Goal: Task Accomplishment & Management: Use online tool/utility

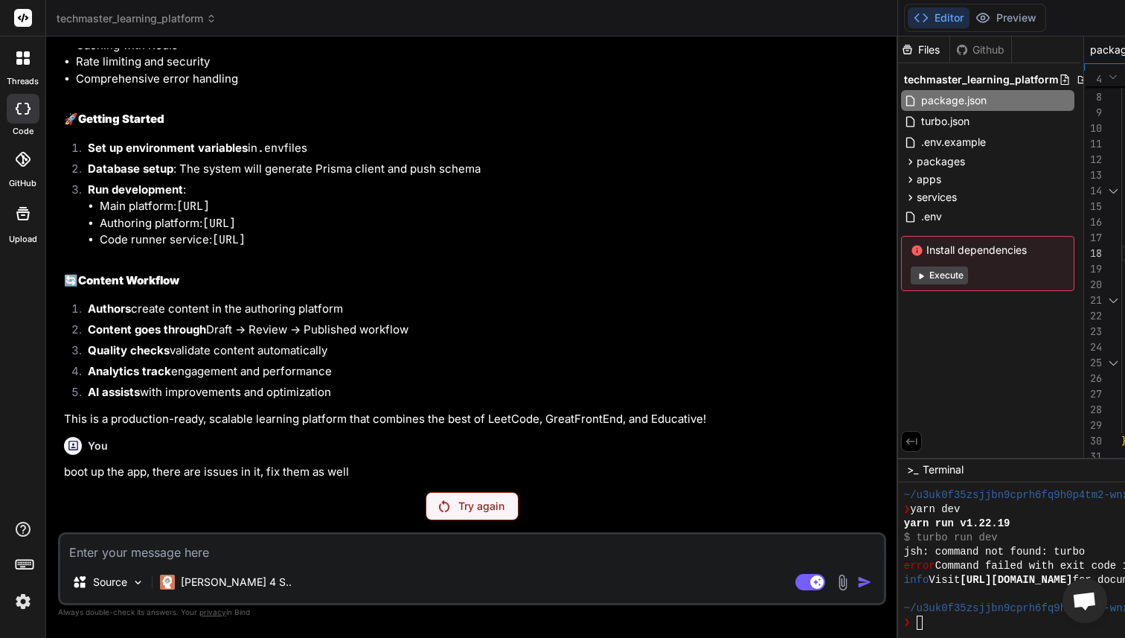
scroll to position [12150, 0]
click at [901, 202] on div "services" at bounding box center [987, 197] width 173 height 18
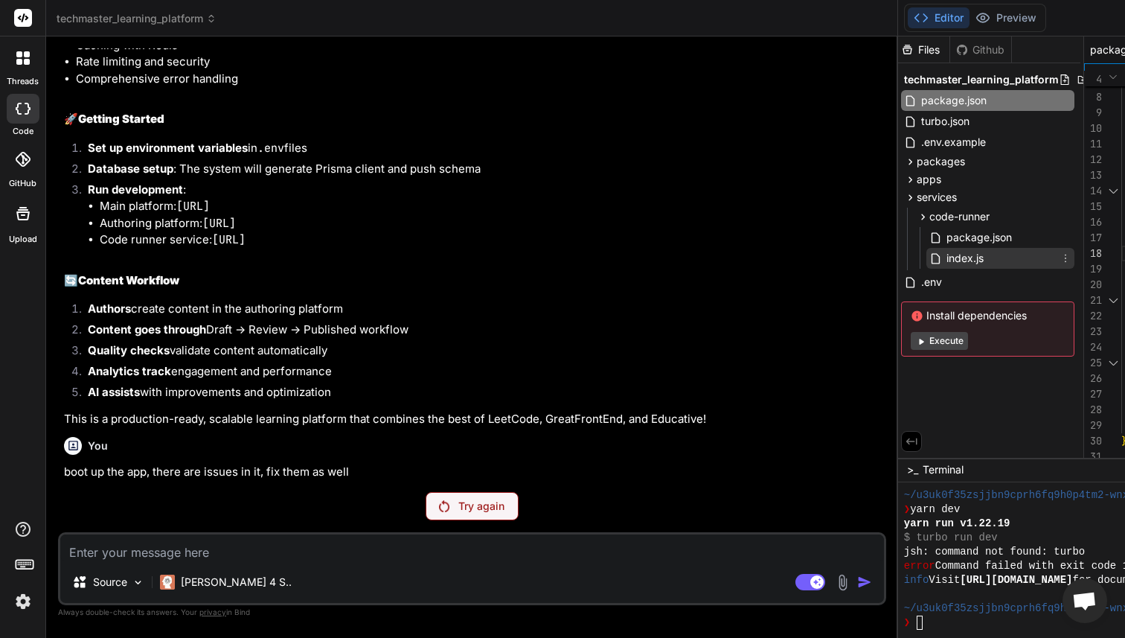
click at [926, 248] on div "index.js" at bounding box center [1000, 258] width 148 height 21
type textarea "console.log(`🚀 Code Runner service running on port ${port}`) console.log(`📊 Hea…"
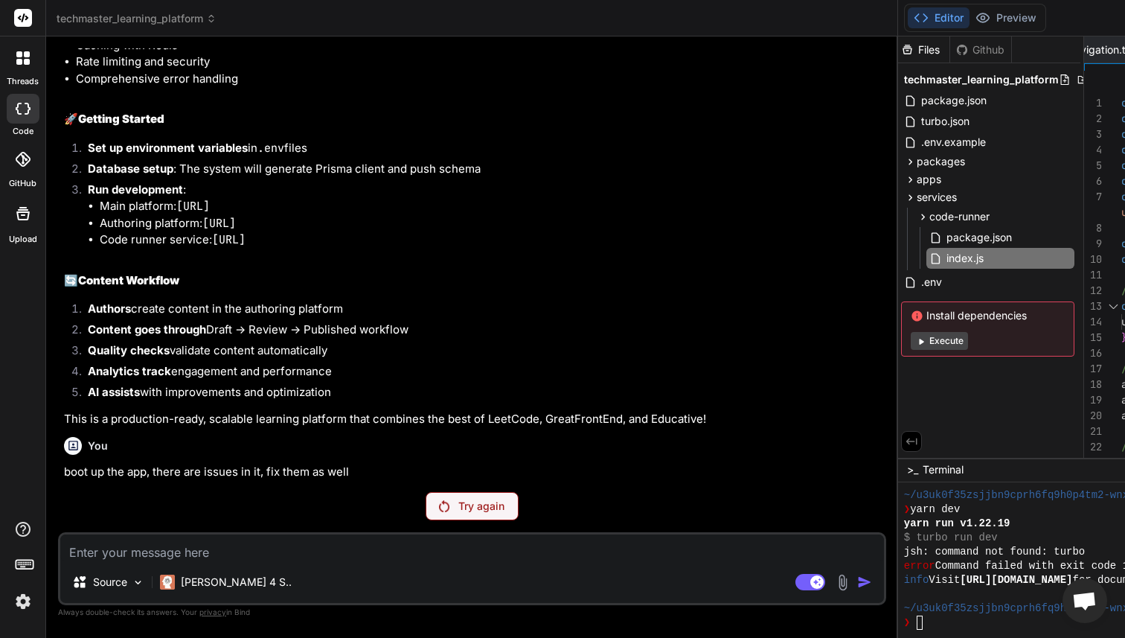
click at [29, 157] on icon at bounding box center [23, 159] width 15 height 15
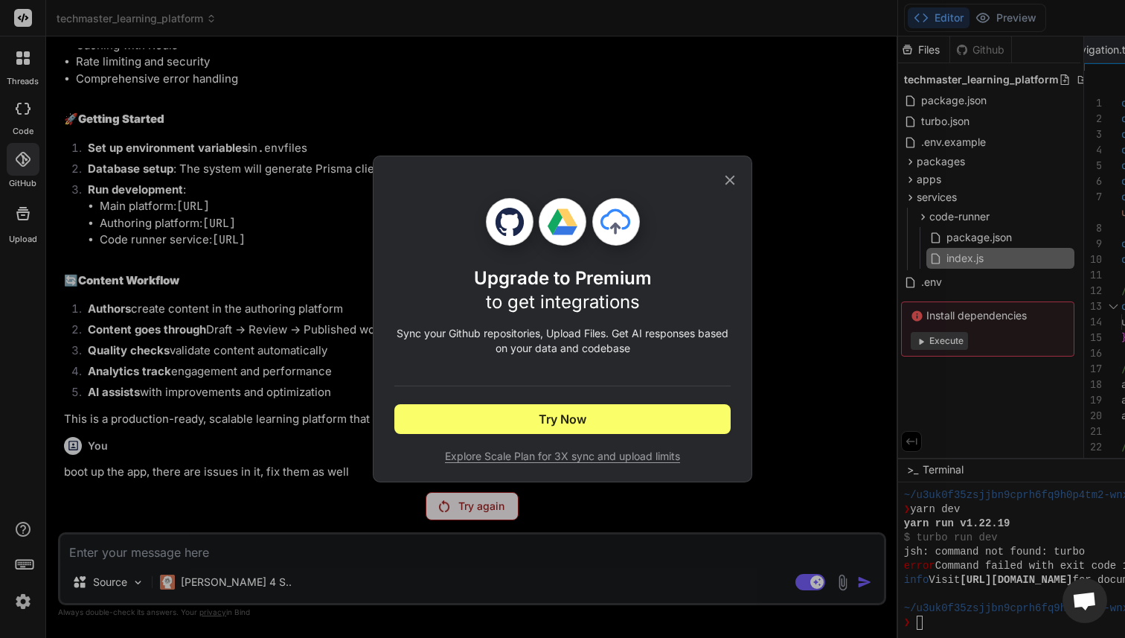
click at [126, 193] on div "Upgrade to Premium to get integrations Sync your Github repositories, Upload Fi…" at bounding box center [562, 319] width 1125 height 638
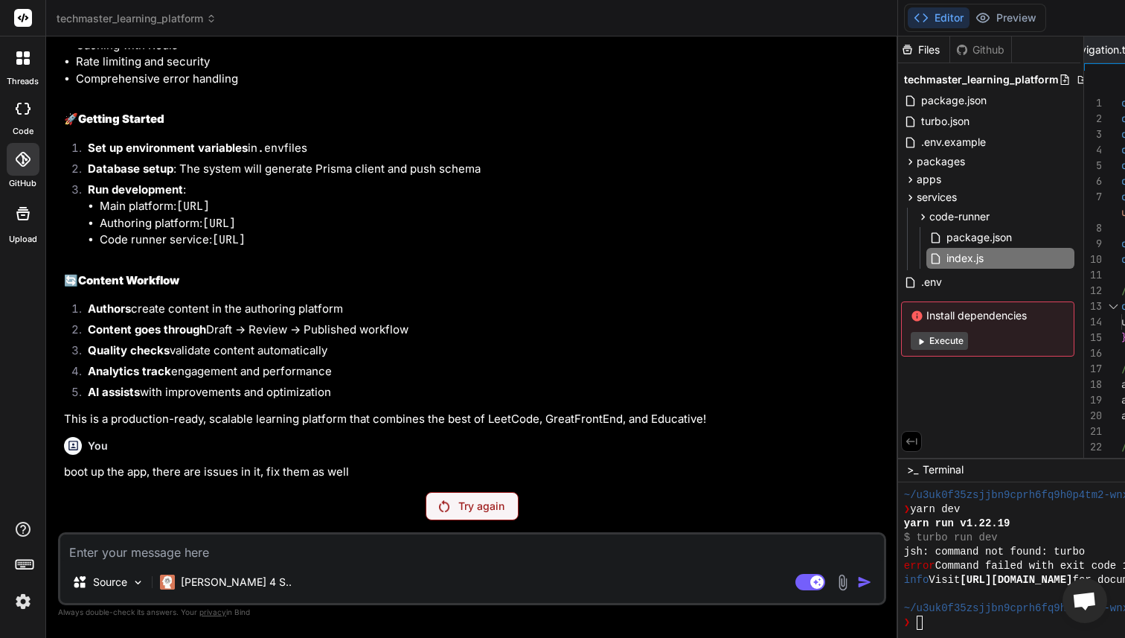
click at [23, 220] on icon at bounding box center [23, 214] width 18 height 18
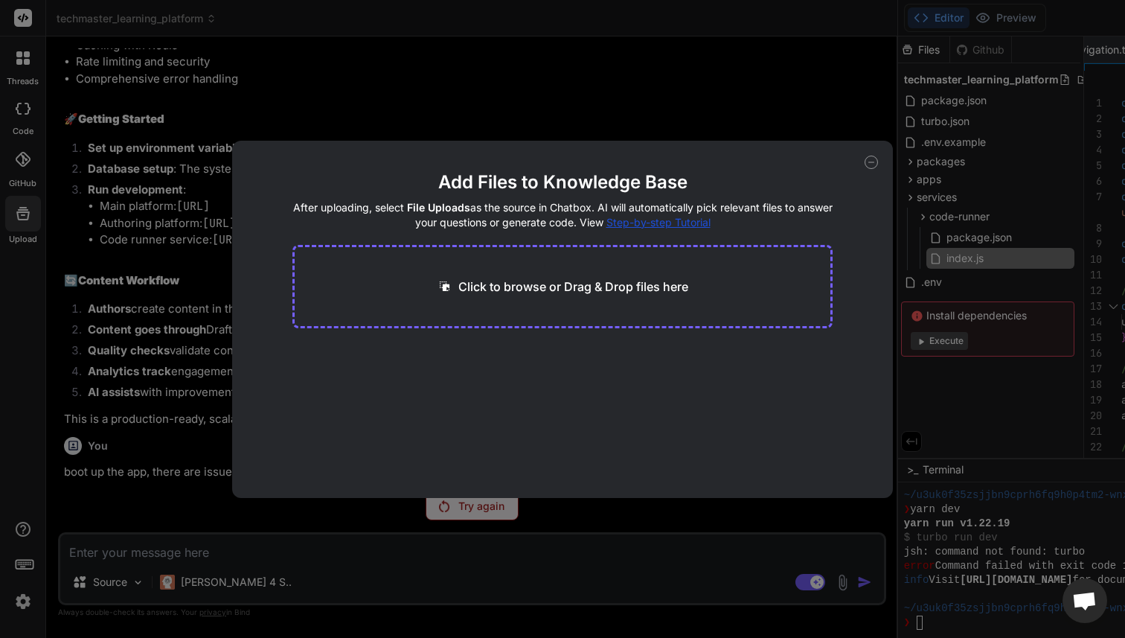
click at [135, 211] on div "Add Files to Knowledge Base After uploading, select File Uploads as the source …" at bounding box center [562, 319] width 1125 height 638
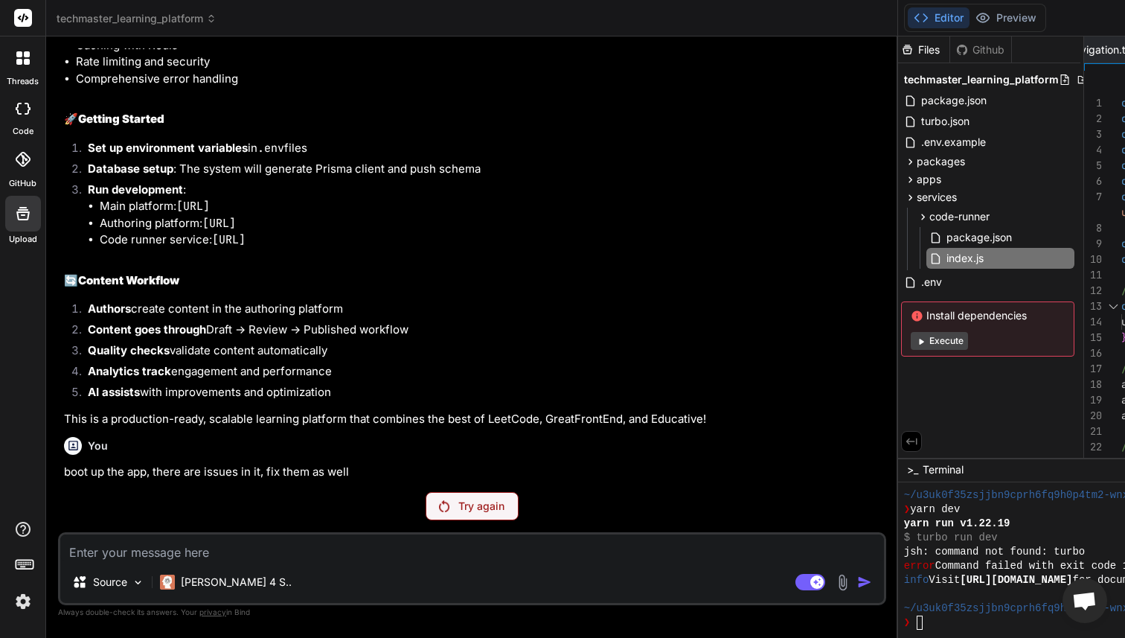
click at [27, 60] on icon at bounding box center [27, 62] width 6 height 6
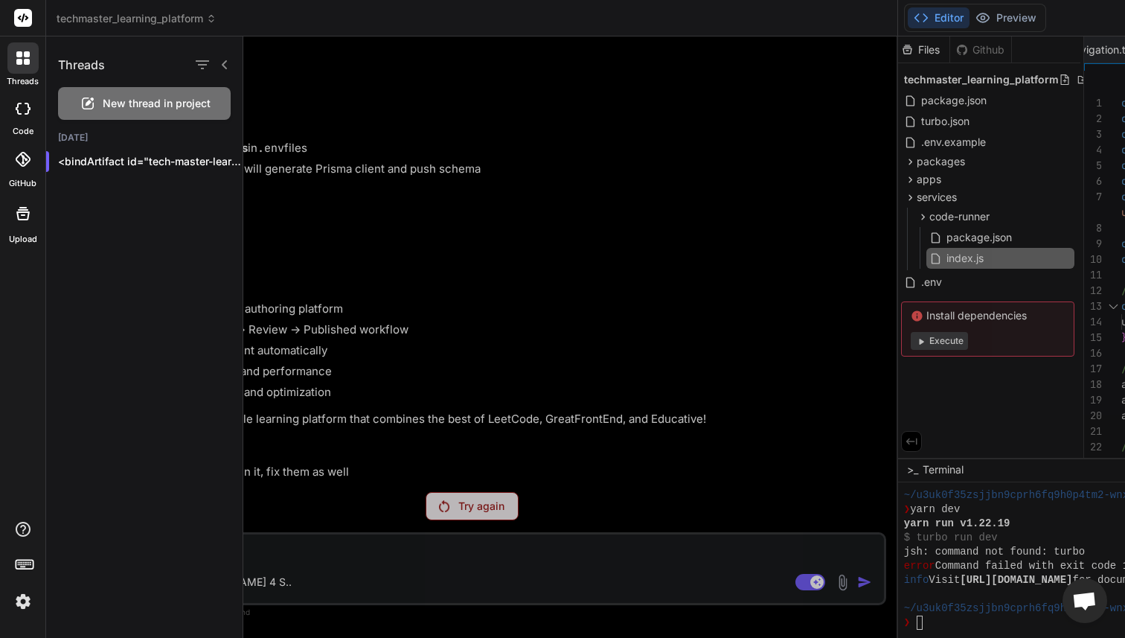
click at [299, 130] on div at bounding box center [684, 336] width 882 height 601
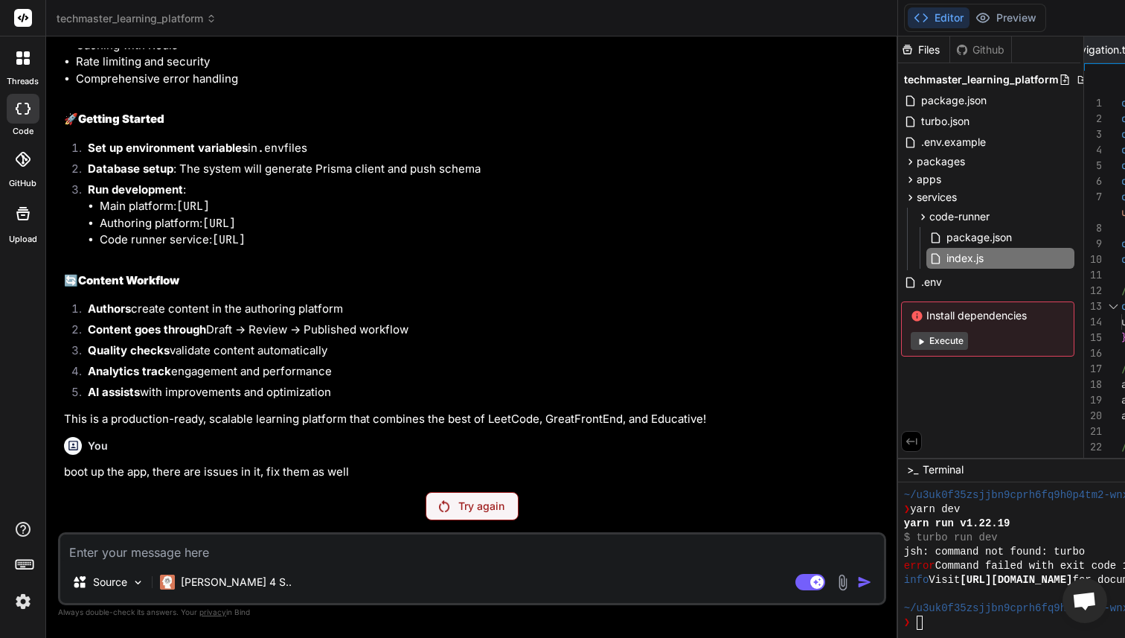
click at [155, 554] on textarea at bounding box center [472, 547] width 824 height 27
click at [16, 51] on div at bounding box center [22, 57] width 31 height 31
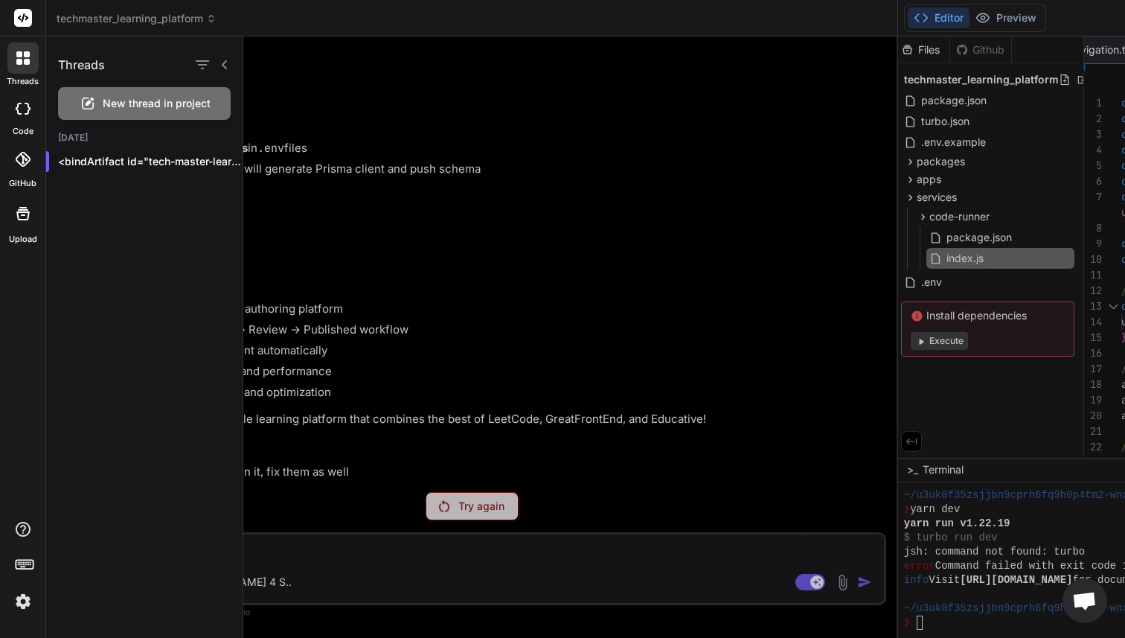
click at [114, 98] on span "New thread in project" at bounding box center [157, 103] width 108 height 15
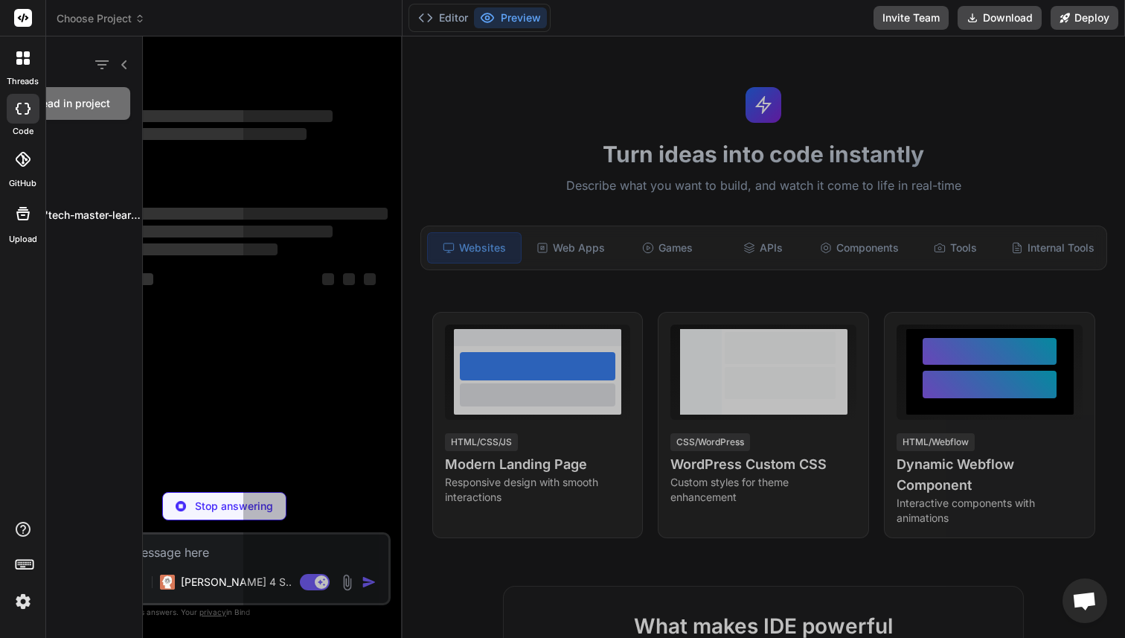
scroll to position [7915, 0]
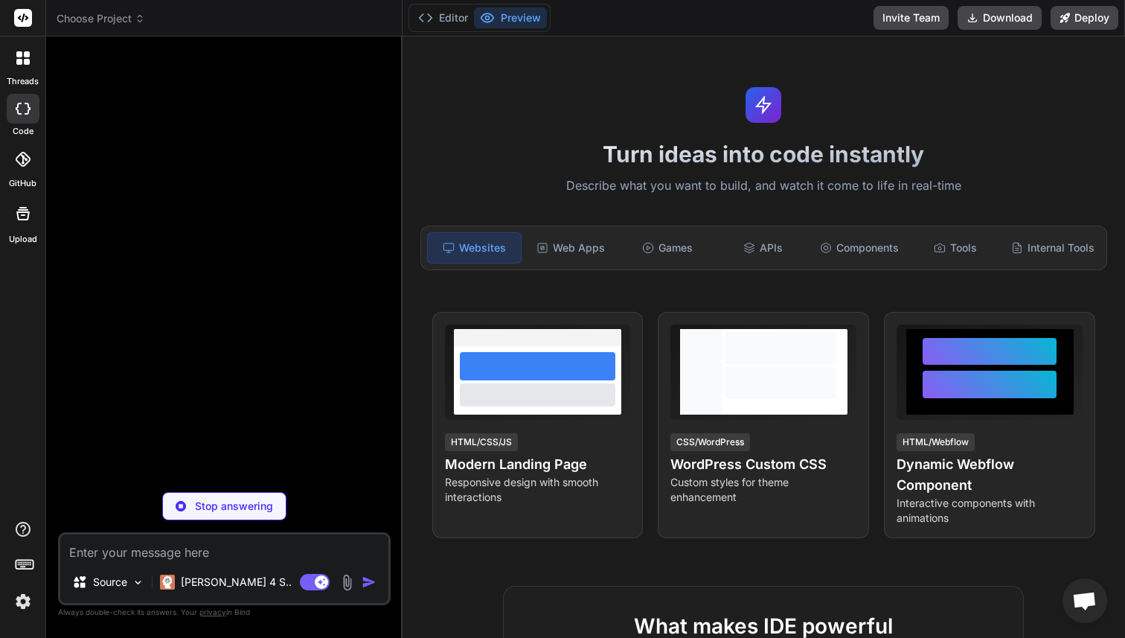
click at [208, 496] on div "Stop answering" at bounding box center [224, 506] width 124 height 28
click at [25, 65] on div at bounding box center [22, 57] width 31 height 31
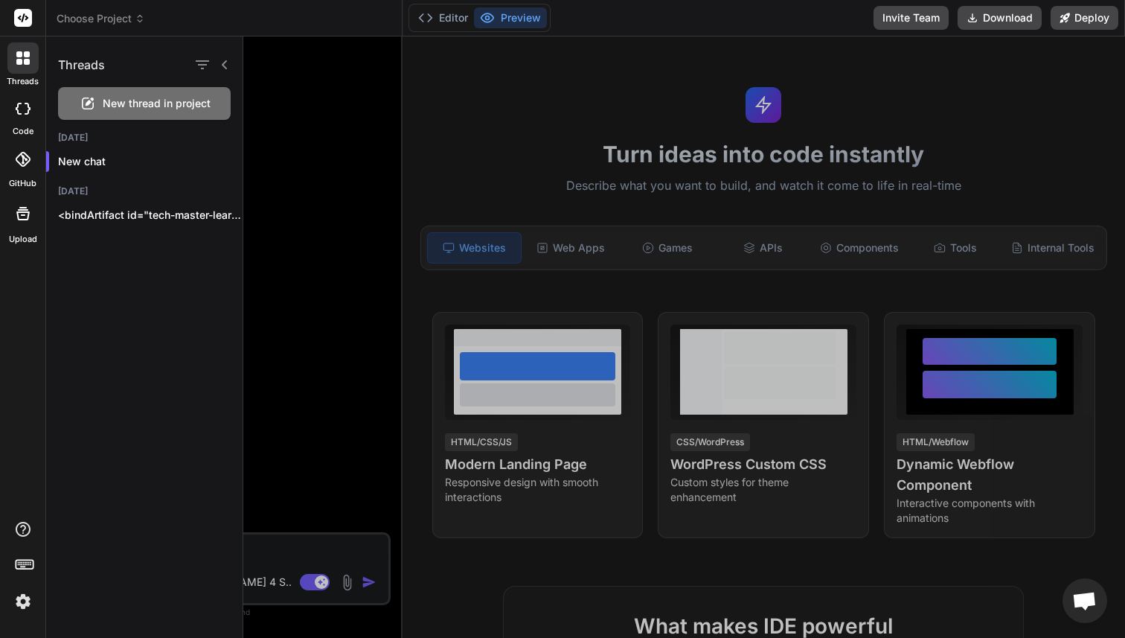
click at [104, 109] on span "New thread in project" at bounding box center [157, 103] width 108 height 15
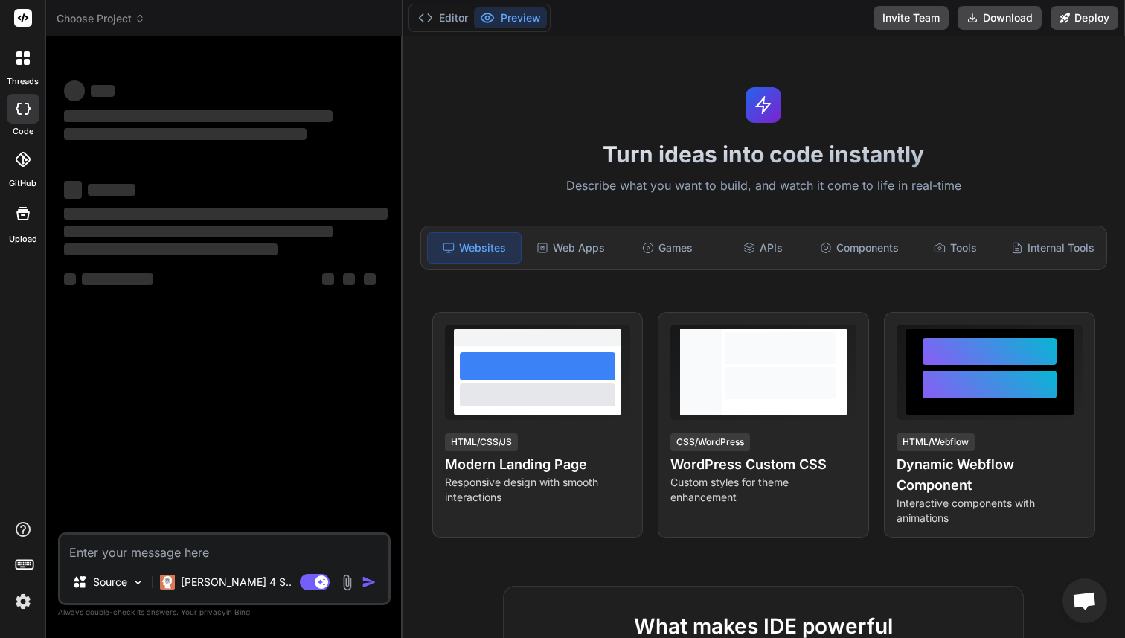
type textarea "x"
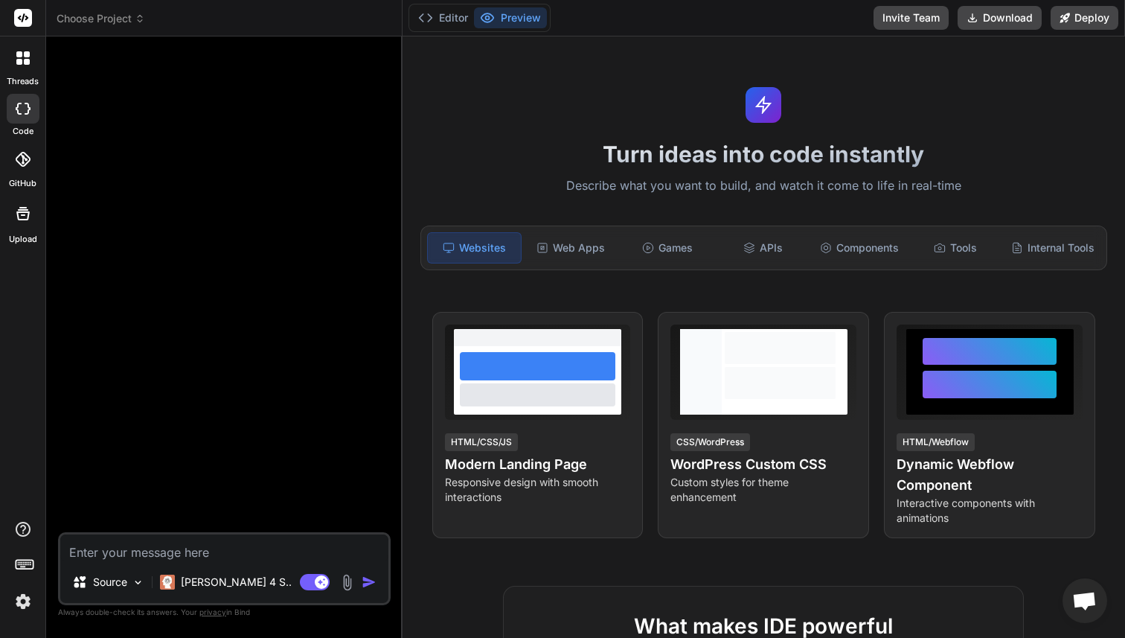
click at [144, 553] on textarea at bounding box center [224, 547] width 328 height 27
type textarea "B"
type textarea "x"
type textarea "Bu"
type textarea "x"
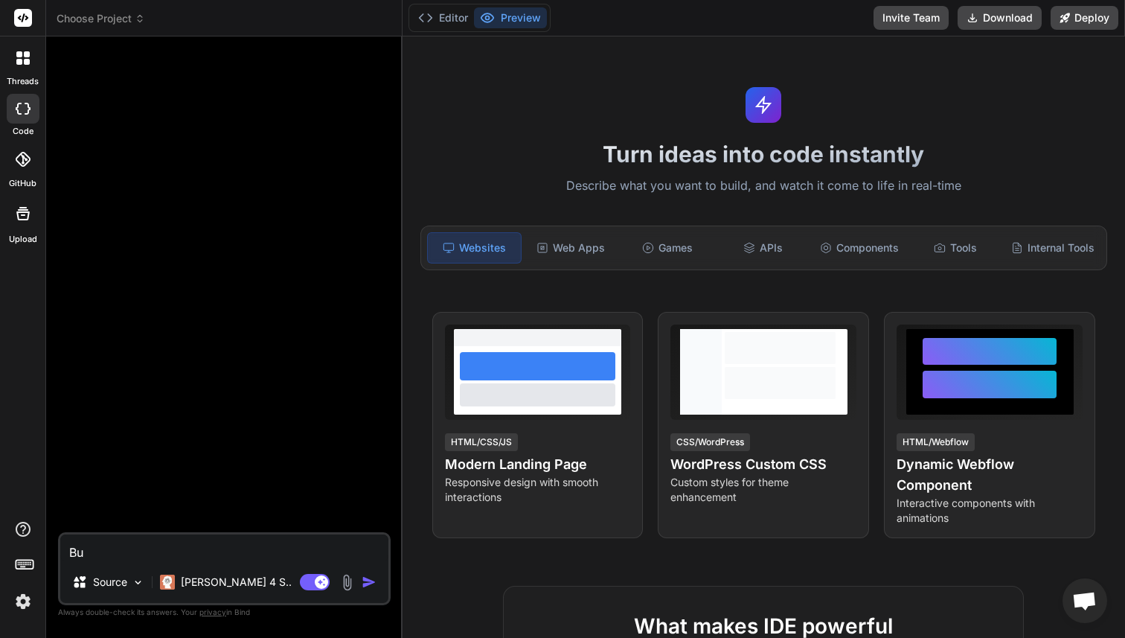
type textarea "Bui"
type textarea "x"
type textarea "Buil"
type textarea "x"
type textarea "Build"
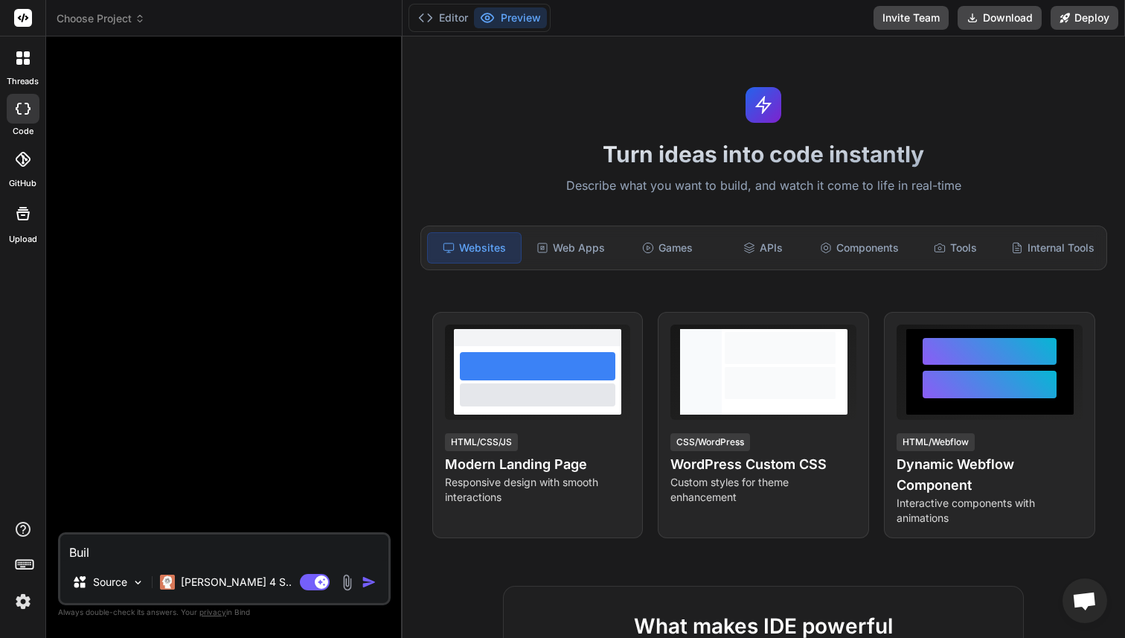
type textarea "x"
type textarea "Build"
type textarea "x"
type textarea "Build a"
type textarea "x"
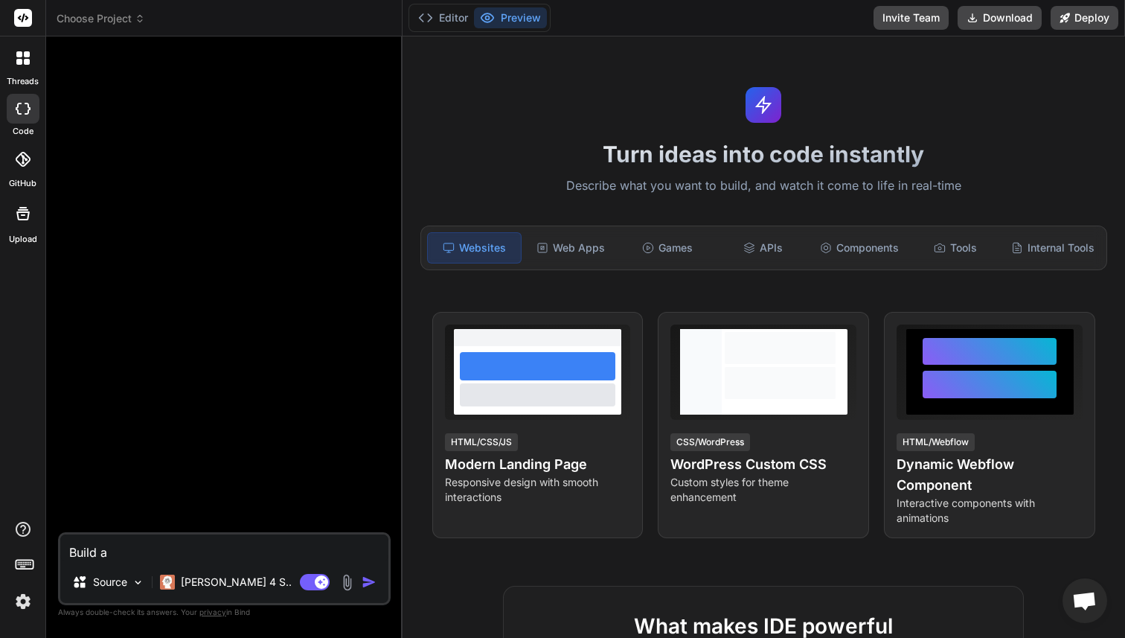
type textarea "Build a"
type textarea "x"
type textarea "Build a f"
type textarea "x"
type textarea "Build a fu"
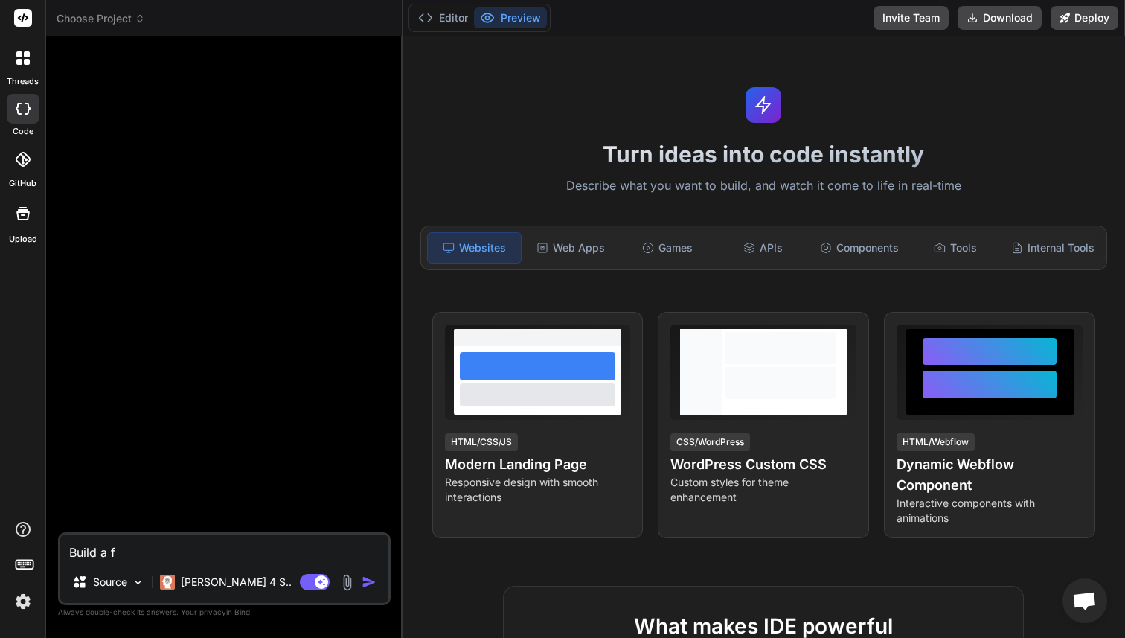
type textarea "x"
type textarea "Build a ful"
type textarea "x"
type textarea "Build a full"
type textarea "x"
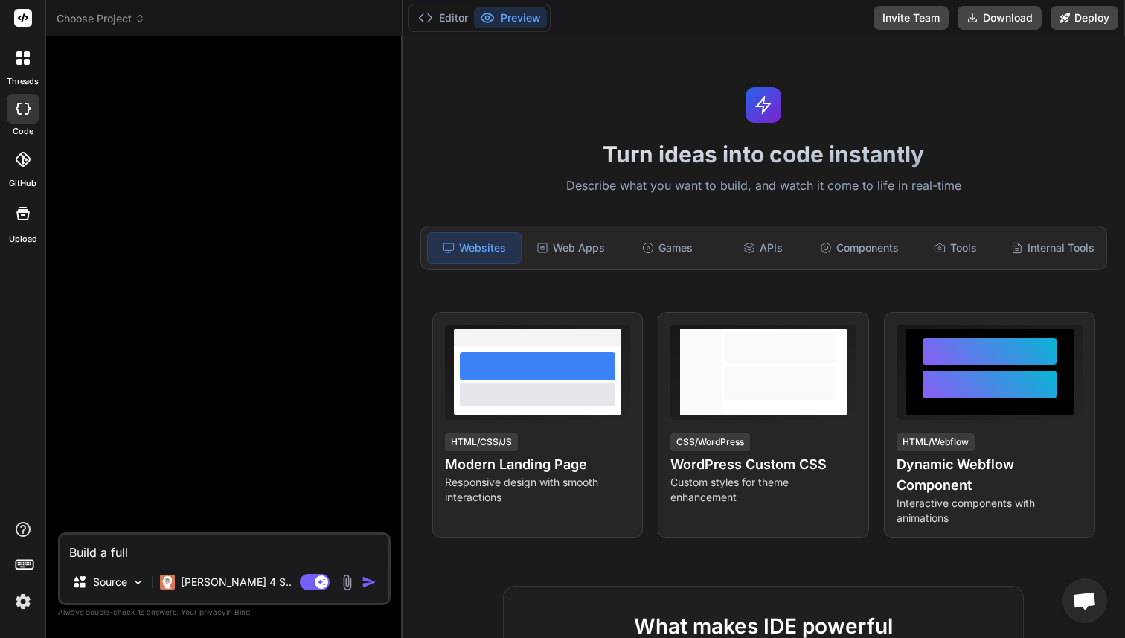
type textarea "Build a fulls"
type textarea "x"
type textarea "Build a fullst"
type textarea "x"
type textarea "Build a fullsta"
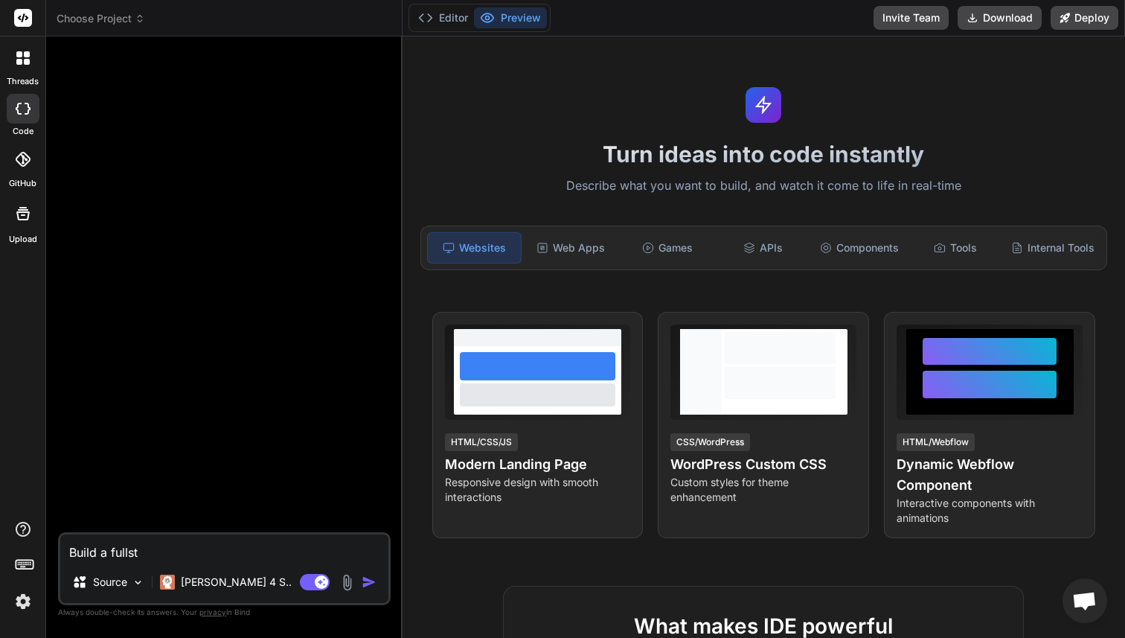
type textarea "x"
type textarea "Build a fullstac"
type textarea "x"
type textarea "Build a fullstack"
type textarea "x"
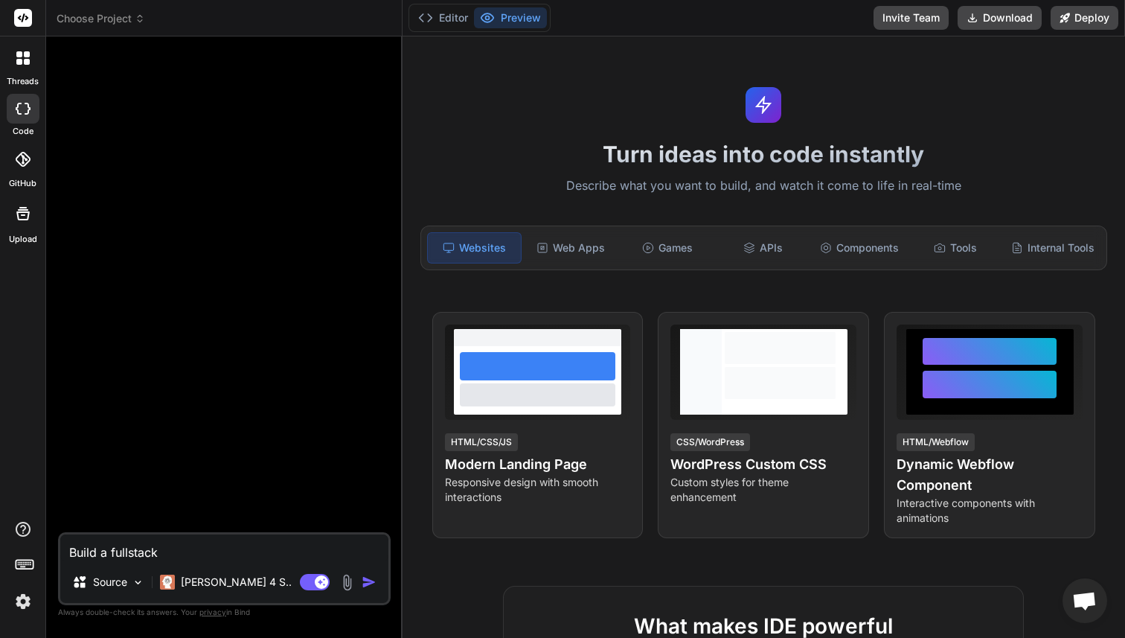
type textarea "Build a fullstack"
type textarea "x"
type textarea "Build a fullstack a"
type textarea "x"
type textarea "Build a fullstack ap"
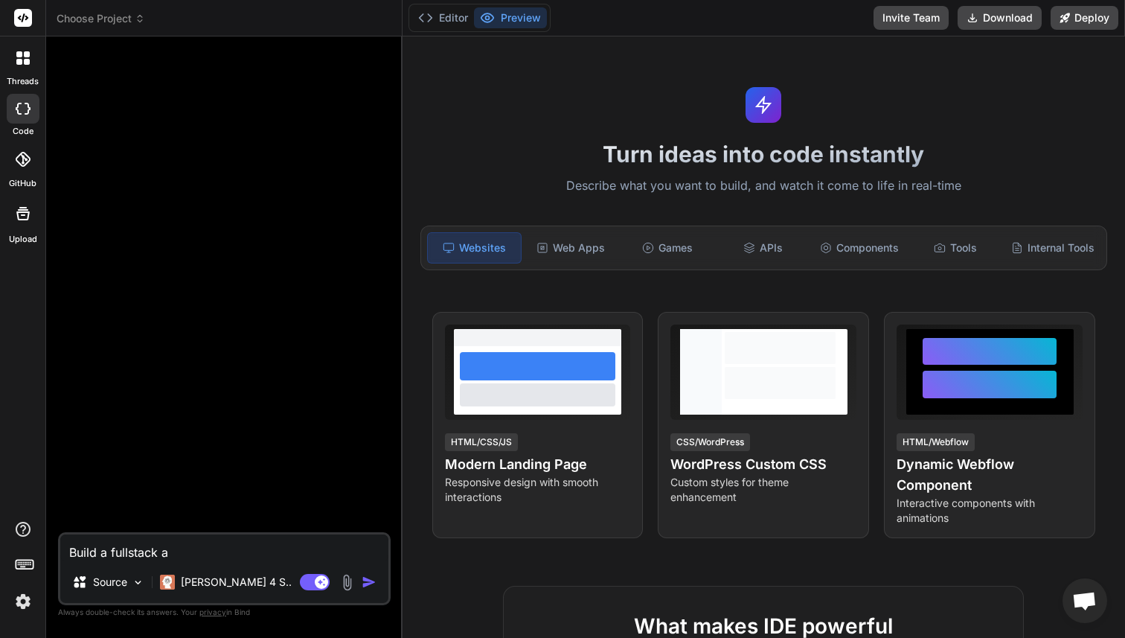
type textarea "x"
type textarea "Build a fullstack ap"
type textarea "x"
type textarea "Build a fullstack ap"
type textarea "x"
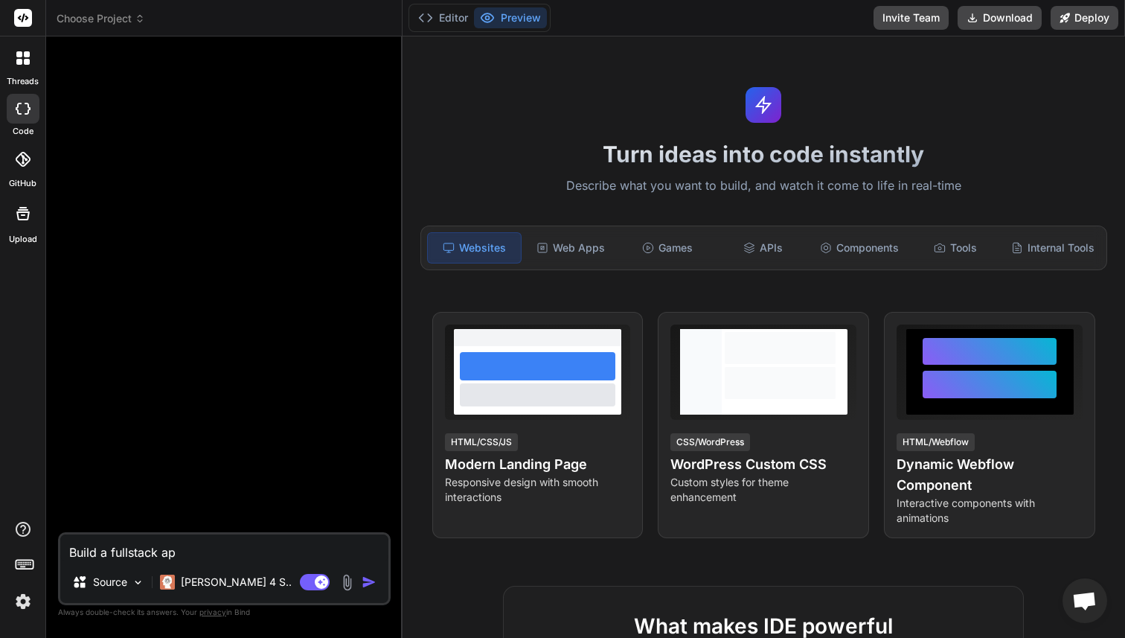
type textarea "Build a fullstack app"
type textarea "x"
type textarea "Build a fullstack app"
type textarea "x"
type textarea "Build a fullstack app i"
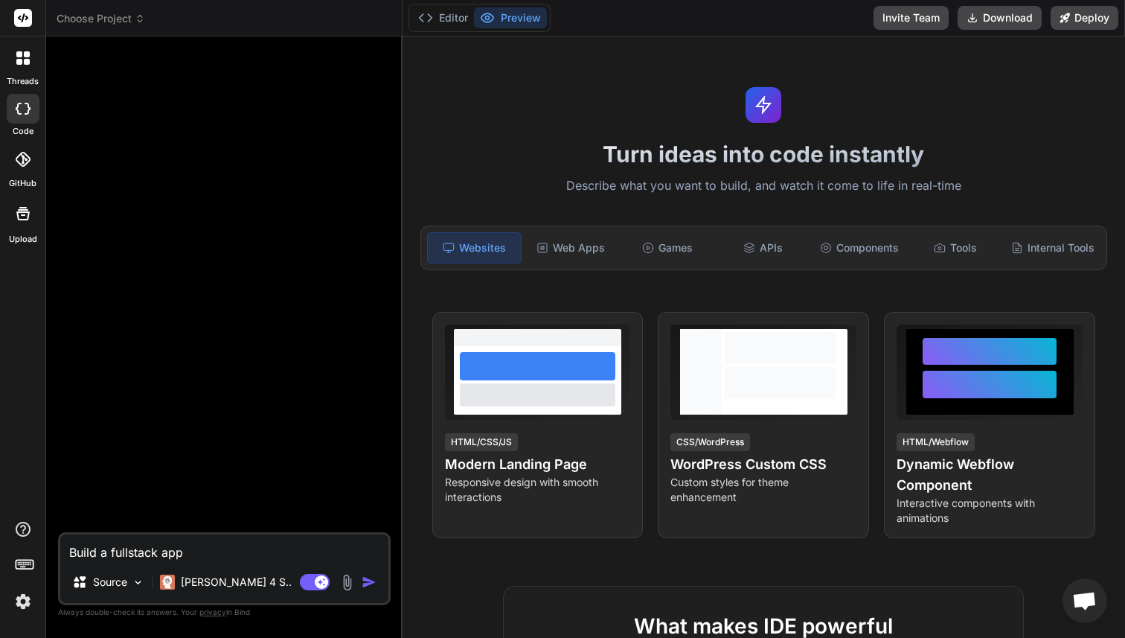
type textarea "x"
type textarea "Build a fullstack app in"
type textarea "x"
type textarea "Build a fullstack app in"
type textarea "x"
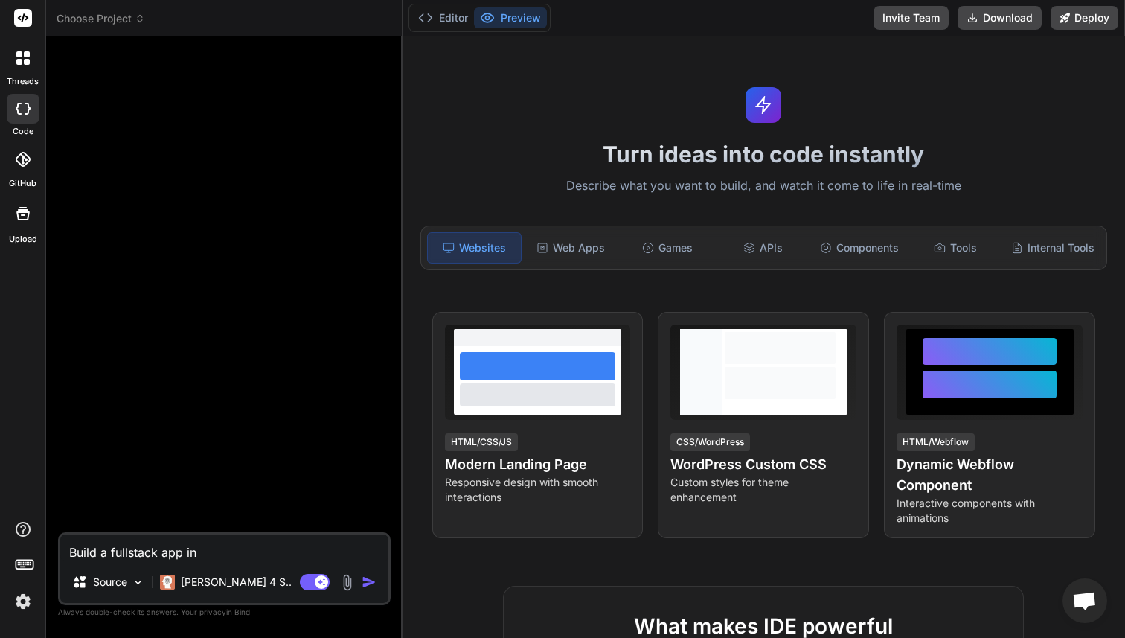
type textarea "Build a fullstack app in n"
type textarea "x"
type textarea "Build a fullstack app in ne"
type textarea "x"
type textarea "Build a fullstack app in nex"
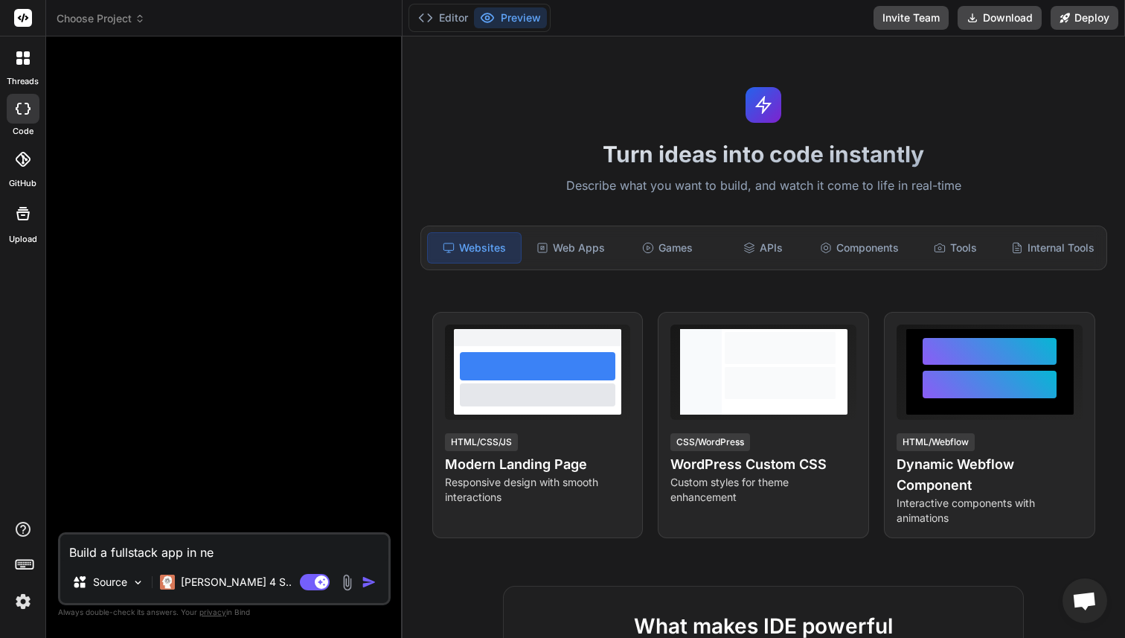
type textarea "x"
type textarea "Build a fullstack app in next"
type textarea "x"
type textarea "Build a fullstack app in nextj"
type textarea "x"
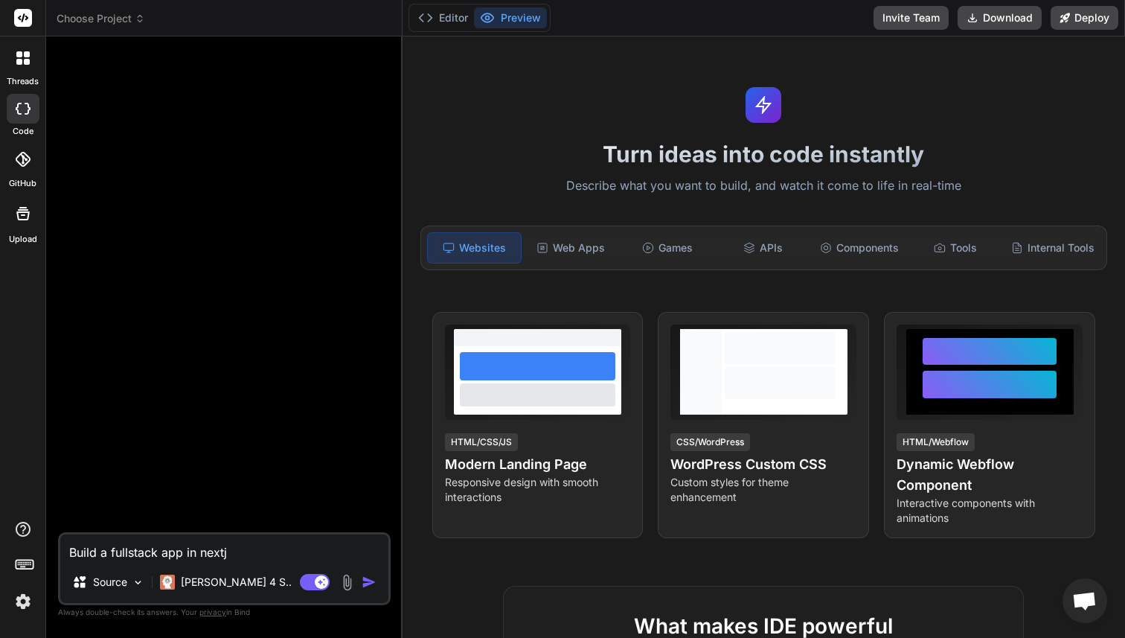
type textarea "Build a fullstack app in nextjs"
type textarea "x"
type textarea "Build a fullstack app in nextjs"
type textarea "x"
type textarea "Build a fullstack app in nextjs f"
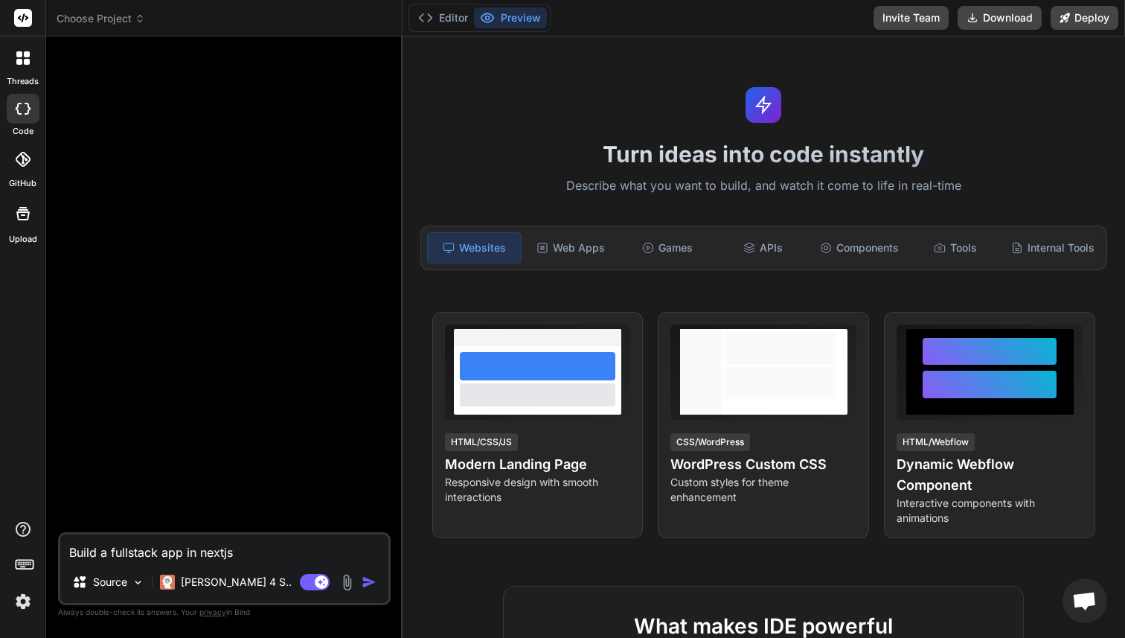
type textarea "x"
type textarea "Build a fullstack app in nextjs fo"
type textarea "x"
type textarea "Build a fullstack app in nextjs for"
type textarea "x"
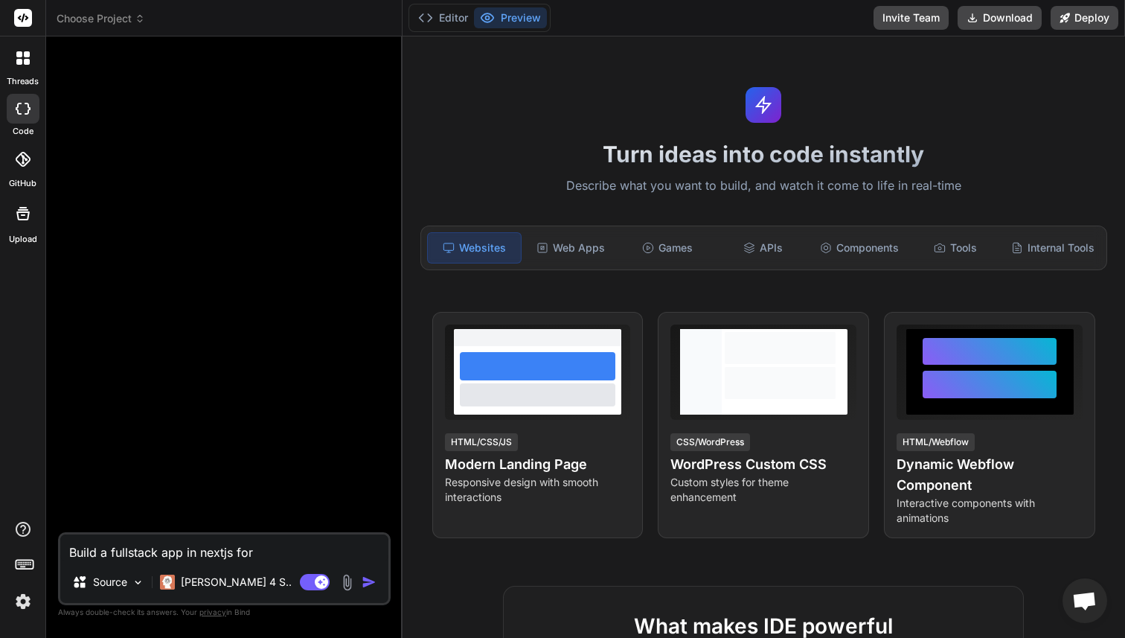
type textarea "Build a fullstack app in nextjs for"
type textarea "x"
type textarea "Build a fullstack app in nextjs for r"
type textarea "x"
type textarea "Build a fullstack app in nextjs for re"
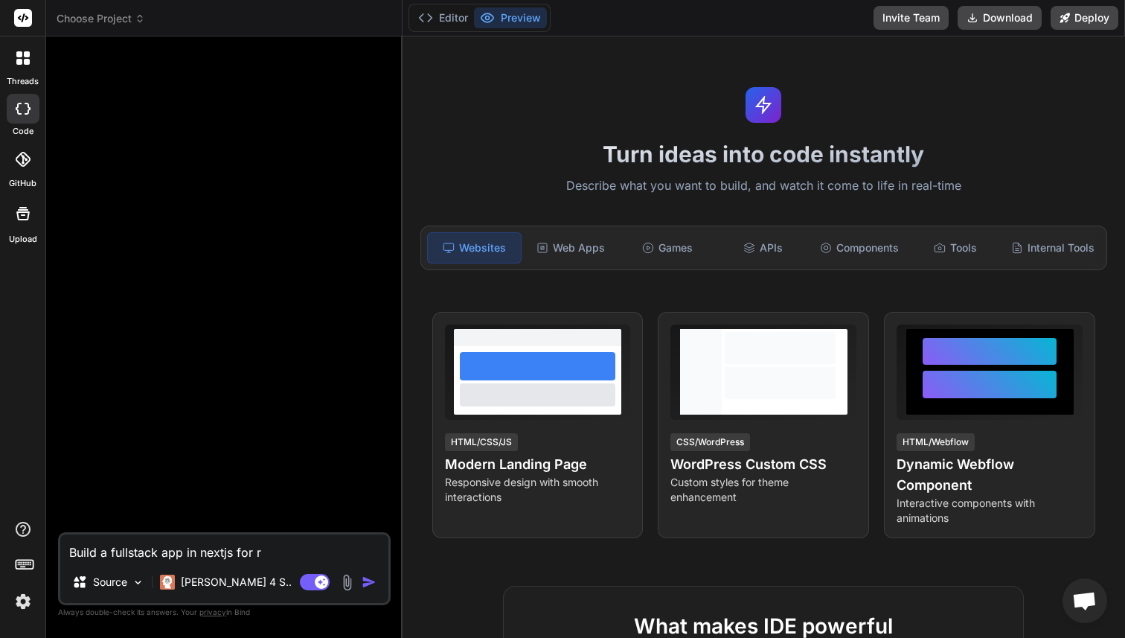
type textarea "x"
type textarea "Build a fullstack app in nextjs for rec"
type textarea "x"
type textarea "Build a fullstack app in nextjs for recr"
type textarea "x"
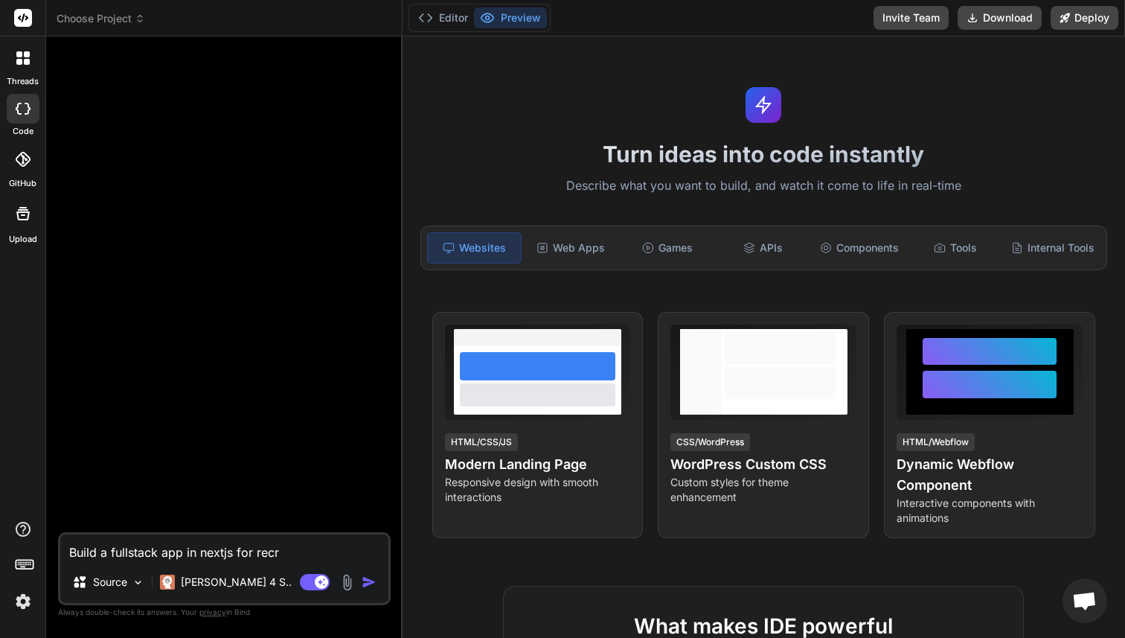
type textarea "Build a fullstack app in nextjs for rec"
type textarea "x"
type textarea "Build a fullstack app in nextjs for reco"
type textarea "x"
type textarea "Build a fullstack app in nextjs for recor"
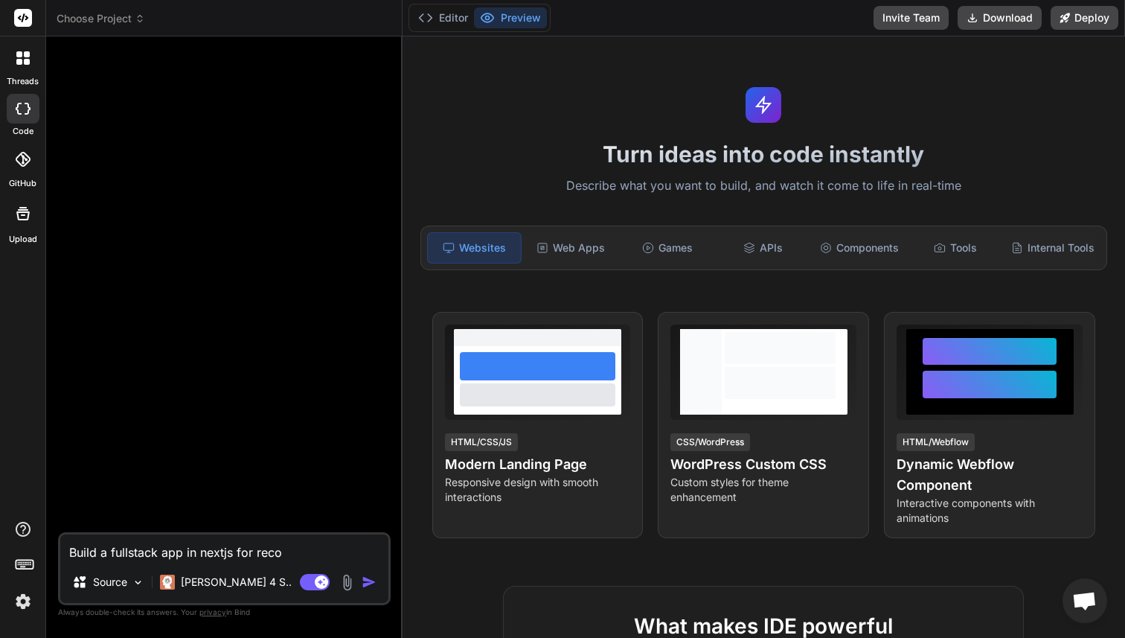
type textarea "x"
type textarea "Build a fullstack app in nextjs for record"
type textarea "x"
type textarea "Build a fullstack app in nextjs for recordi"
type textarea "x"
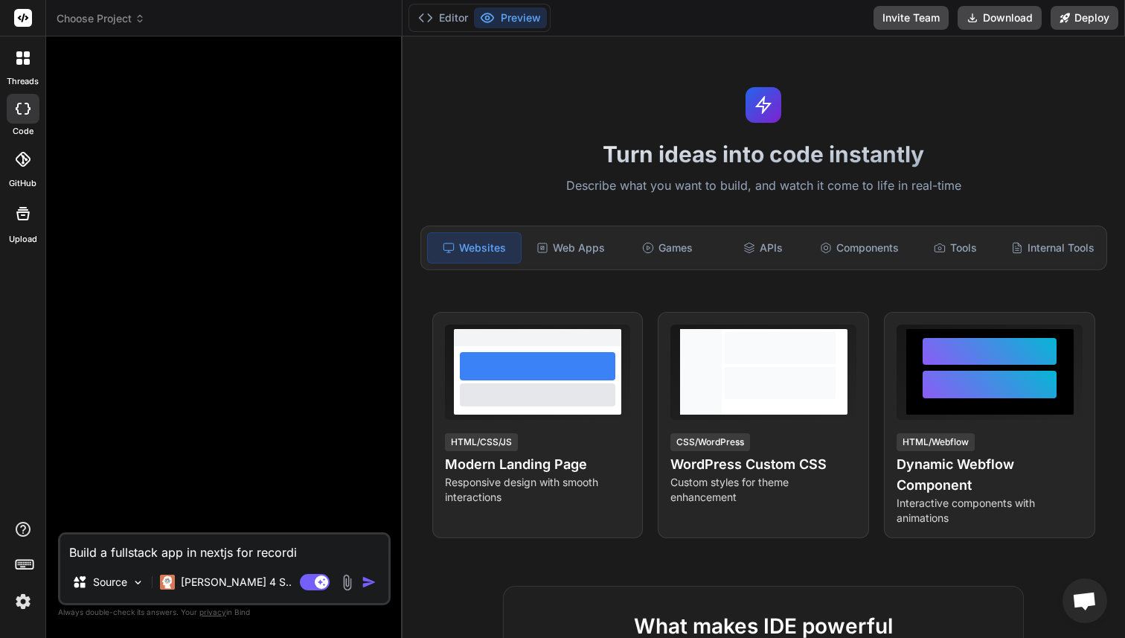
type textarea "Build a fullstack app in nextjs for recordin"
type textarea "x"
type textarea "Build a fullstack app in nextjs for recording"
type textarea "x"
type textarea "Build a fullstack app in nextjs for recording"
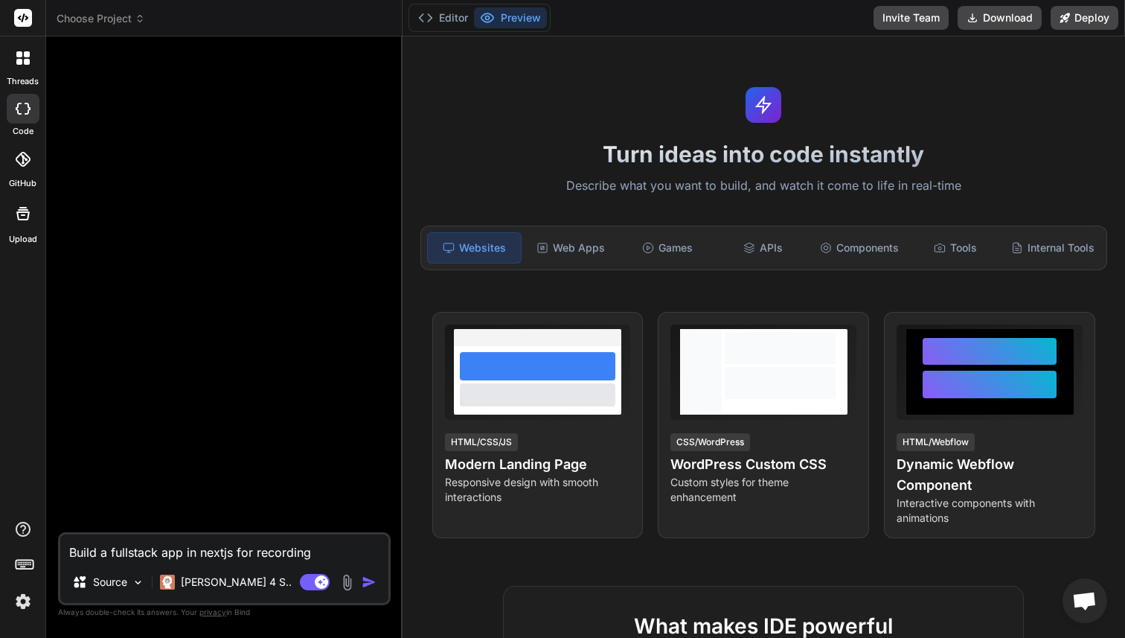
type textarea "x"
type textarea "Build a fullstack app in nextjs for recording e"
type textarea "x"
type textarea "Build a fullstack app in nextjs for recording ex"
type textarea "x"
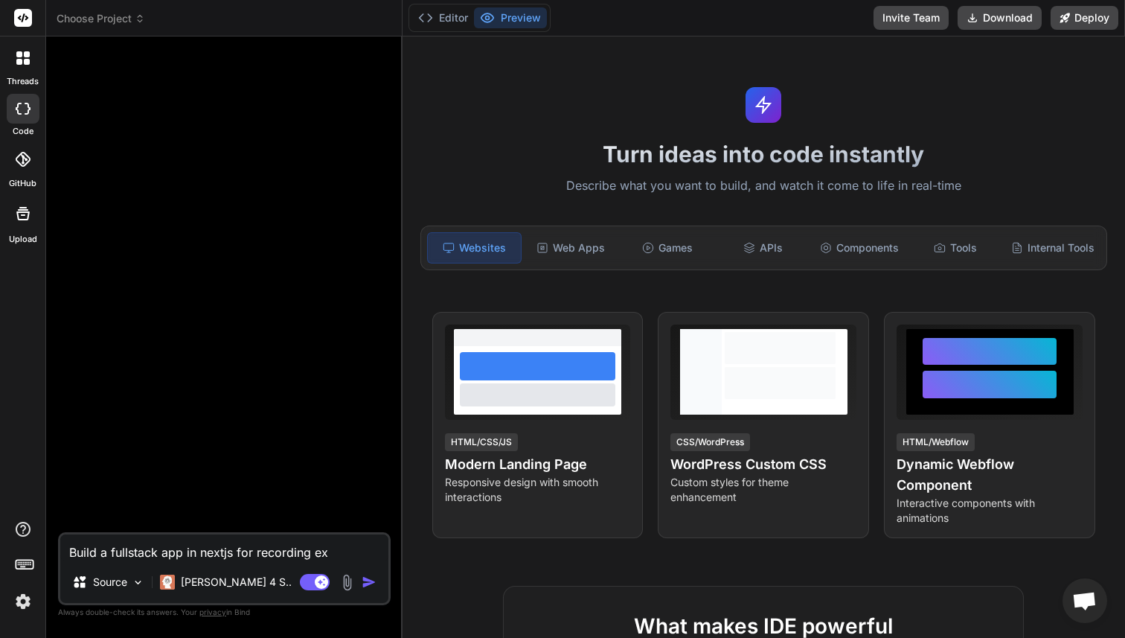
type textarea "Build a fullstack app in nextjs for recording exp"
type textarea "x"
type textarea "Build a fullstack app in nextjs for recording expe"
type textarea "x"
type textarea "Build a fullstack app in nextjs for recording expen"
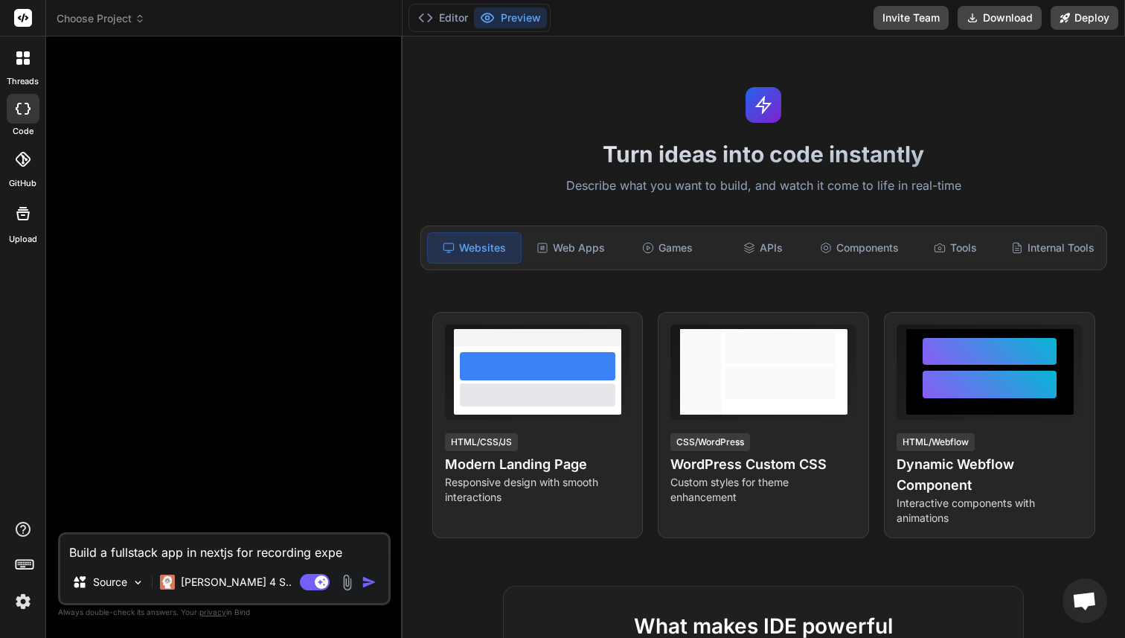
type textarea "x"
type textarea "Build a fullstack app in nextjs for recording expens"
type textarea "x"
type textarea "Build a fullstack app in nextjs for recording expense"
type textarea "x"
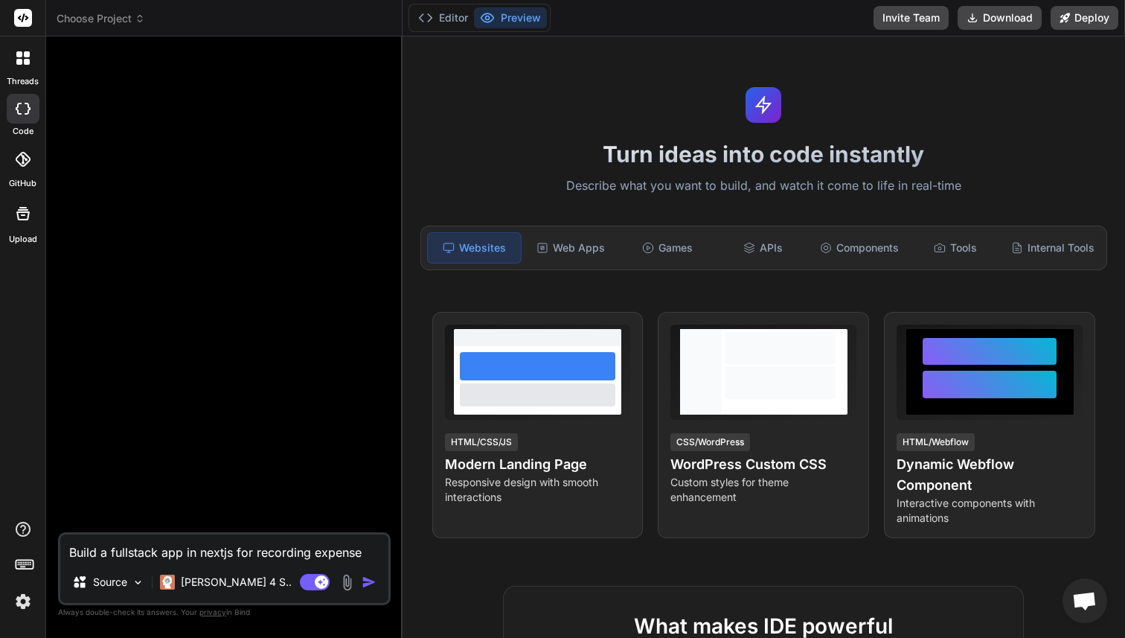
type textarea "Build a fullstack app in nextjs for recording expenses"
type textarea "x"
type textarea "Build a fullstack app in nextjs for recording expenses,"
type textarea "x"
type textarea "Build a fullstack app in nextjs for recording expenses,"
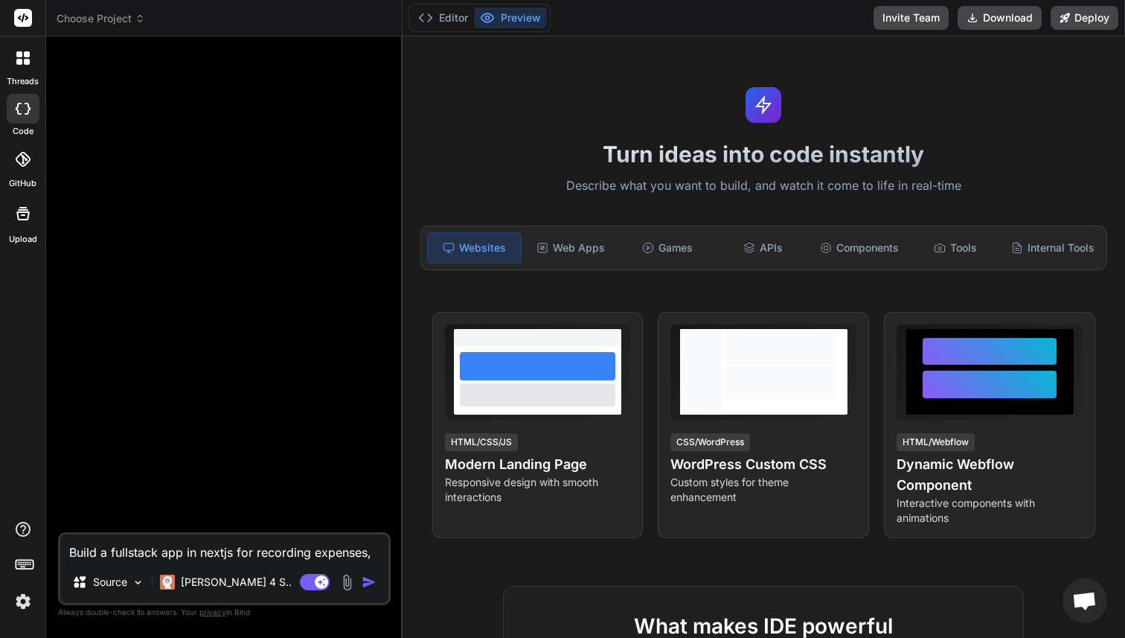
type textarea "x"
type textarea "Build a fullstack app in nextjs for recording expenses, n"
type textarea "x"
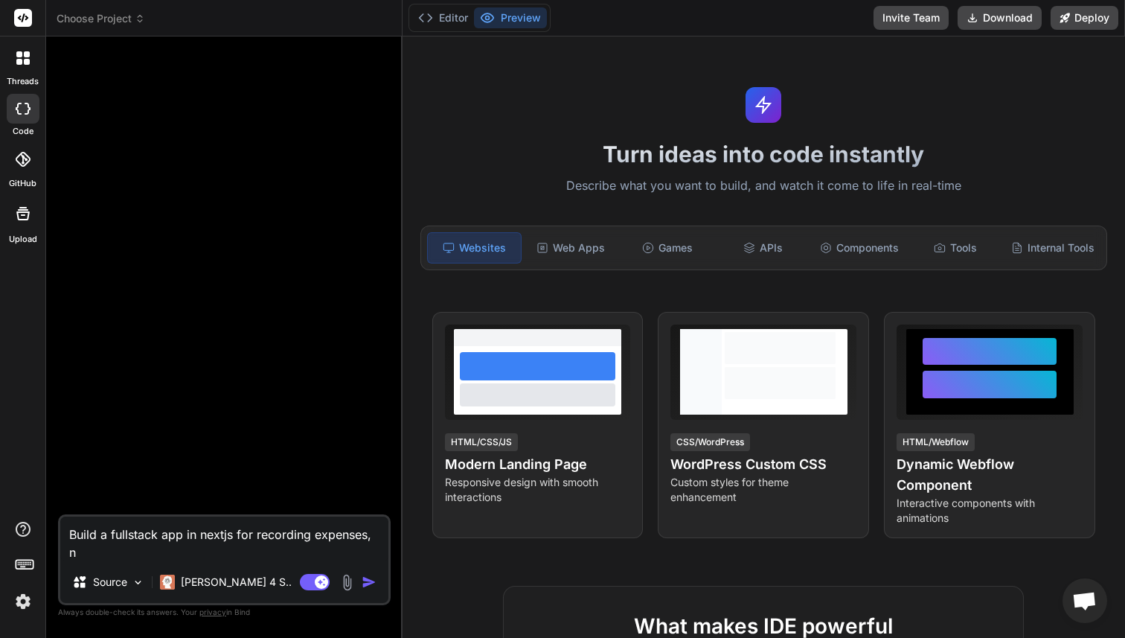
type textarea "Build a fullstack app in nextjs for recording expenses, no"
type textarea "x"
type textarea "Build a fullstack app in nextjs for recording expenses, no"
type textarea "x"
type textarea "Build a fullstack app in nextjs for recording expenses, no n"
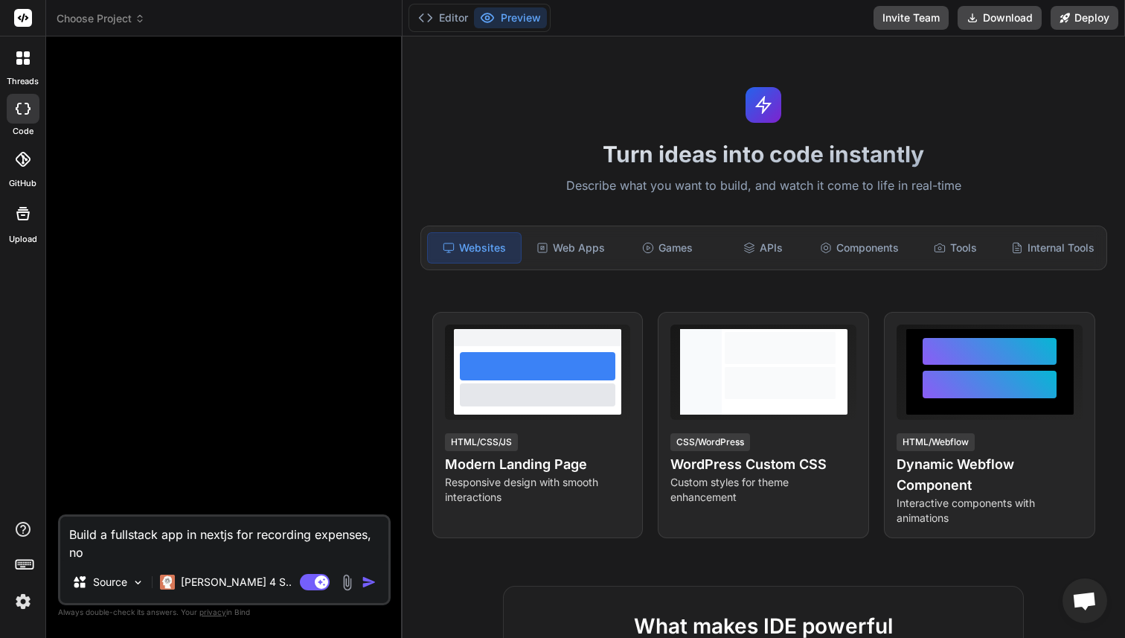
type textarea "x"
type textarea "Build a fullstack app in nextjs for recording expenses, no ne"
type textarea "x"
type textarea "Build a fullstack app in nextjs for recording expenses, no nee"
type textarea "x"
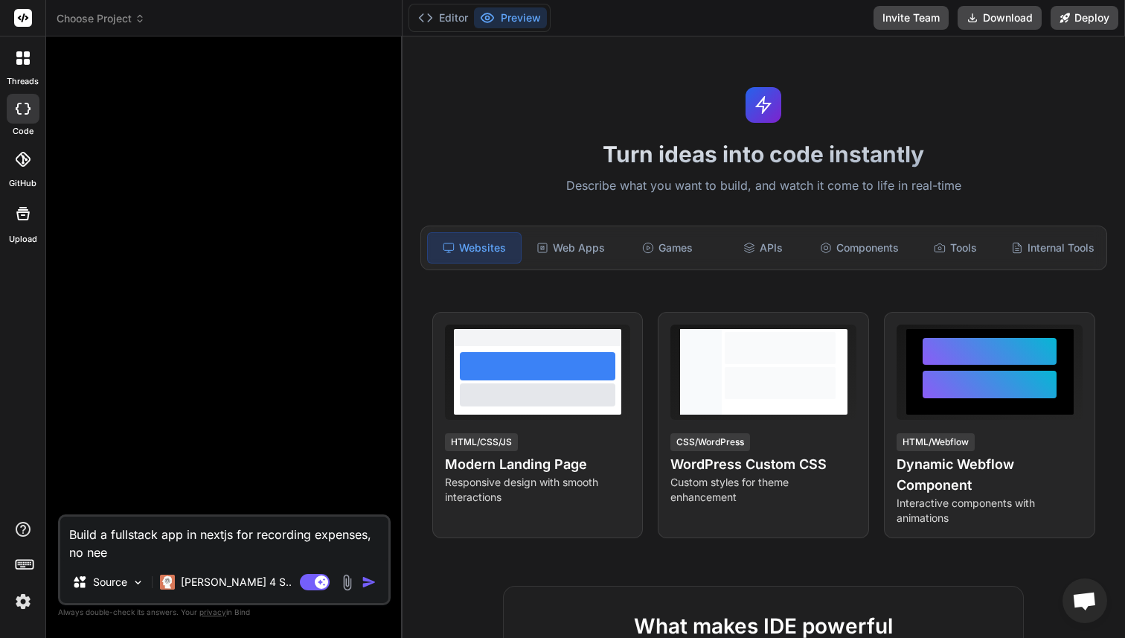
type textarea "Build a fullstack app in nextjs for recording expenses, no need"
type textarea "x"
type textarea "Build a fullstack app in nextjs for recording expenses, no need"
type textarea "x"
type textarea "Build a fullstack app in nextjs for recording expenses, no need t"
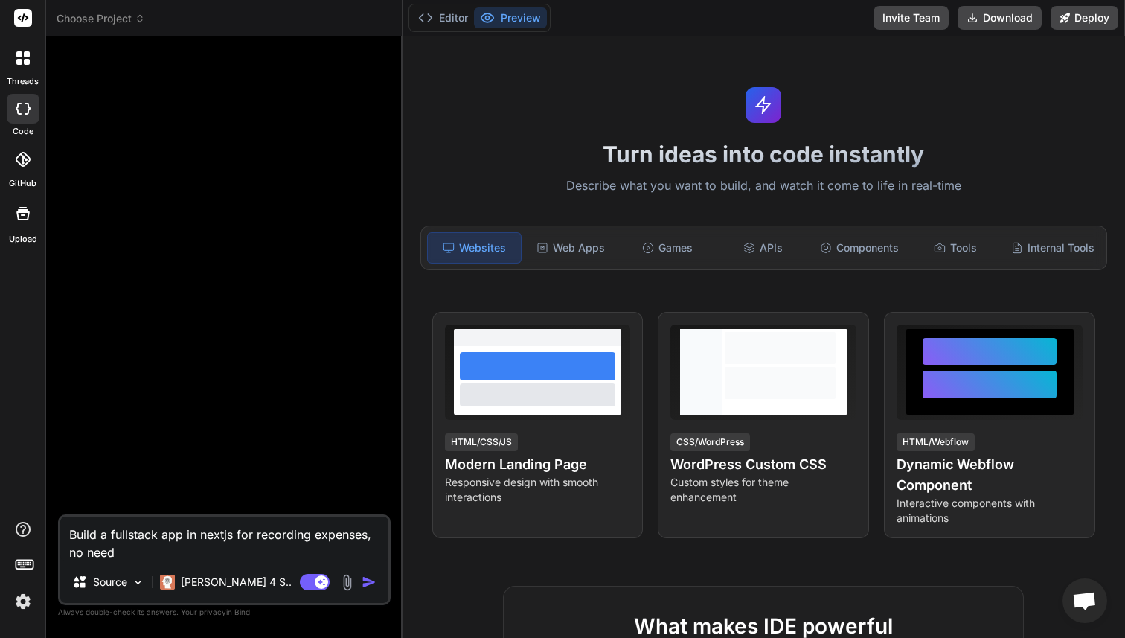
type textarea "x"
type textarea "Build a fullstack app in nextjs for recording expenses, no need to"
type textarea "x"
type textarea "Build a fullstack app in nextjs for recording expenses, no need to"
type textarea "x"
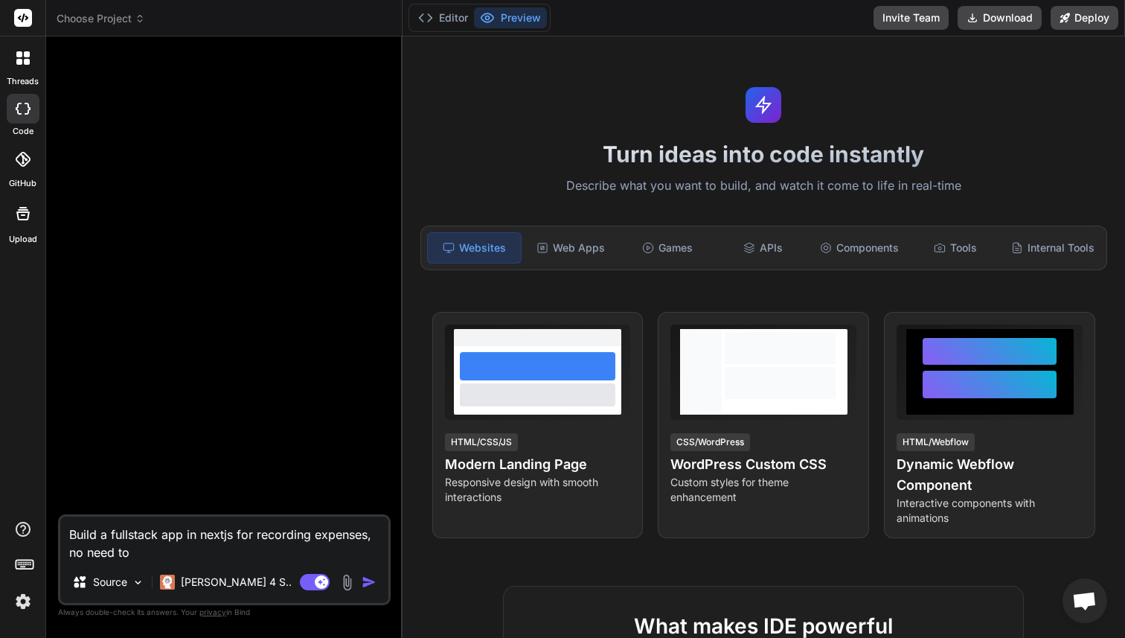
type textarea "Build a fullstack app in nextjs for recording expenses, no need to r"
type textarea "x"
type textarea "Build a fullstack app in nextjs for recording expenses, no need to re"
type textarea "x"
type textarea "Build a fullstack app in nextjs for recording expenses, no need to red"
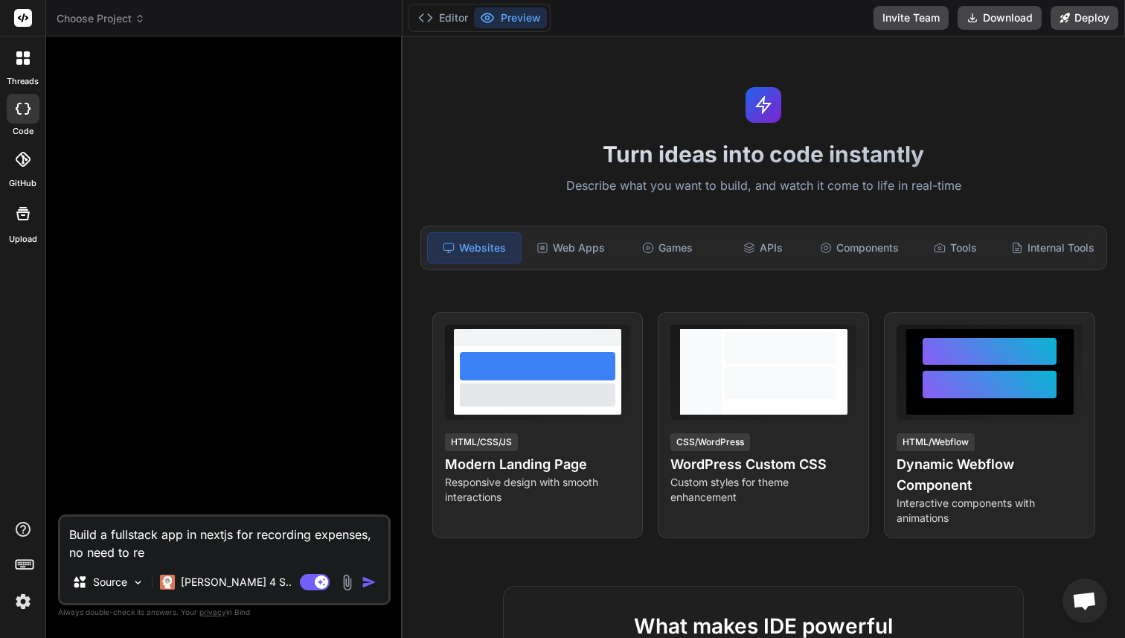
type textarea "x"
type textarea "Build a fullstack app in nextjs for recording expenses, no need to re"
type textarea "x"
type textarea "Build a fullstack app in nextjs for recording expenses, no need to rec"
type textarea "x"
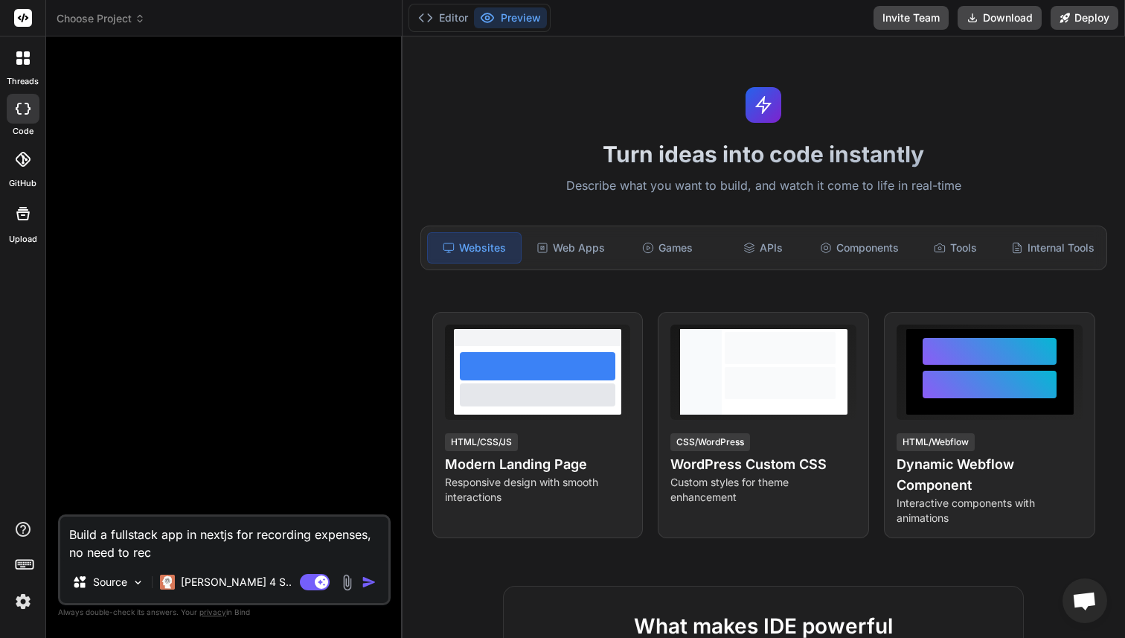
type textarea "Build a fullstack app in nextjs for recording expenses, no need to reco"
type textarea "x"
type textarea "Build a fullstack app in nextjs for recording expenses, no need to recor"
type textarea "x"
type textarea "Build a fullstack app in nextjs for recording expenses, no need to record"
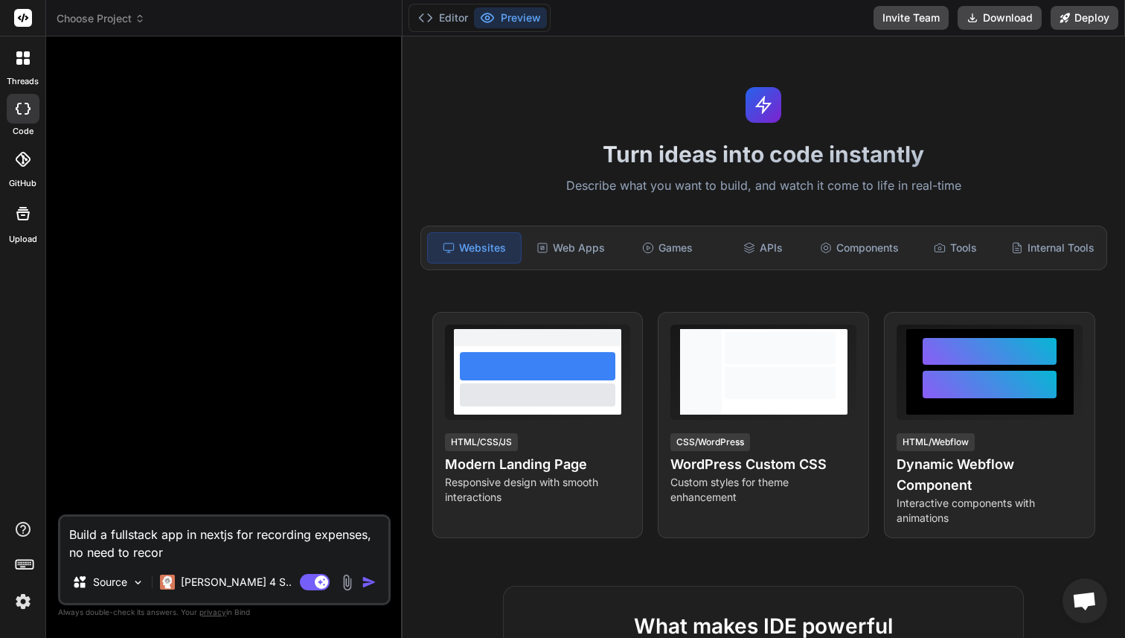
type textarea "x"
type textarea "Build a fullstack app in nextjs for recording expenses, no need to record"
type textarea "x"
type textarea "Build a fullstack app in nextjs for recording expenses, no need to record i"
type textarea "x"
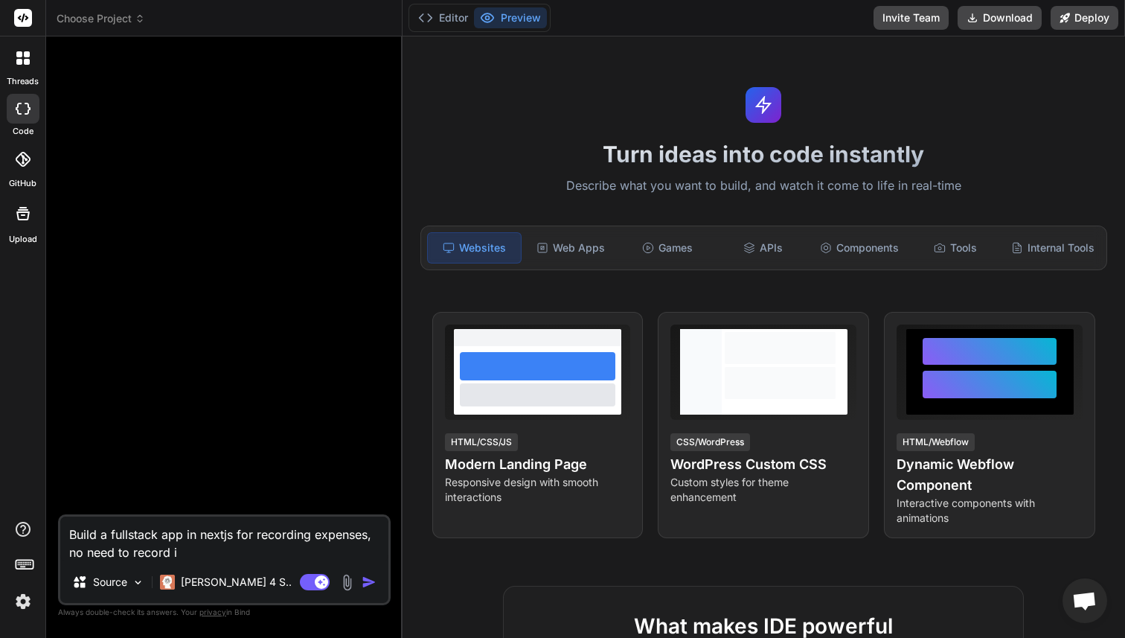
type textarea "Build a fullstack app in nextjs for recording expenses, no need to record in"
type textarea "x"
type textarea "Build a fullstack app in nextjs for recording expenses, no need to record inc"
type textarea "x"
type textarea "Build a fullstack app in nextjs for recording expenses, no need to record inco"
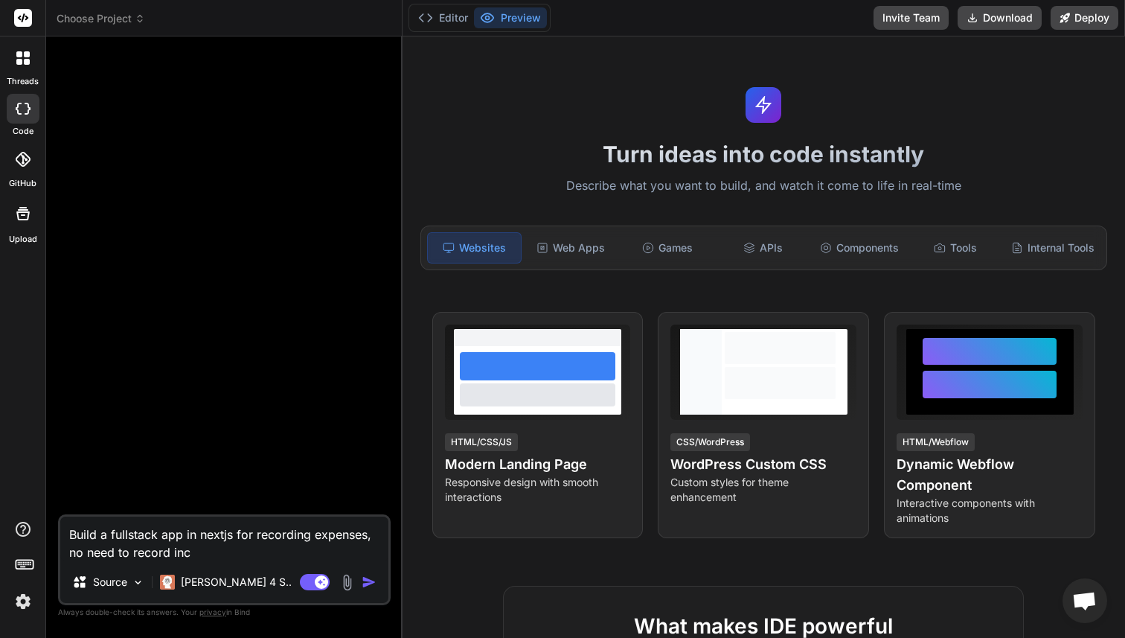
type textarea "x"
type textarea "Build a fullstack app in nextjs for recording expenses, no need to record incom"
type textarea "x"
type textarea "Build a fullstack app in nextjs for recording expenses, no need to record income"
type textarea "x"
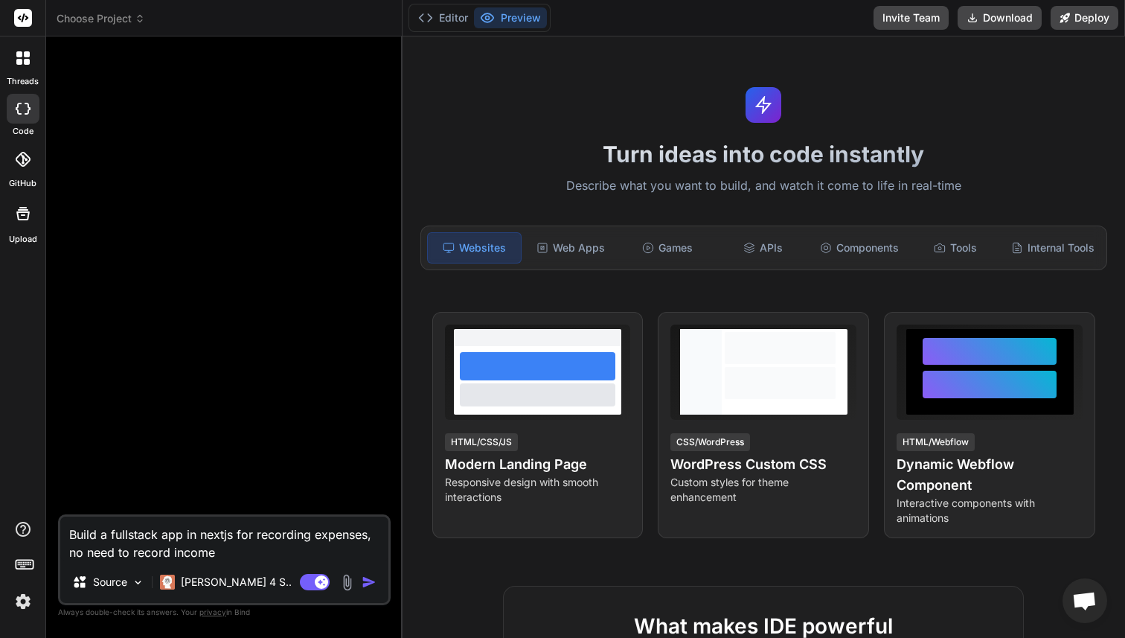
type textarea "Build a fullstack app in nextjs for recording expenses, no need to record incom…"
type textarea "x"
type textarea "Build a fullstack app in nextjs for recording expenses, no need to record incom…"
type textarea "x"
type textarea "Build a fullstack app in nextjs for recording expenses, no need to record incom…"
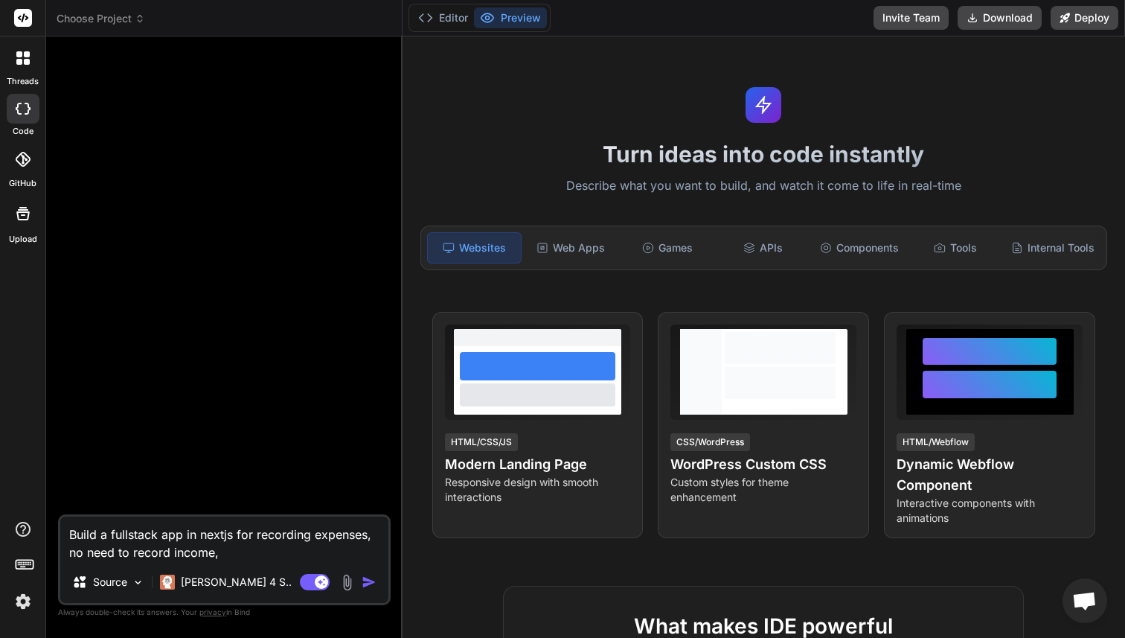
type textarea "x"
type textarea "Build a fullstack app in nextjs for recording expenses, no need to record incom…"
type textarea "x"
type textarea "Build a fullstack app in nextjs for recording expenses, no need to record incom…"
type textarea "x"
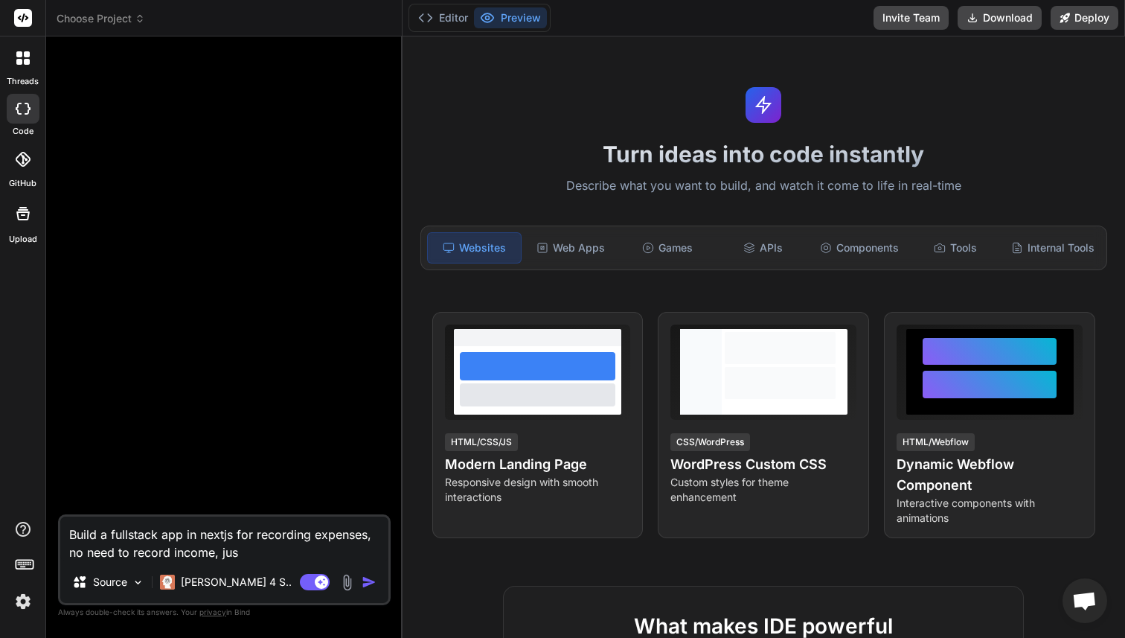
type textarea "Build a fullstack app in nextjs for recording expenses, no need to record incom…"
type textarea "x"
type textarea "Build a fullstack app in nextjs for recording expenses, no need to record incom…"
type textarea "x"
type textarea "Build a fullstack app in nextjs for recording expenses, no need to record incom…"
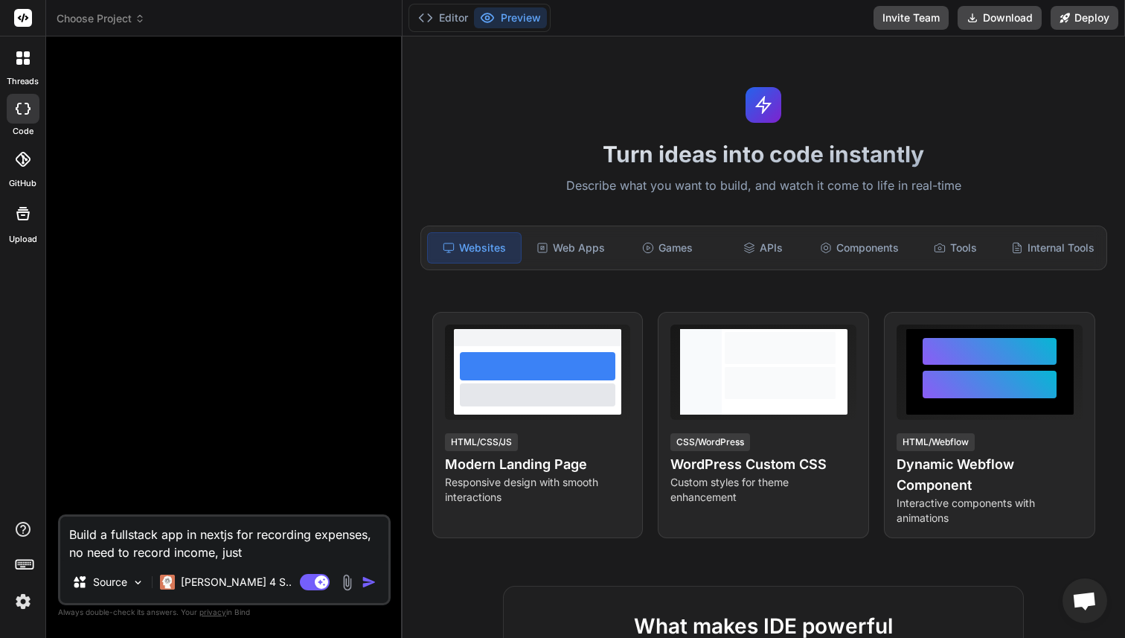
type textarea "x"
type textarea "Build a fullstack app in nextjs for recording expenses, no need to record incom…"
type textarea "x"
type textarea "Build a fullstack app in nextjs for recording expenses, no need to record incom…"
type textarea "x"
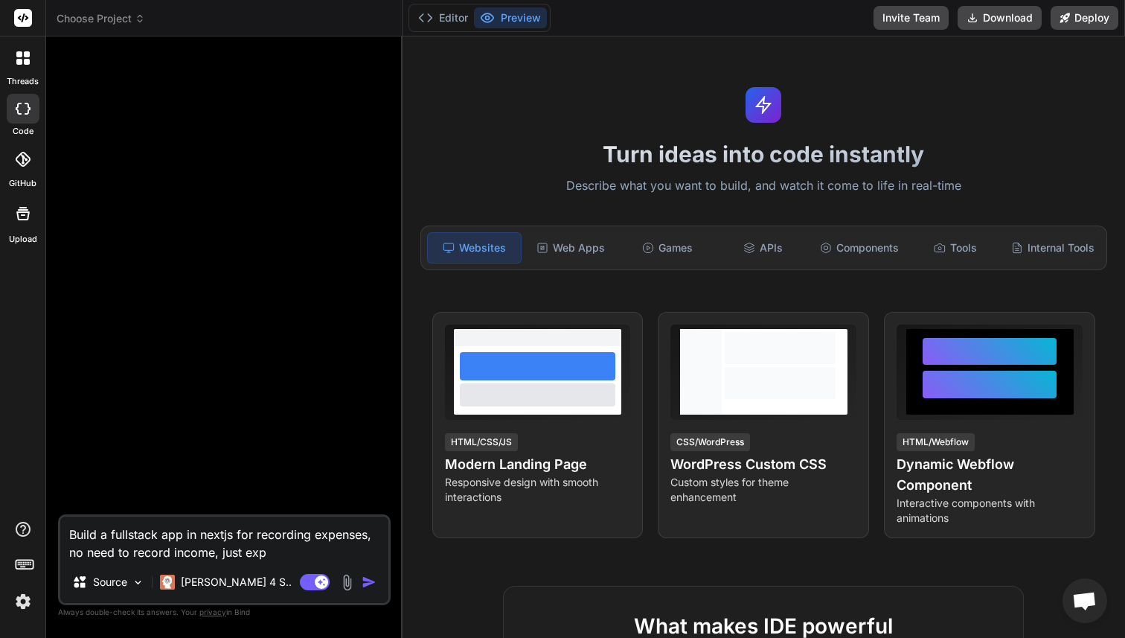
type textarea "Build a fullstack app in nextjs for recording expenses, no need to record incom…"
type textarea "x"
type textarea "Build a fullstack app in nextjs for recording expenses, no need to record incom…"
type textarea "x"
type textarea "Build a fullstack app in nextjs for recording expenses, no need to record incom…"
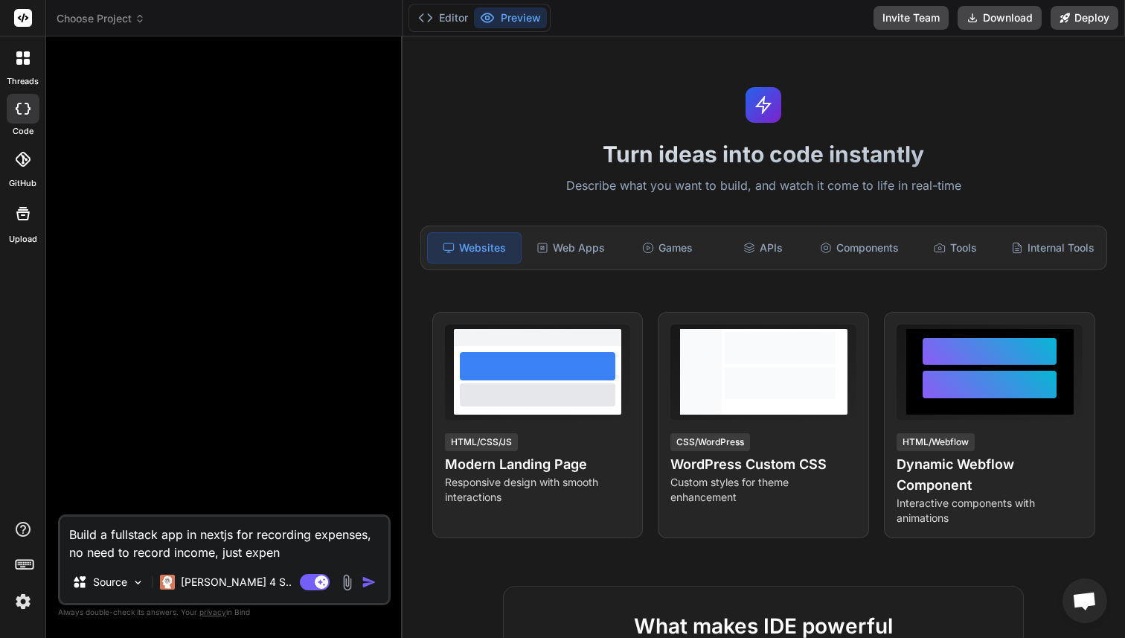
type textarea "x"
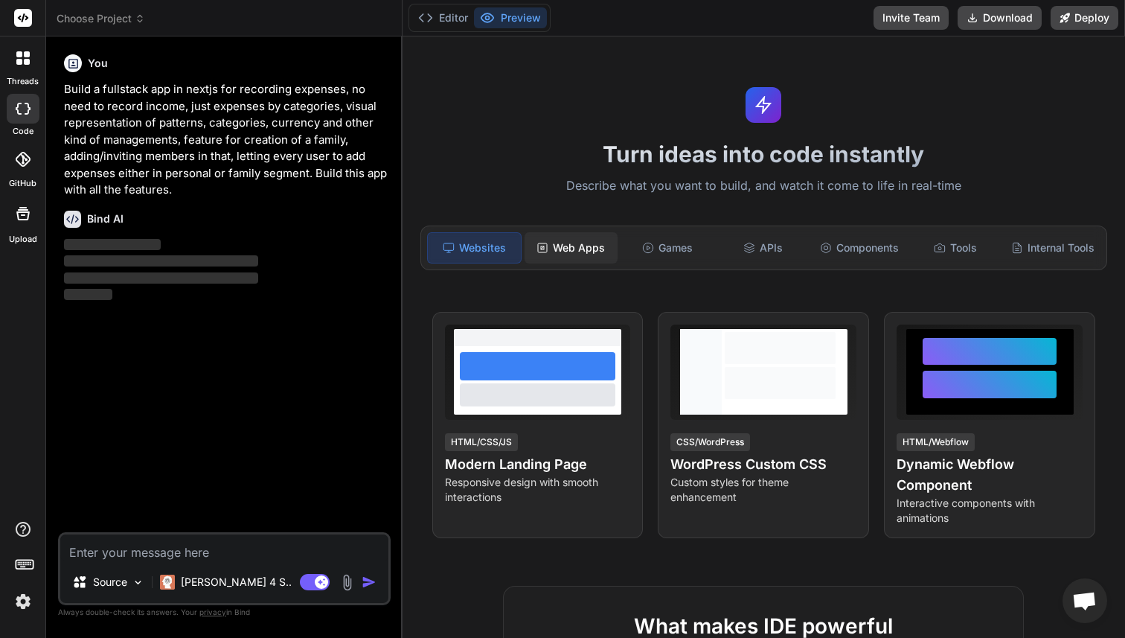
click at [598, 256] on div "Web Apps" at bounding box center [570, 247] width 93 height 31
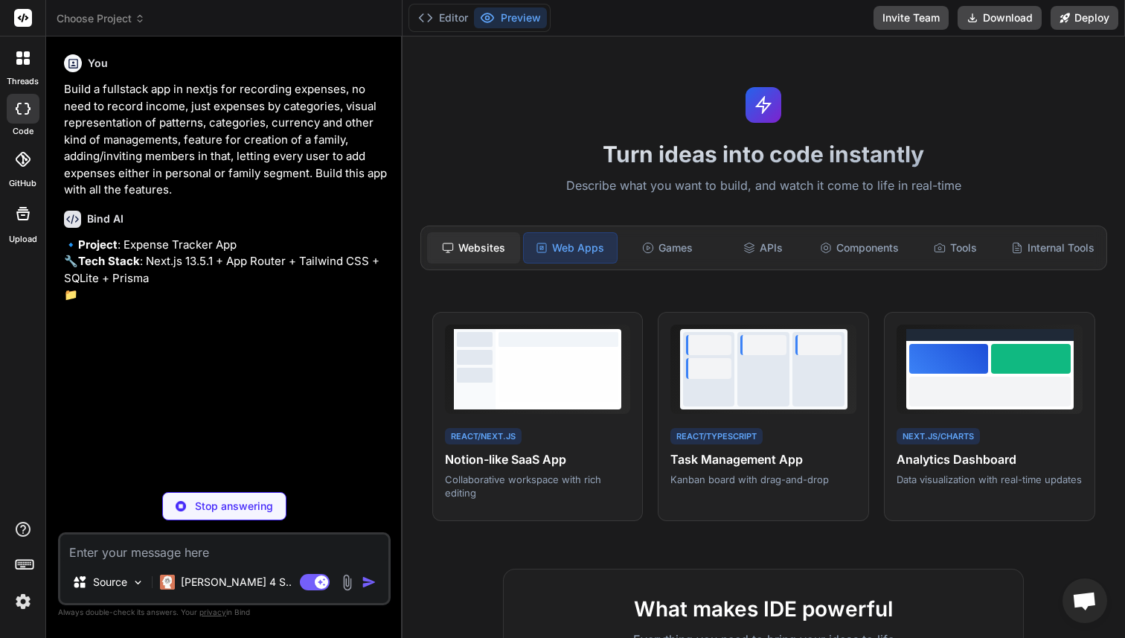
click at [475, 243] on div "Websites" at bounding box center [473, 247] width 93 height 31
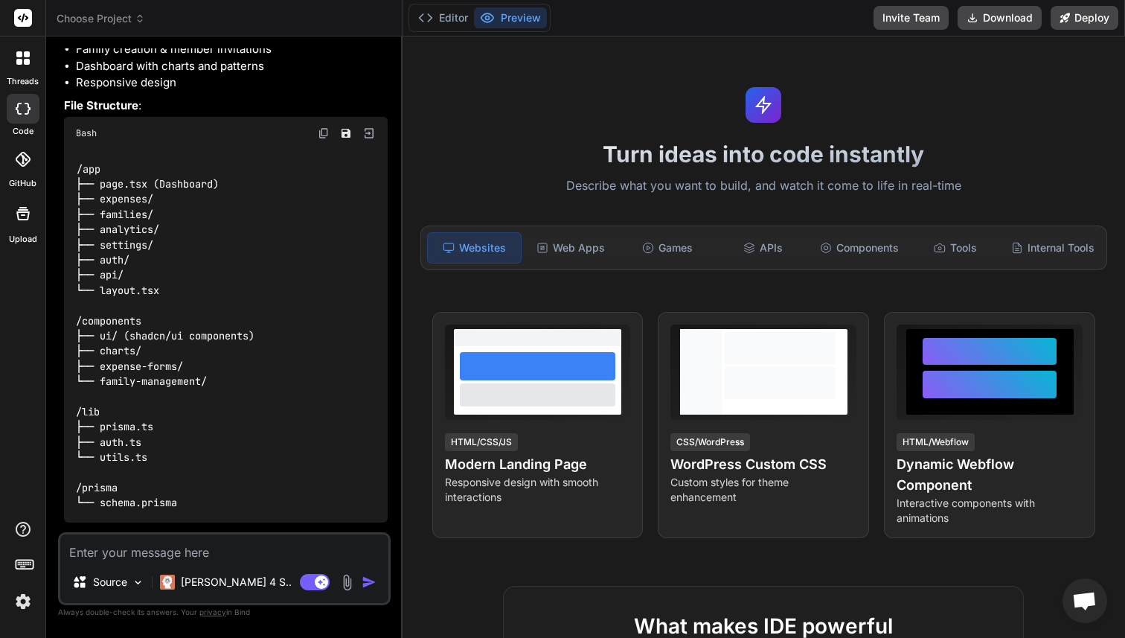
scroll to position [524, 0]
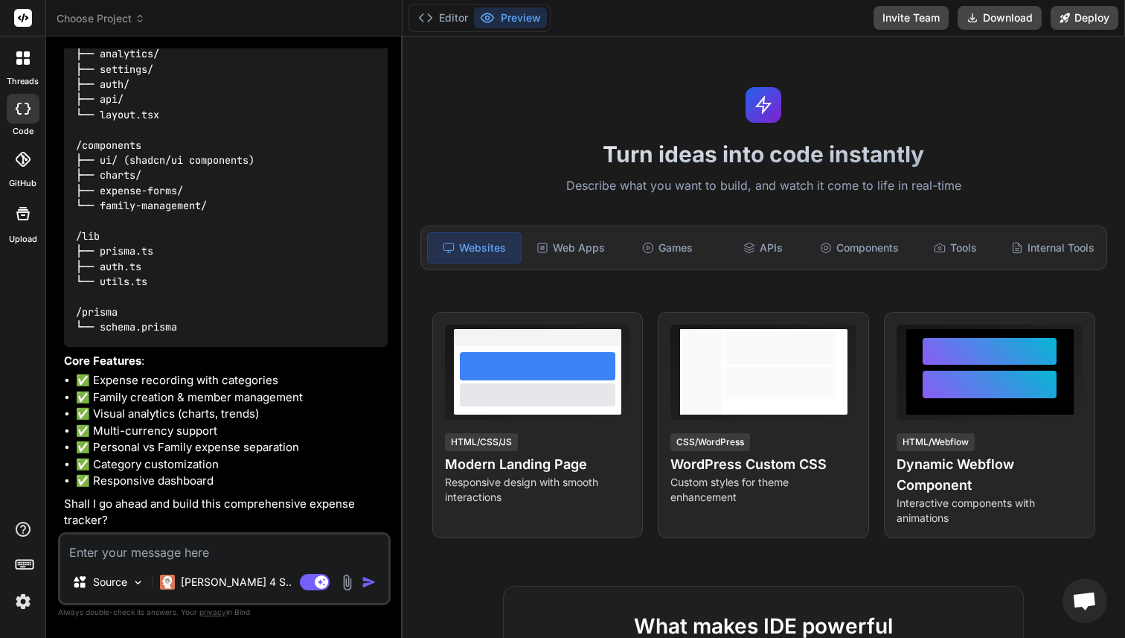
click at [134, 549] on textarea at bounding box center [224, 547] width 328 height 27
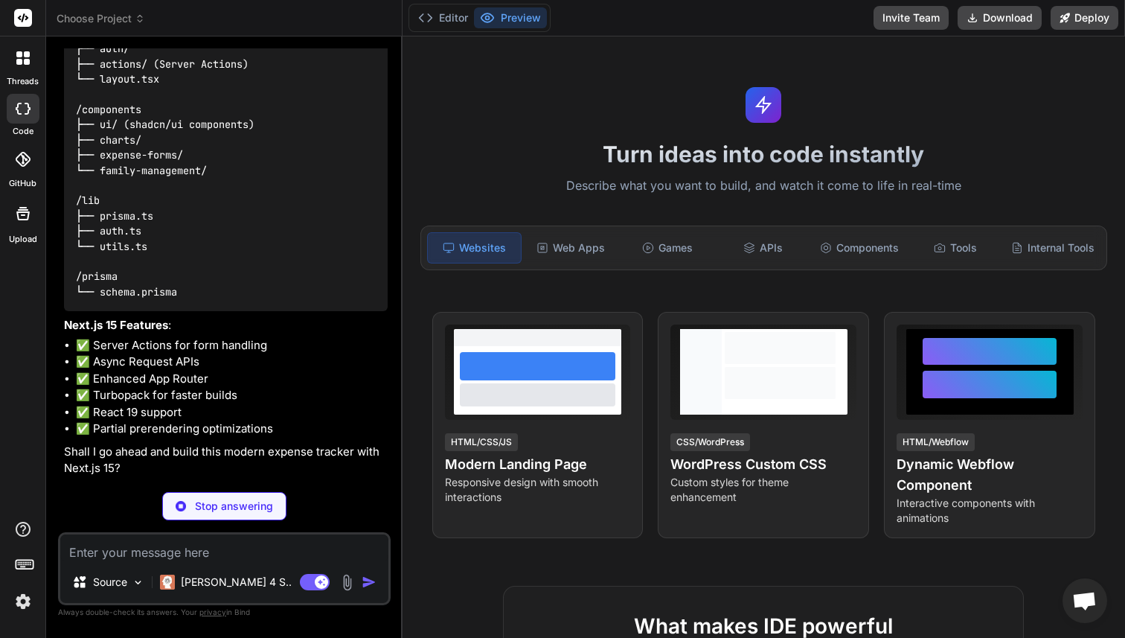
scroll to position [1432, 0]
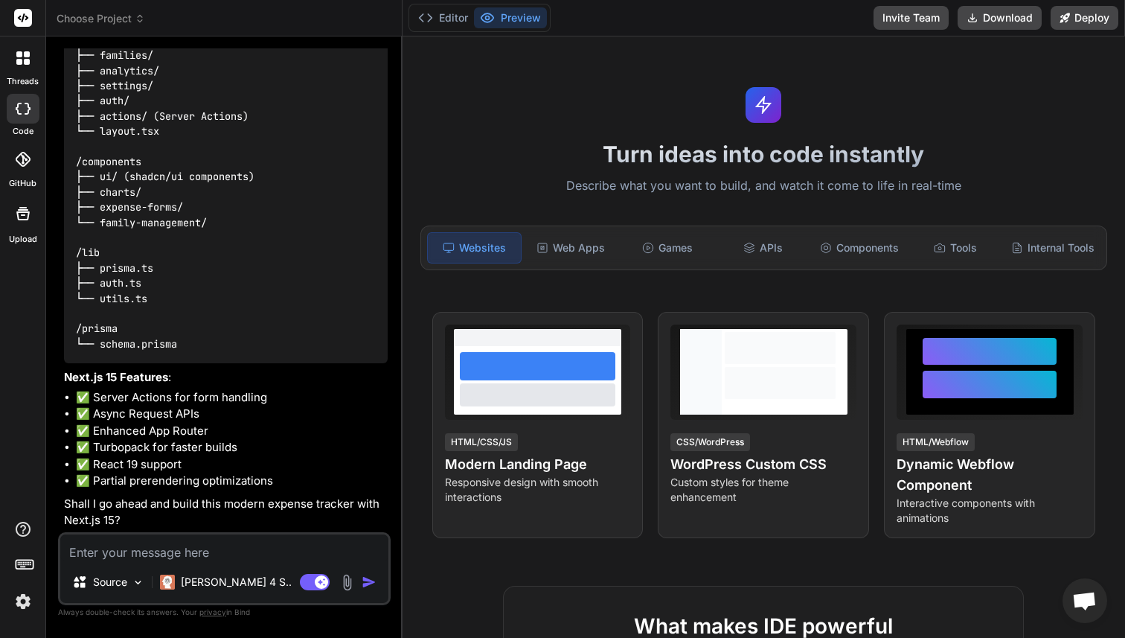
click at [155, 543] on textarea at bounding box center [224, 547] width 328 height 27
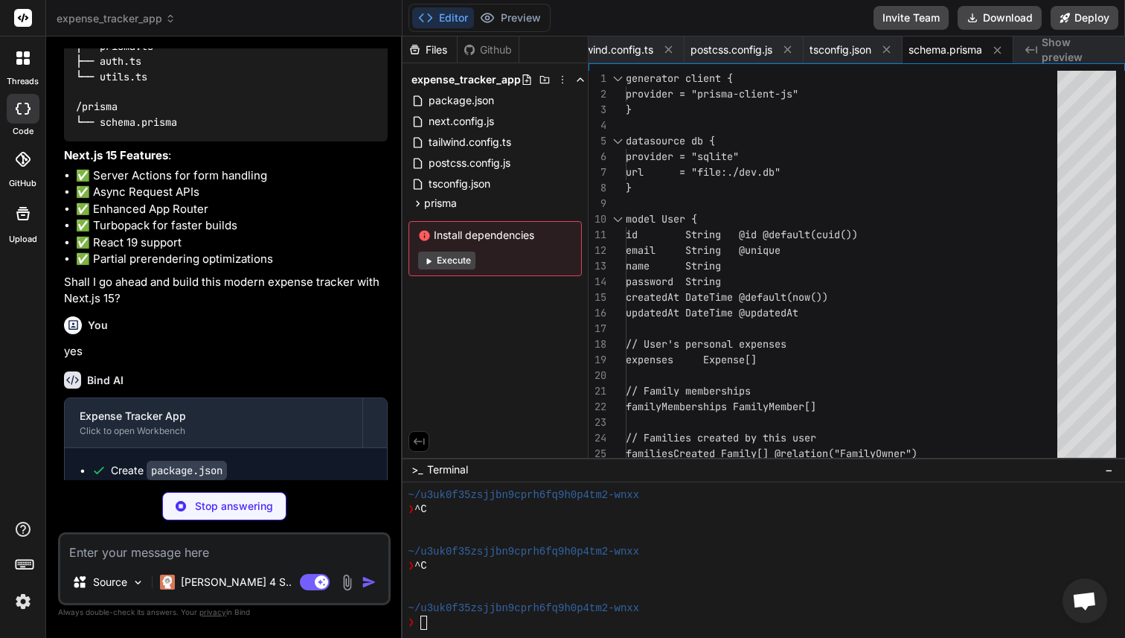
scroll to position [1802, 0]
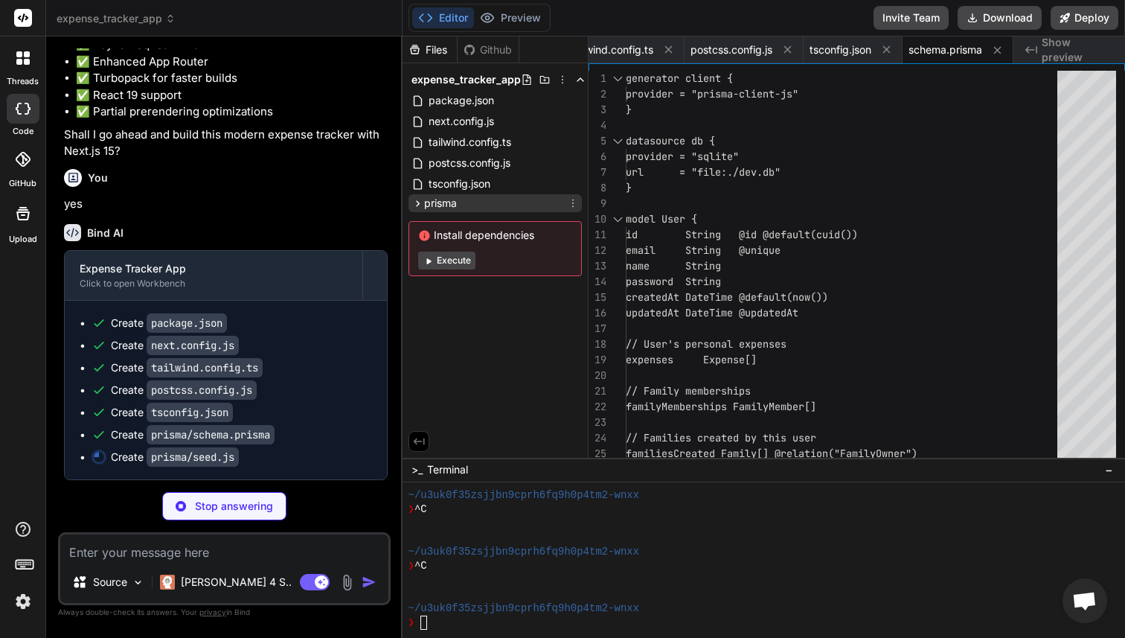
click at [419, 201] on icon at bounding box center [417, 203] width 13 height 13
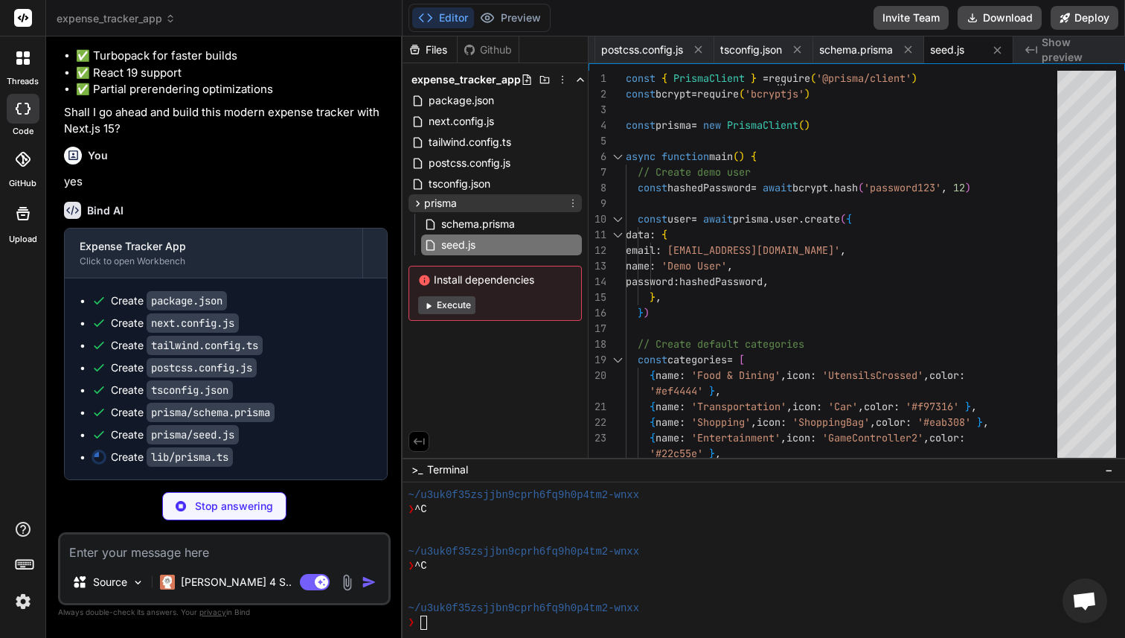
scroll to position [0, 415]
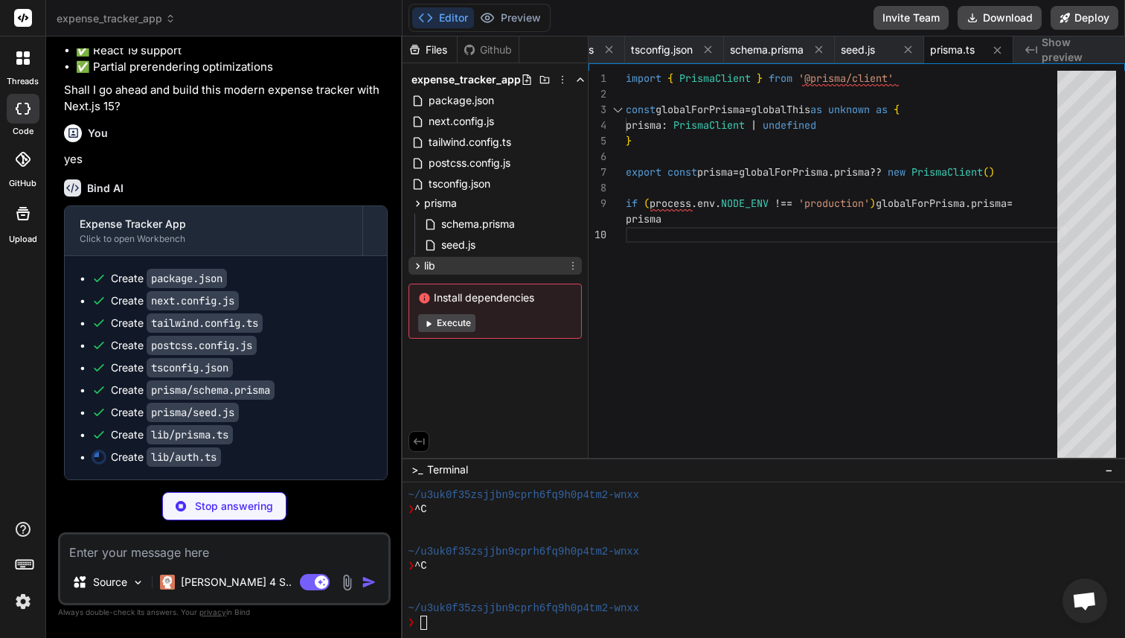
click at [416, 267] on icon at bounding box center [417, 266] width 13 height 13
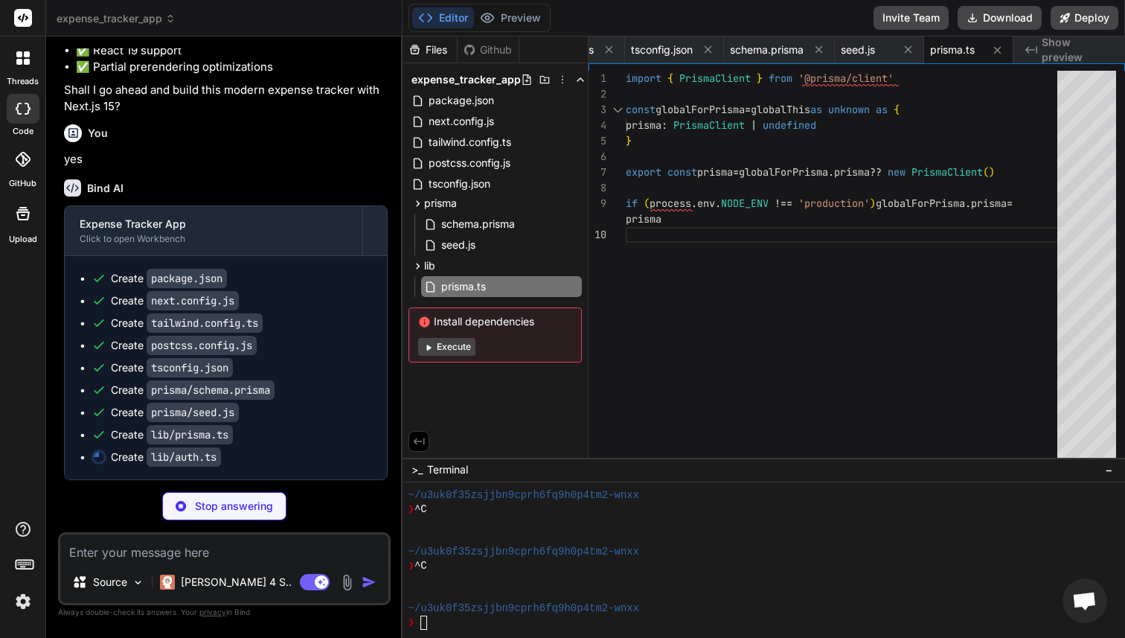
click at [444, 342] on button "Execute" at bounding box center [446, 347] width 57 height 18
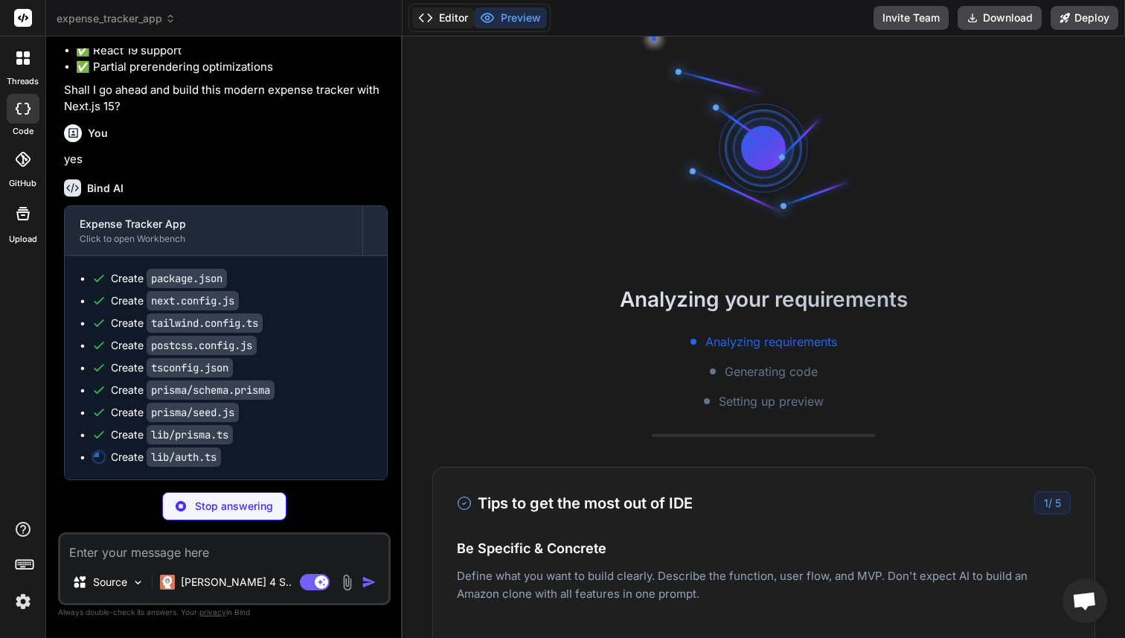
click at [449, 20] on button "Editor" at bounding box center [443, 17] width 62 height 21
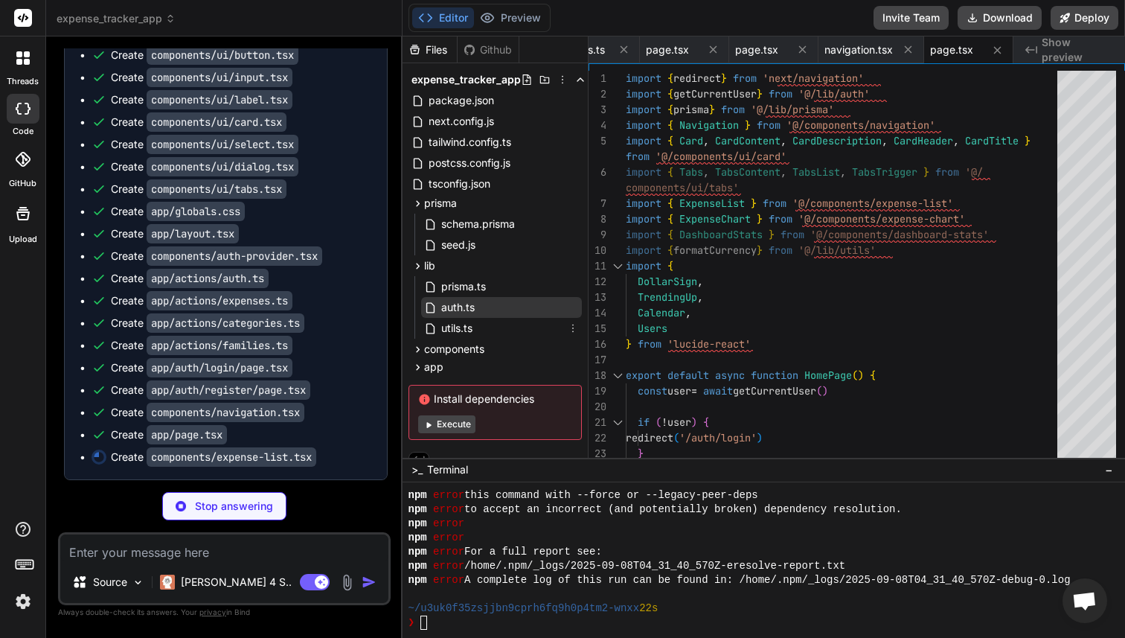
scroll to position [15, 0]
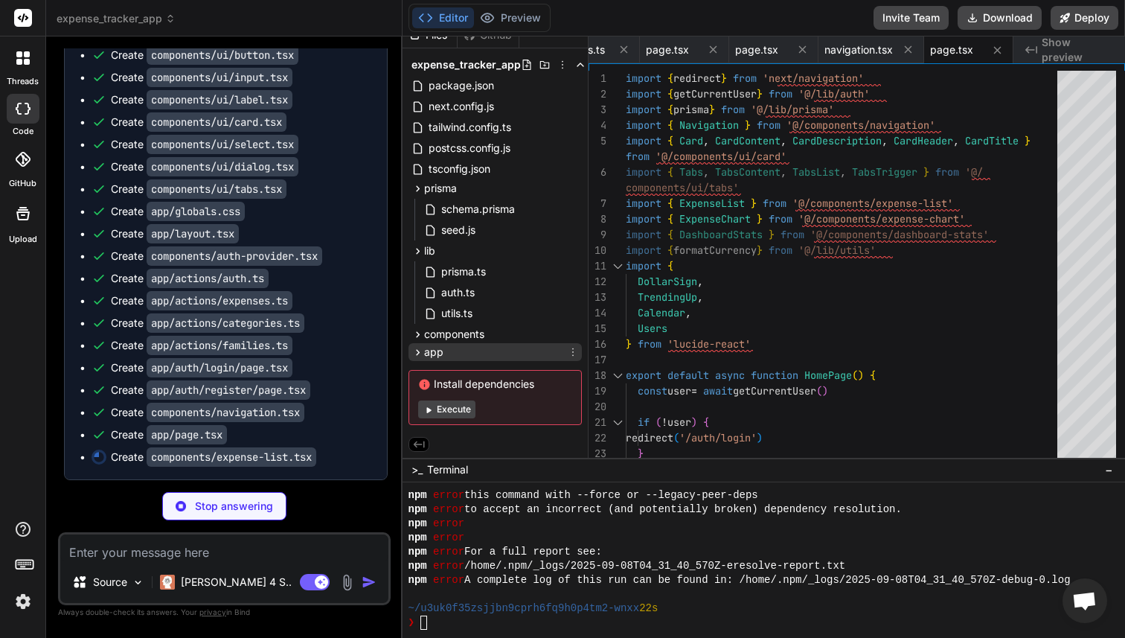
click at [419, 356] on icon at bounding box center [417, 352] width 13 height 13
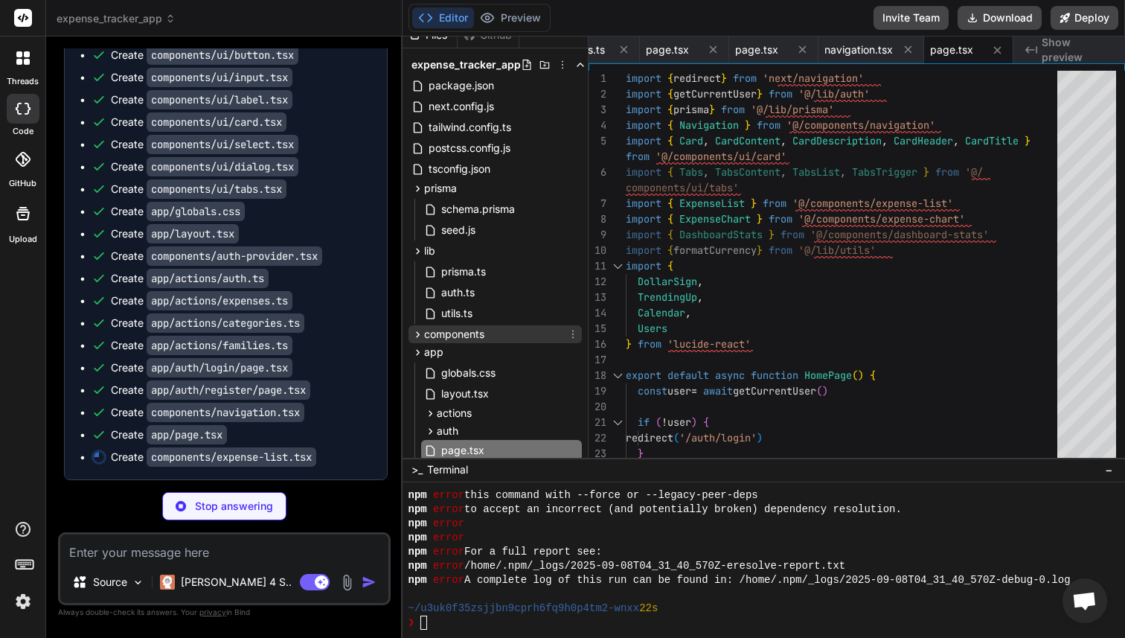
click at [418, 340] on div "components" at bounding box center [447, 334] width 73 height 15
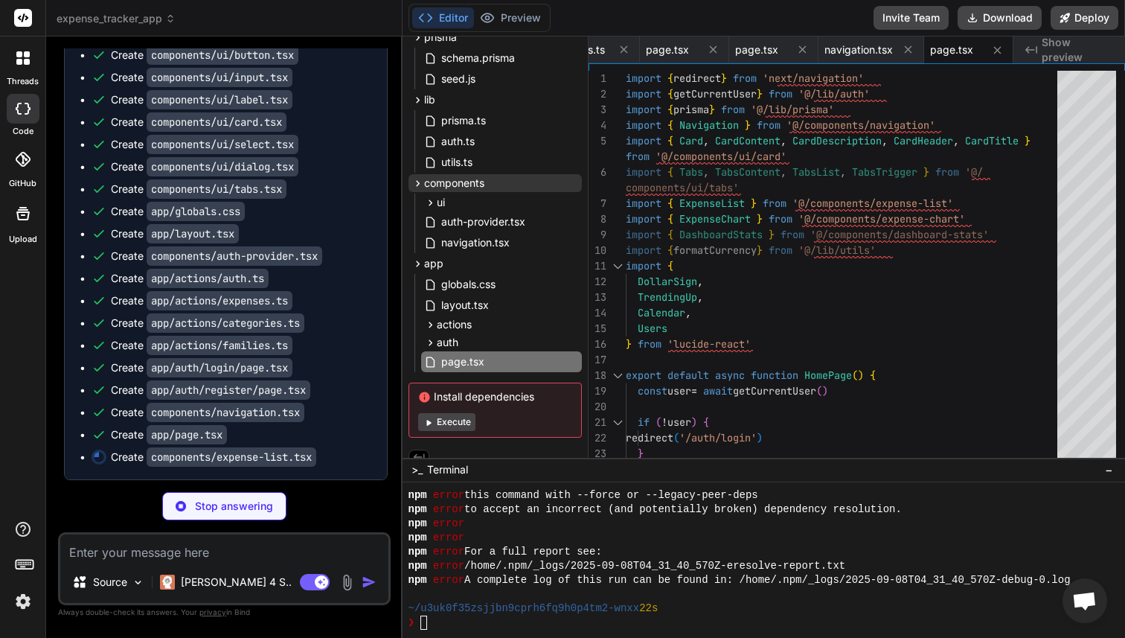
scroll to position [179, 0]
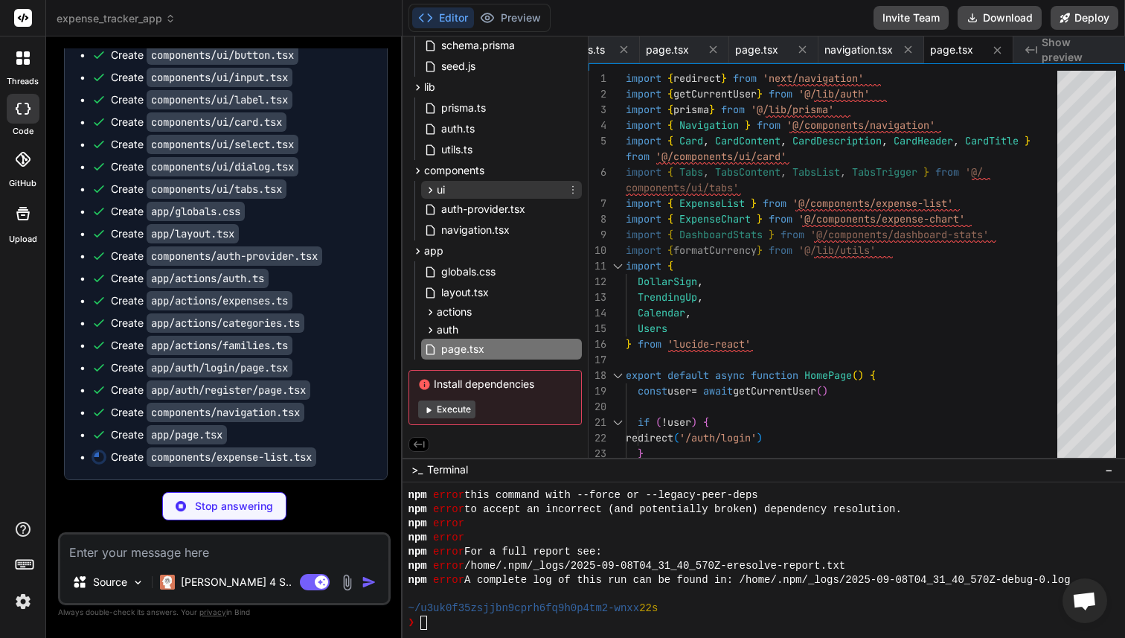
click at [437, 192] on span "ui" at bounding box center [441, 189] width 8 height 15
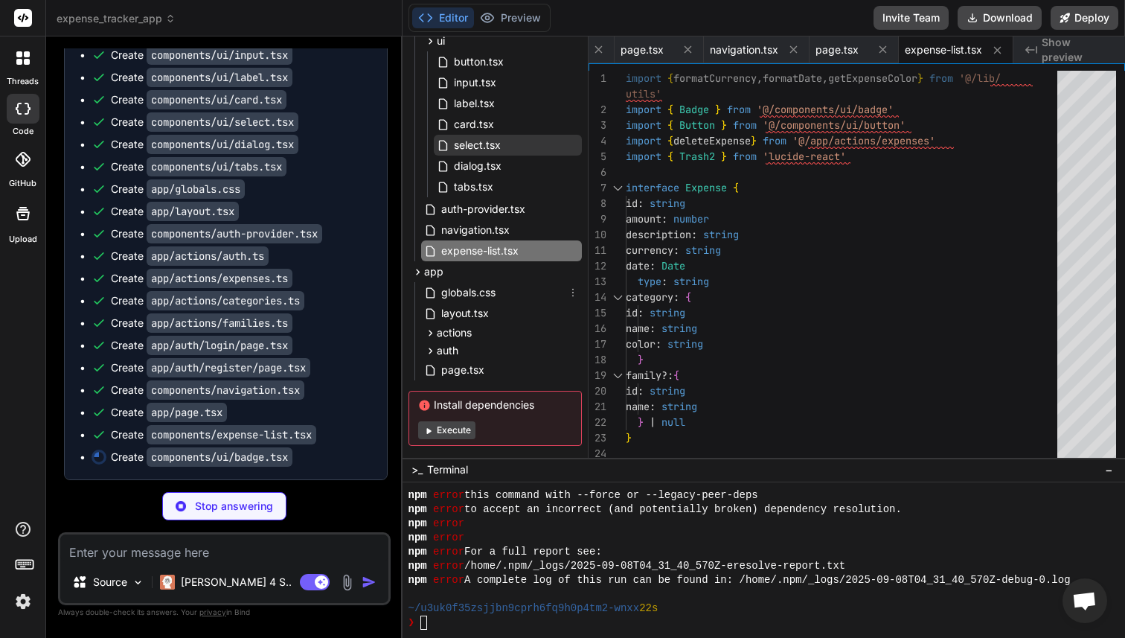
scroll to position [348, 0]
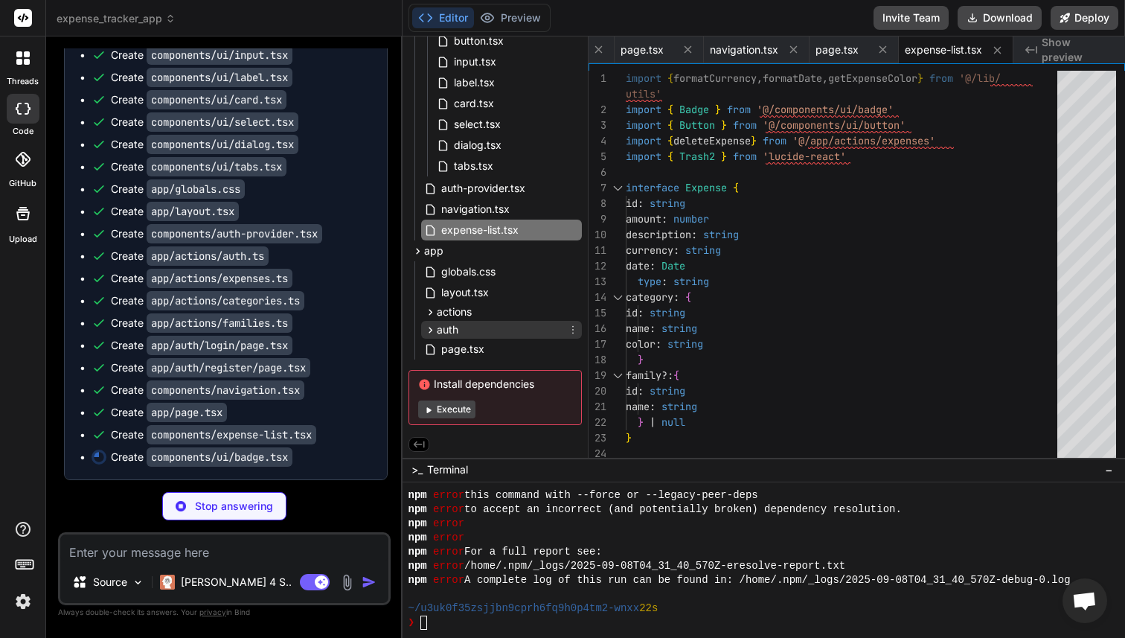
click at [469, 323] on div "auth" at bounding box center [501, 330] width 161 height 18
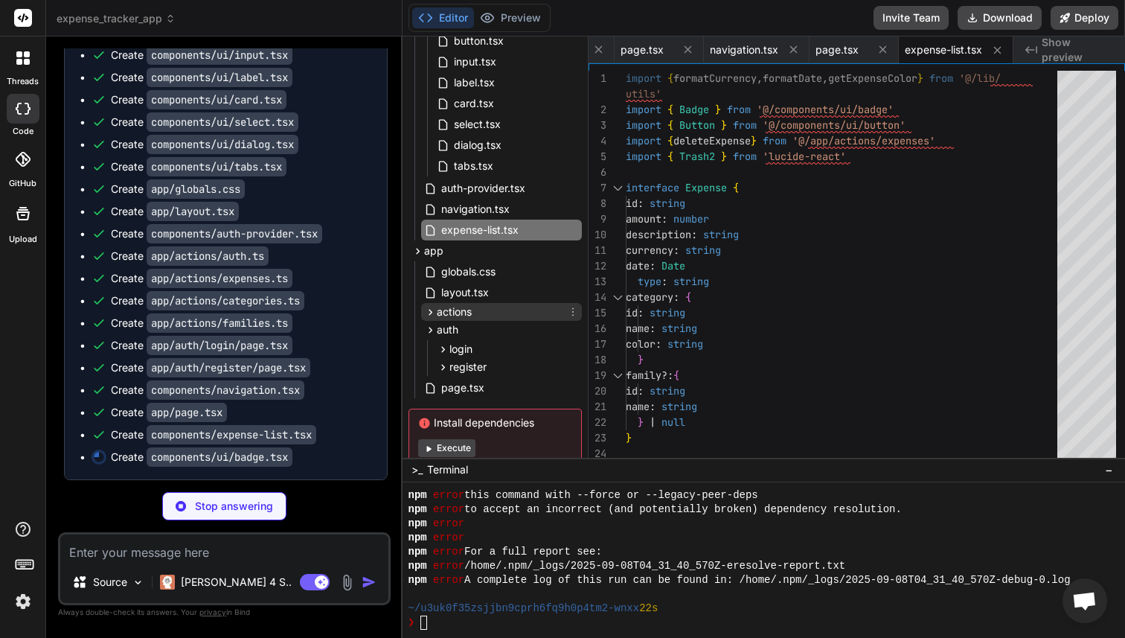
click at [469, 310] on span "actions" at bounding box center [454, 311] width 35 height 15
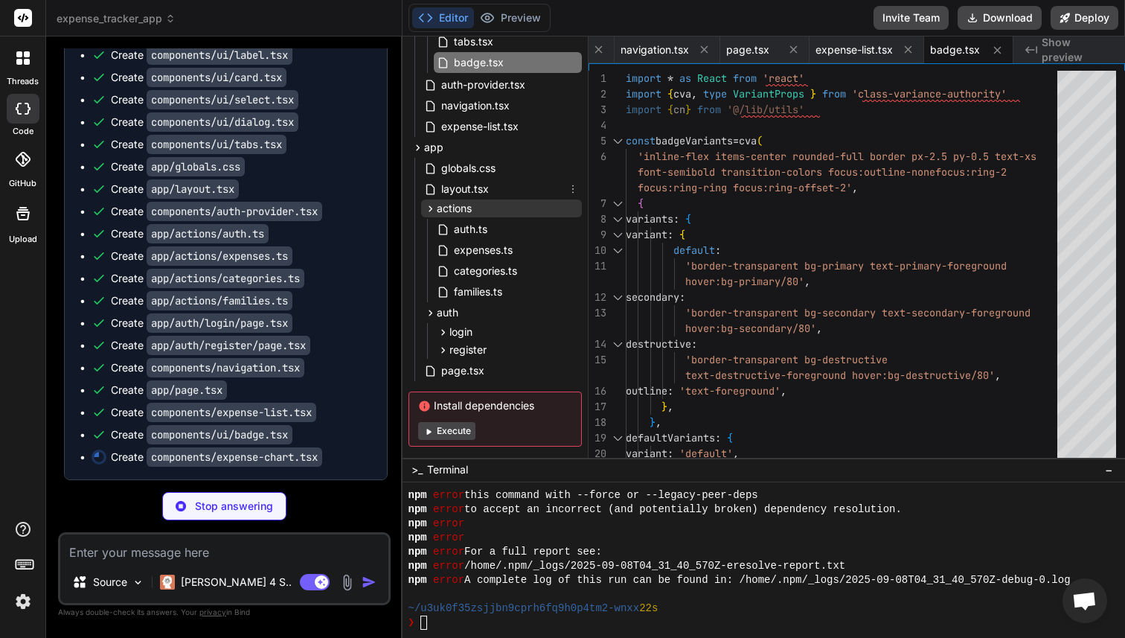
scroll to position [494, 0]
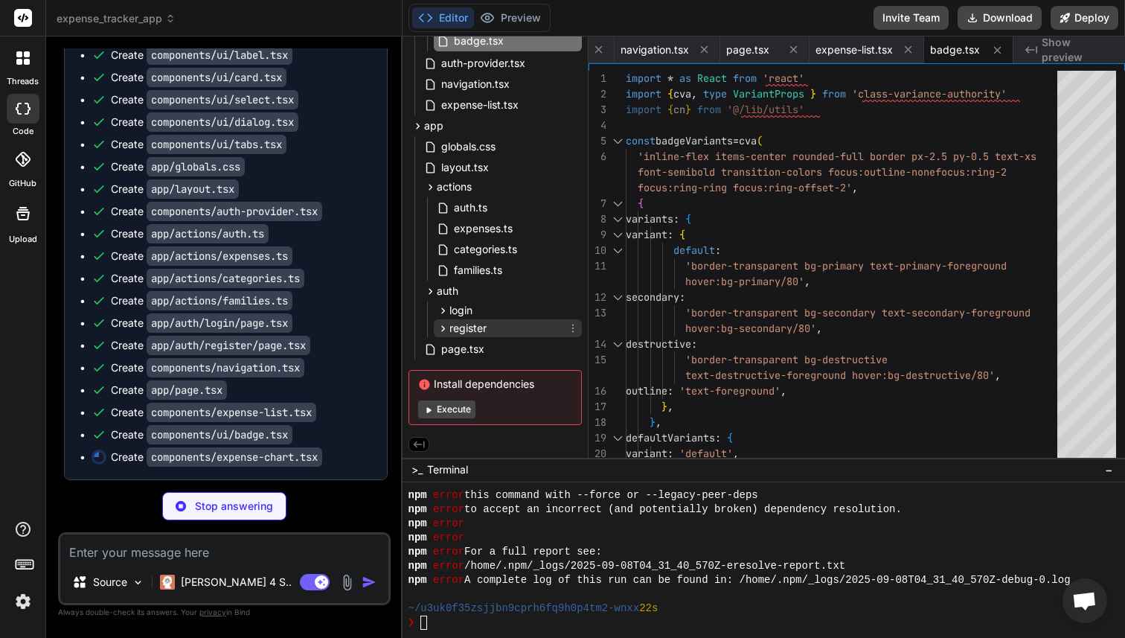
click at [489, 323] on div "register" at bounding box center [508, 328] width 148 height 18
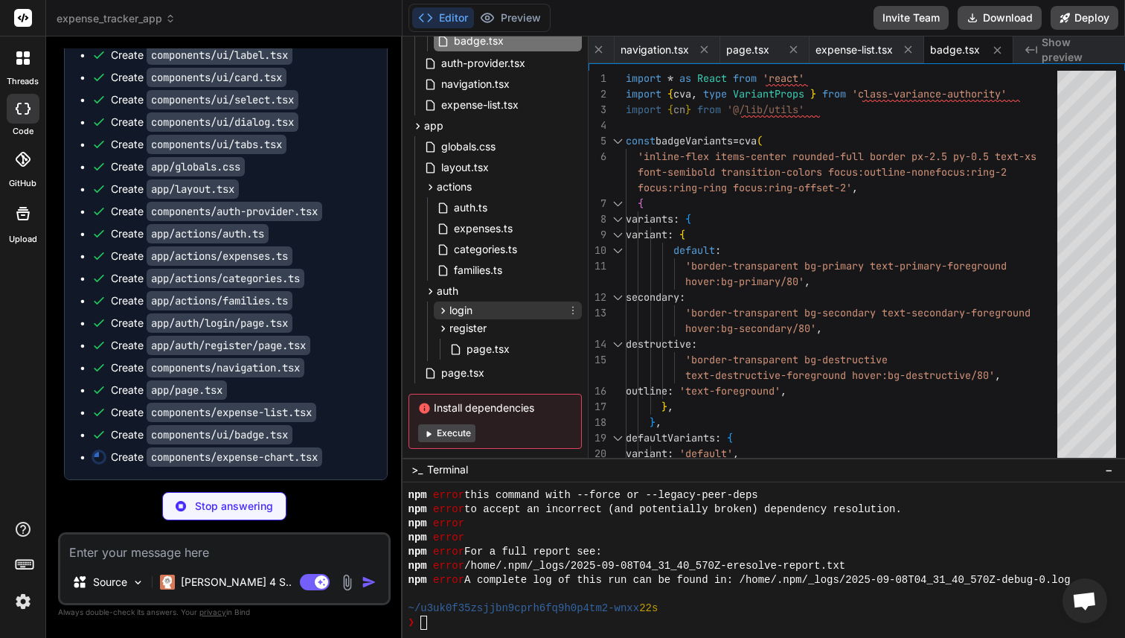
click at [487, 312] on div "login" at bounding box center [508, 310] width 148 height 18
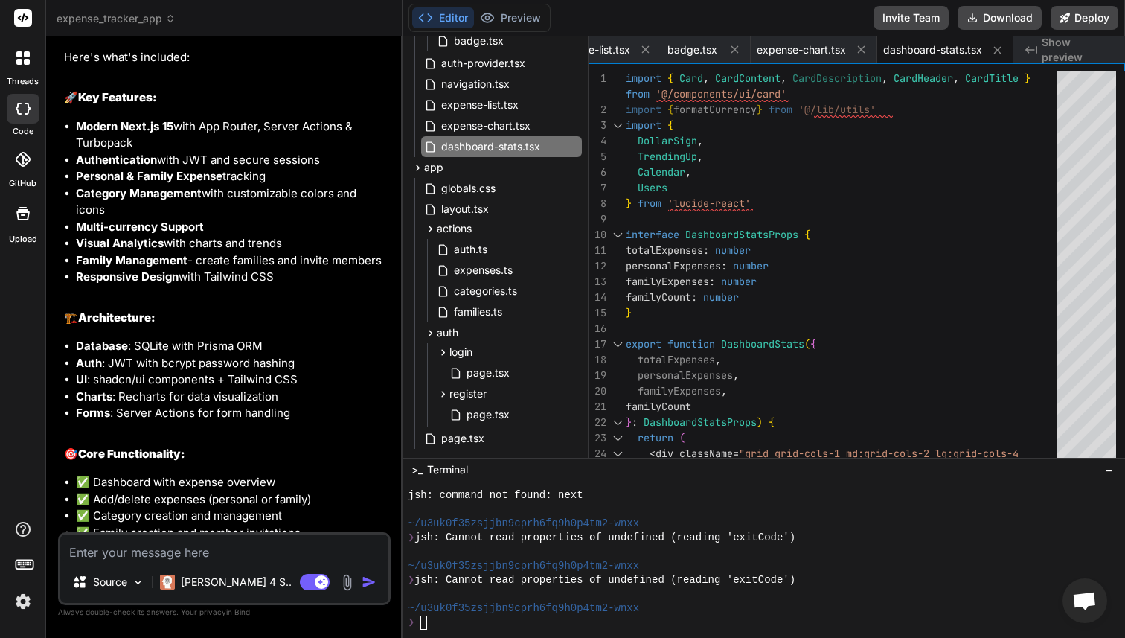
scroll to position [3019, 0]
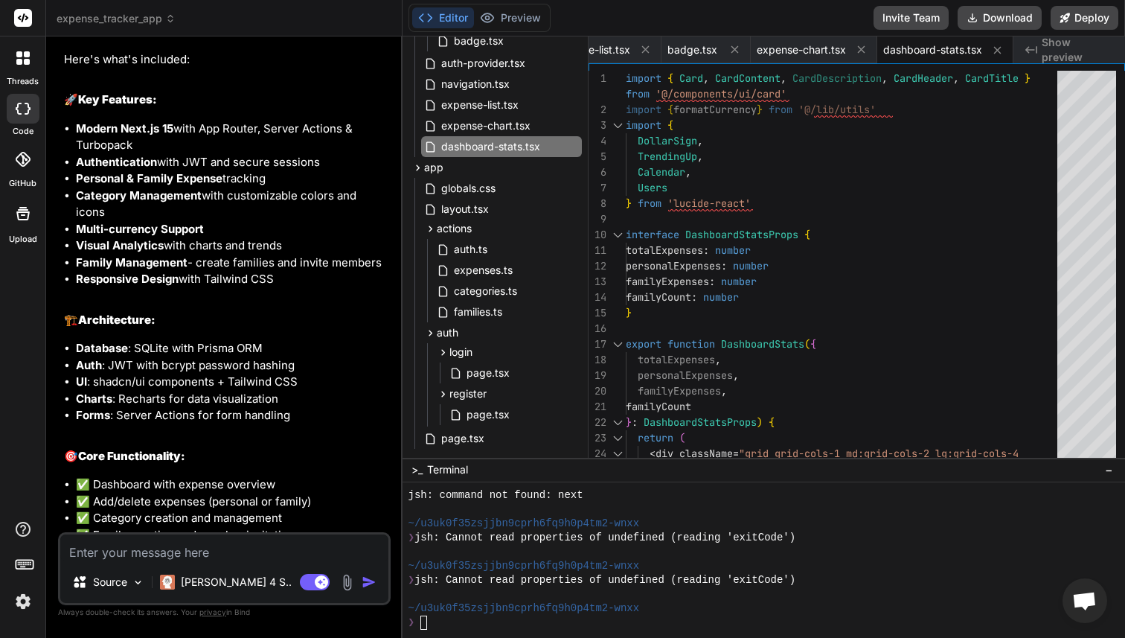
click at [155, 187] on li "Personal & Family Expense tracking" at bounding box center [232, 178] width 312 height 17
click at [214, 171] on li "Authentication with JWT and secure sessions" at bounding box center [232, 162] width 312 height 17
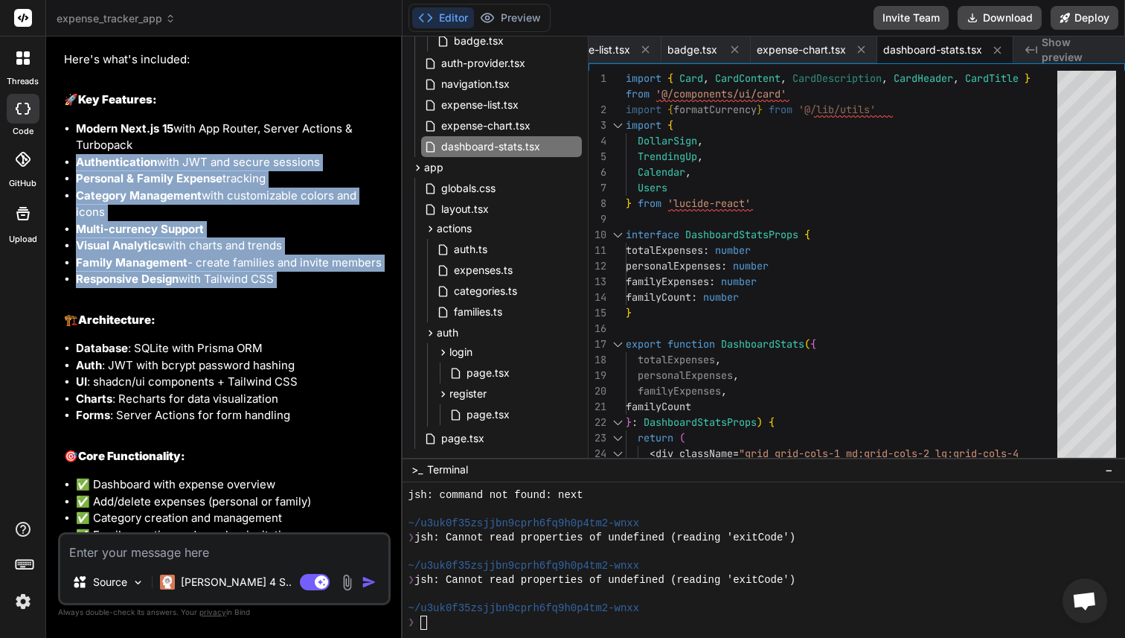
drag, startPoint x: 214, startPoint y: 227, endPoint x: 216, endPoint y: 345, distance: 118.3
click at [216, 288] on ul "Modern Next.js 15 with App Router, Server Actions & Turbopack Authentication wi…" at bounding box center [226, 204] width 324 height 167
click at [216, 288] on li "Responsive Design with Tailwind CSS" at bounding box center [232, 279] width 312 height 17
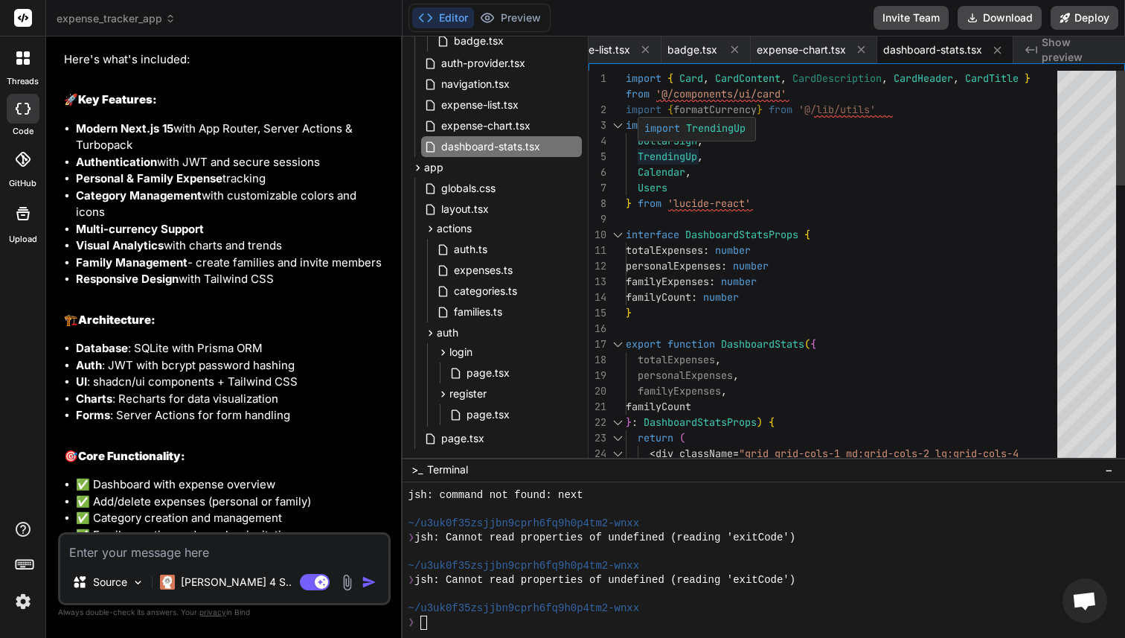
scroll to position [16, 0]
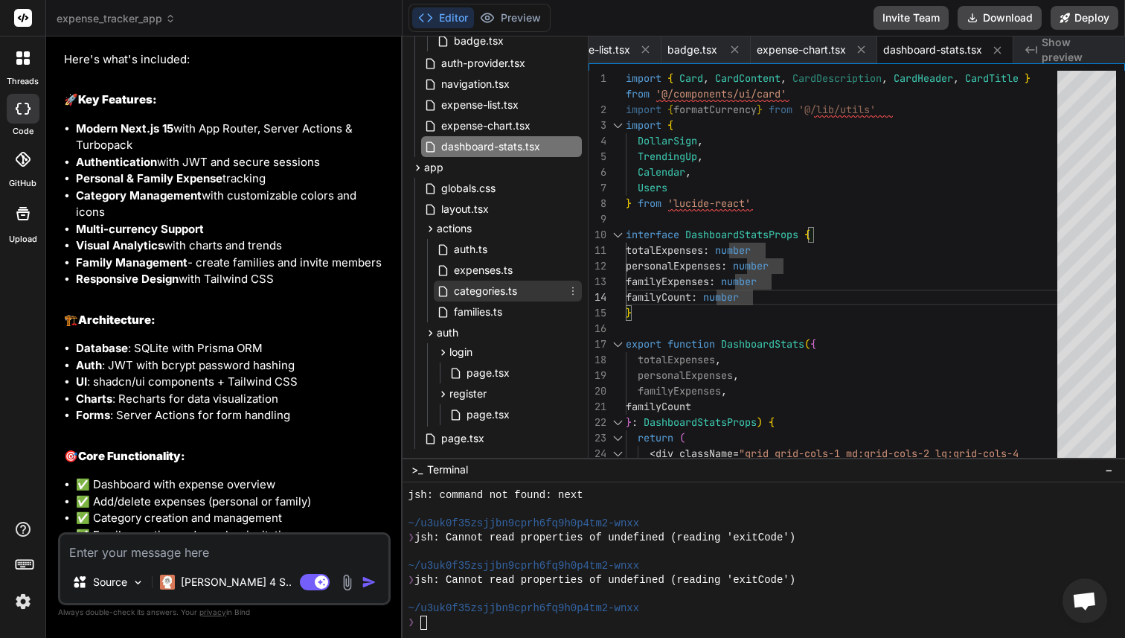
scroll to position [583, 0]
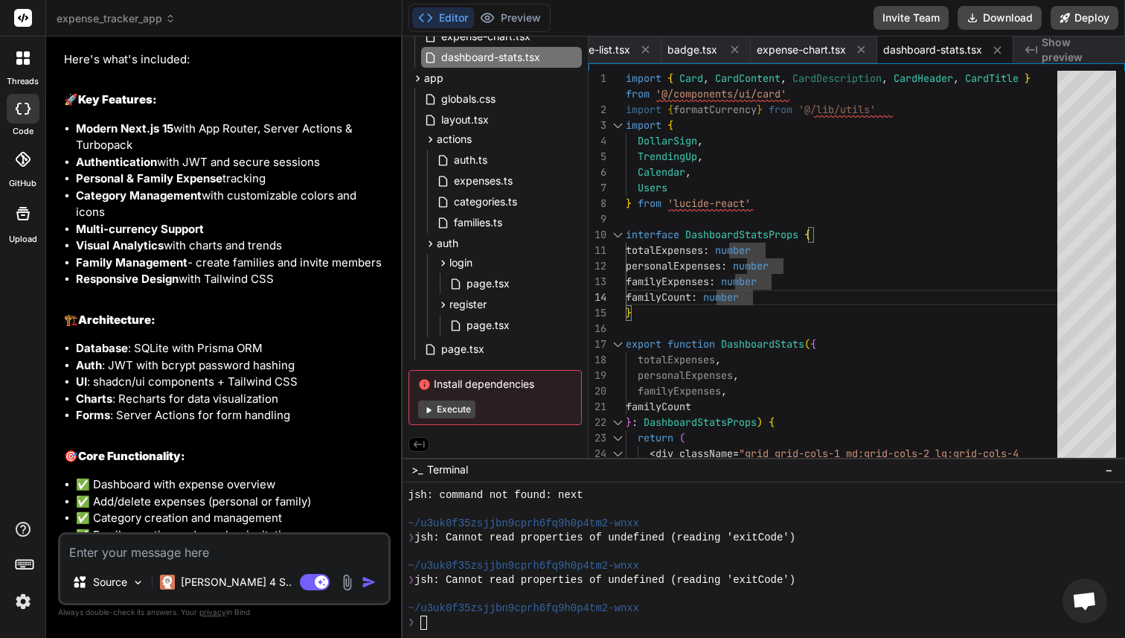
click at [495, 623] on div "❯" at bounding box center [756, 622] width 696 height 14
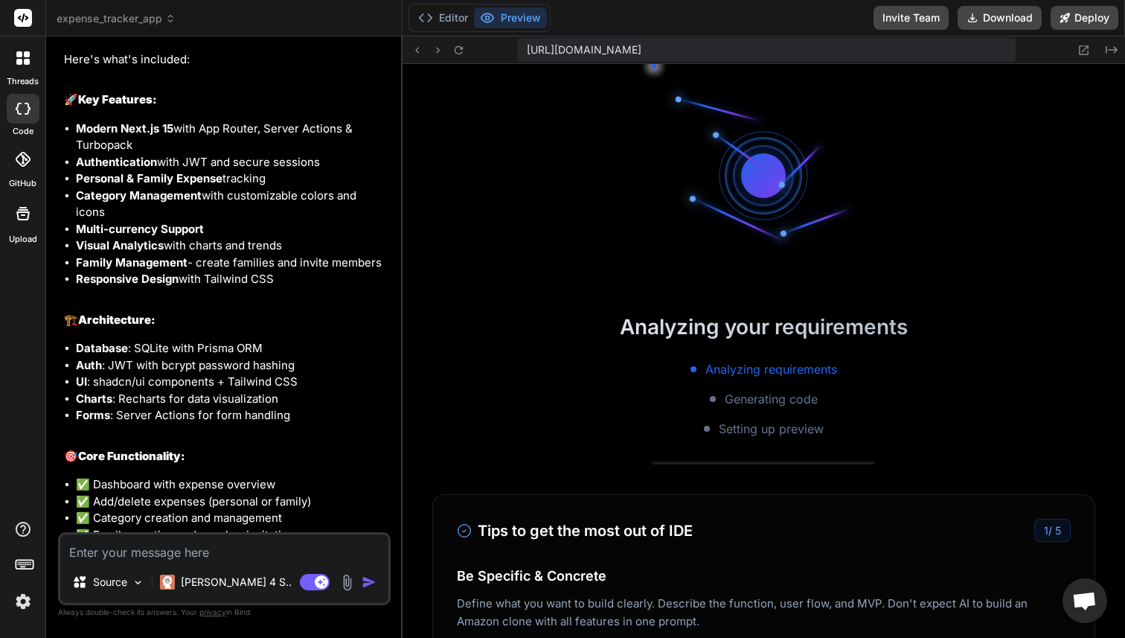
scroll to position [9894, 0]
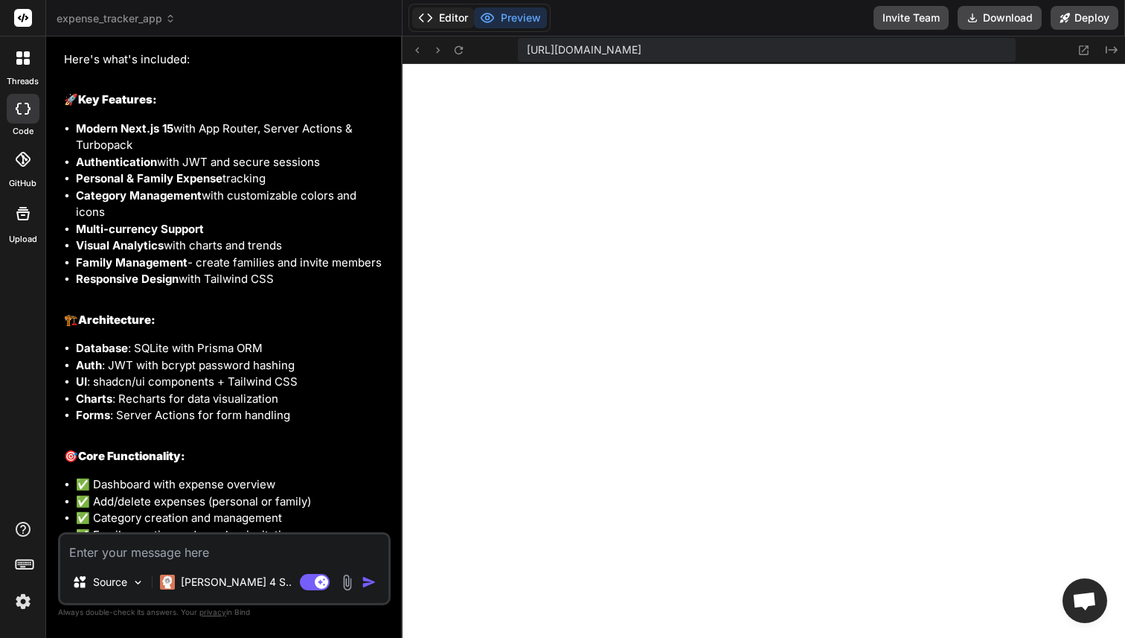
click at [449, 16] on button "Editor" at bounding box center [443, 17] width 62 height 21
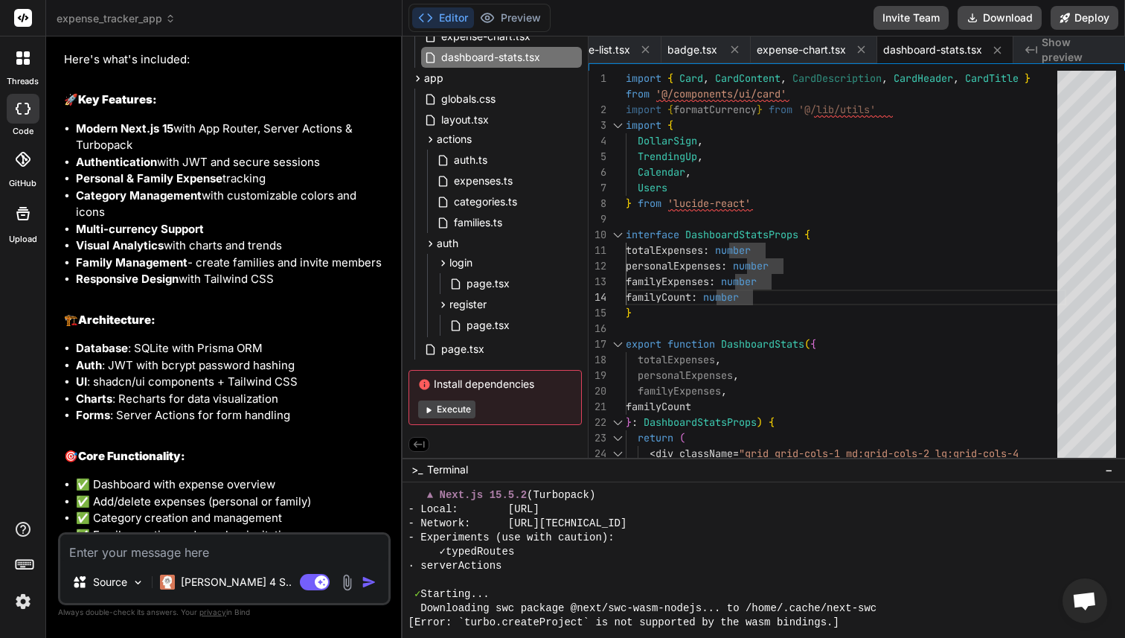
scroll to position [9869, 0]
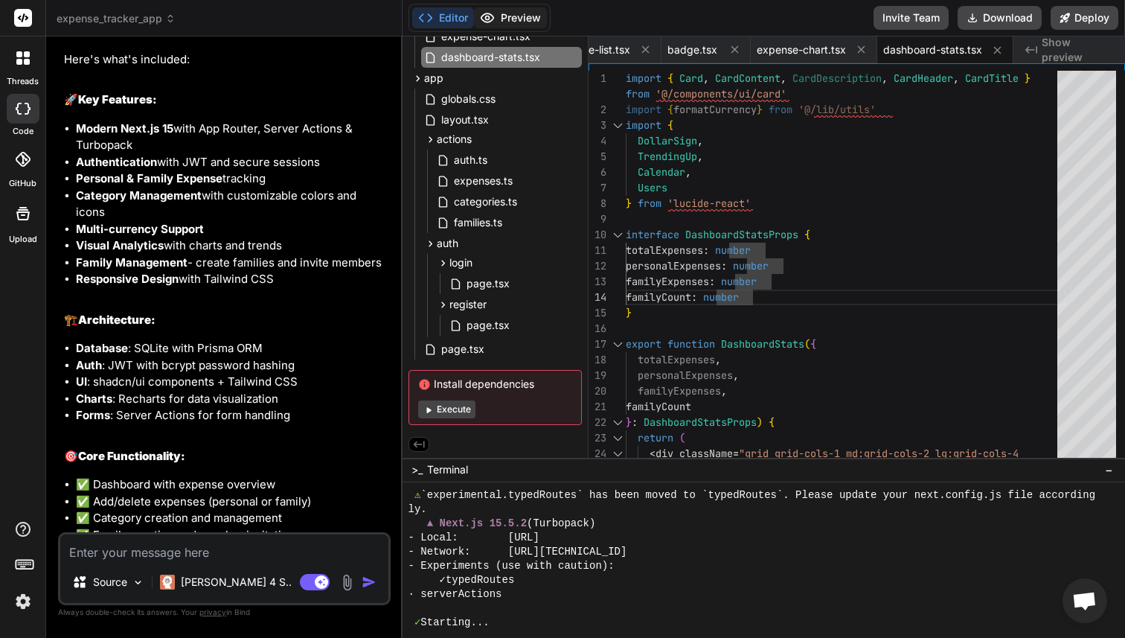
click at [523, 13] on button "Preview" at bounding box center [510, 17] width 73 height 21
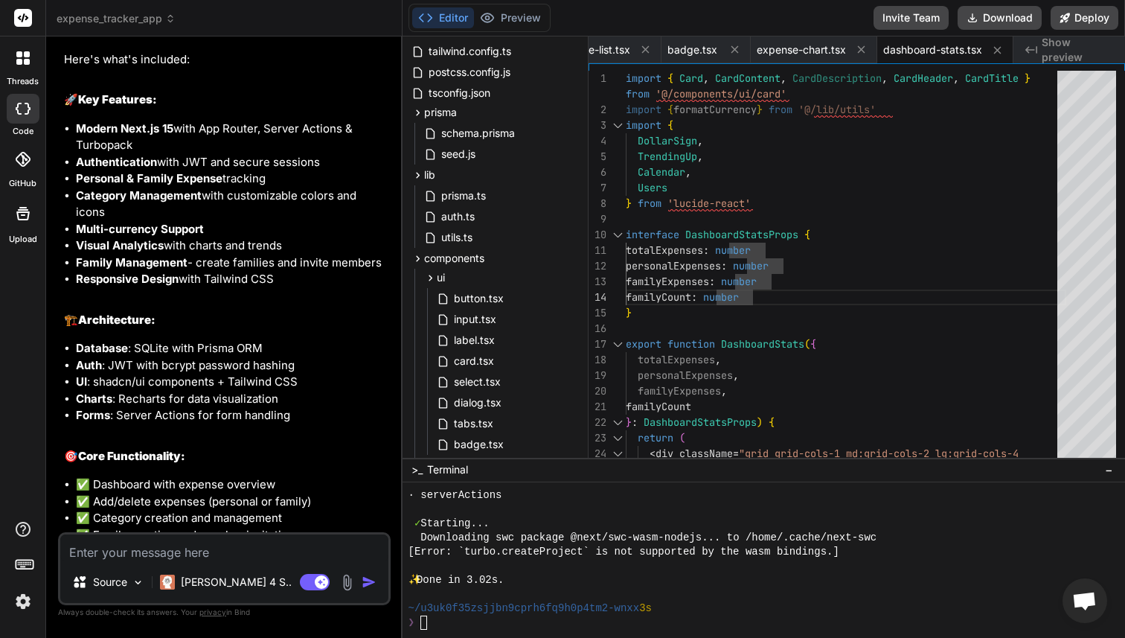
scroll to position [0, 0]
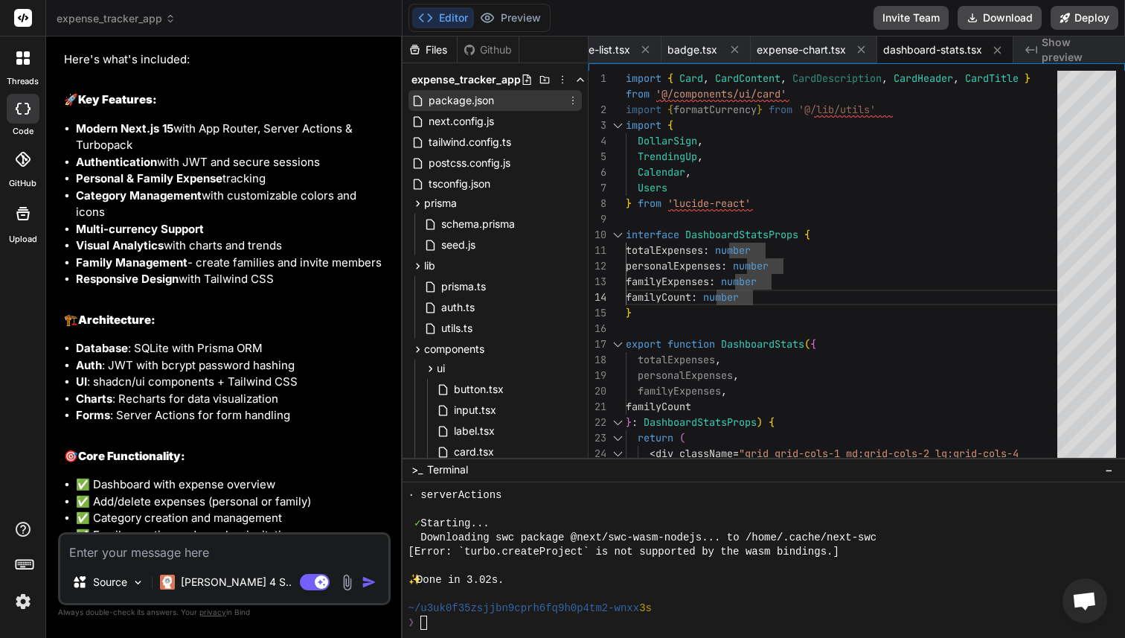
click at [480, 99] on span "package.json" at bounding box center [461, 101] width 68 height 18
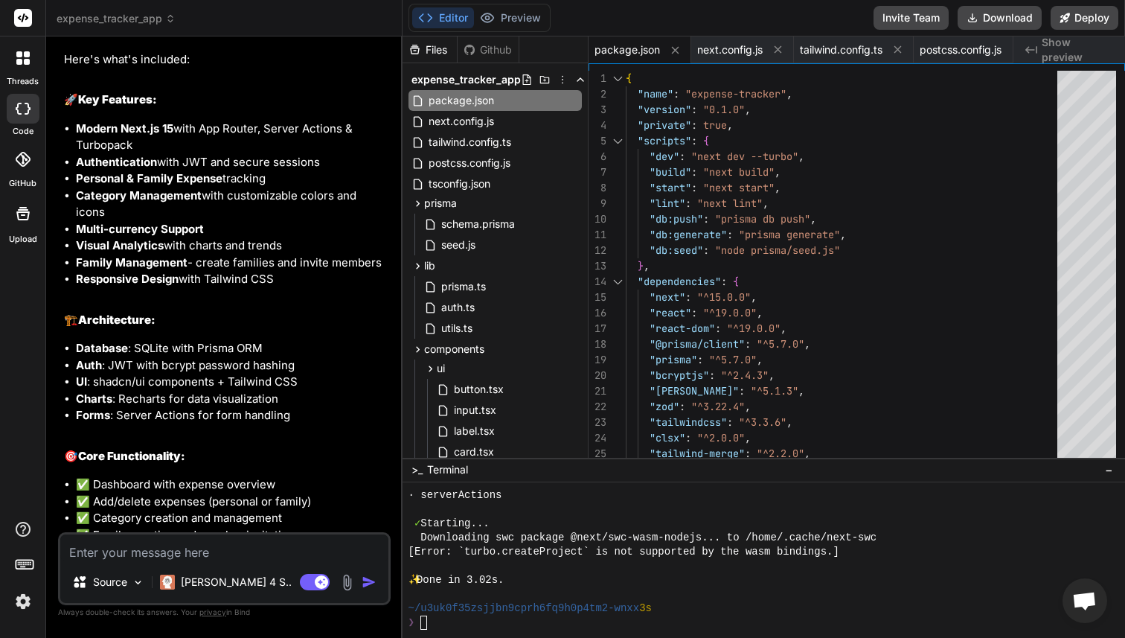
click at [551, 624] on div "❯" at bounding box center [756, 622] width 696 height 14
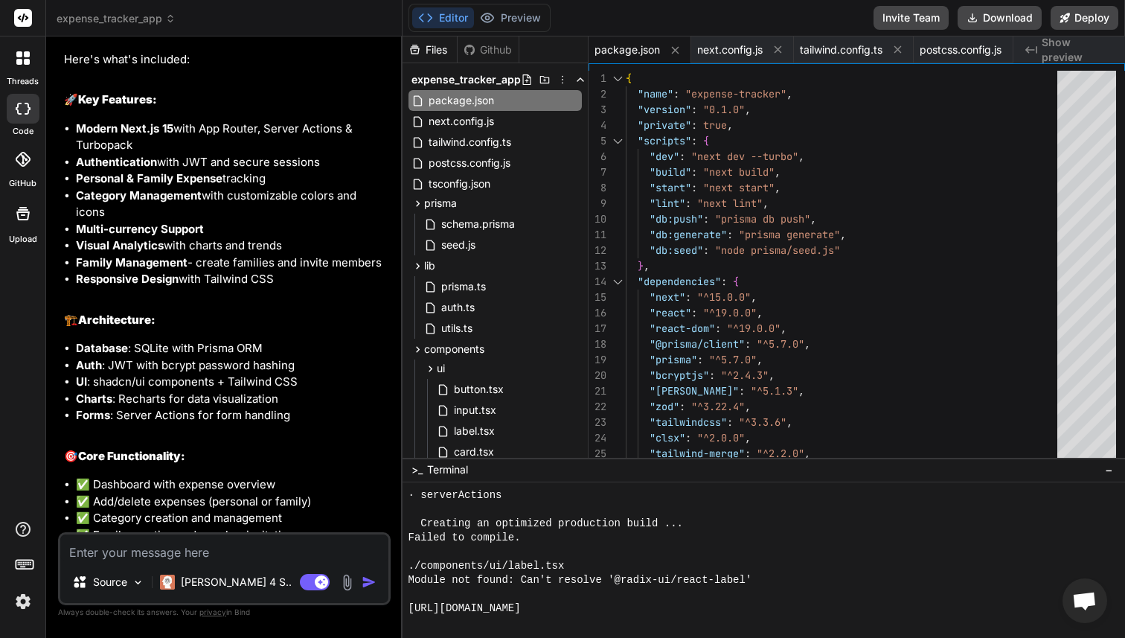
scroll to position [10224, 0]
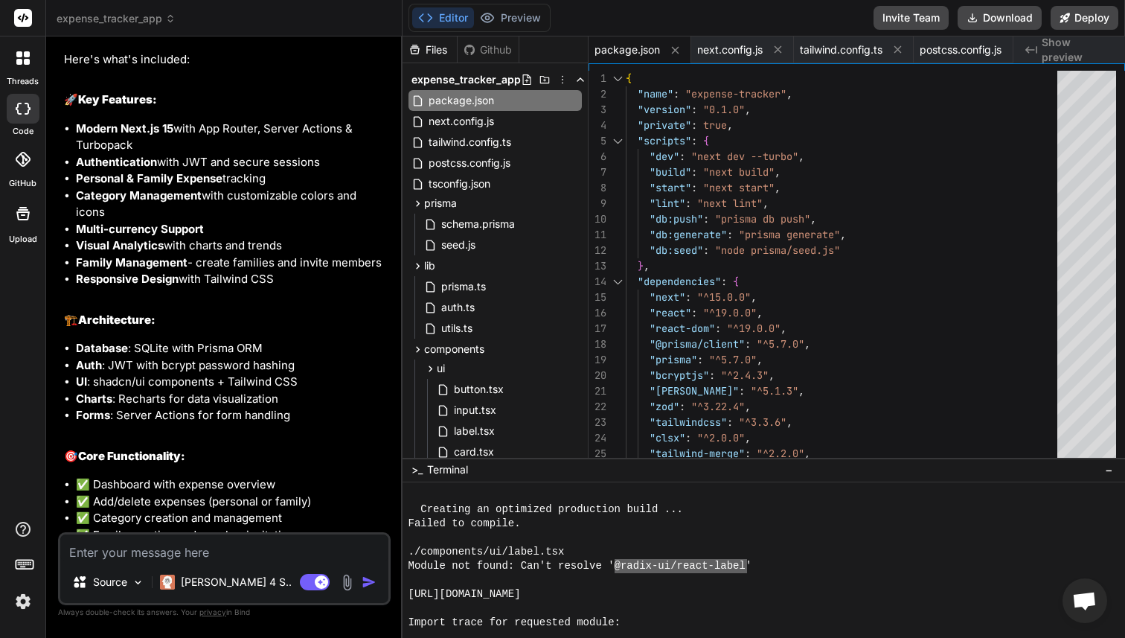
drag, startPoint x: 614, startPoint y: 565, endPoint x: 746, endPoint y: 562, distance: 132.5
click at [751, 238] on div "{ "name" : "expense-tracker" , "version" : "0.1.0" , "private" : true , "script…" at bounding box center [846, 438] width 440 height 734
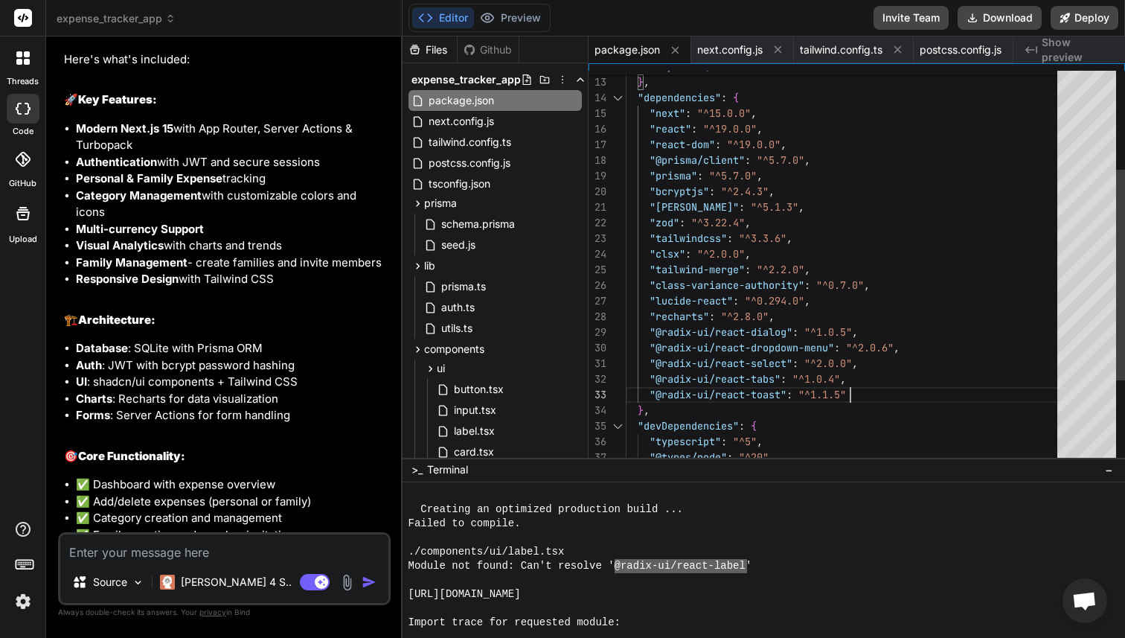
scroll to position [31, 0]
click at [870, 394] on div ""db:seed" : "node prisma/seed.js" } , "dependencies" : { "next" : "^15.0.0" , "…" at bounding box center [846, 254] width 440 height 734
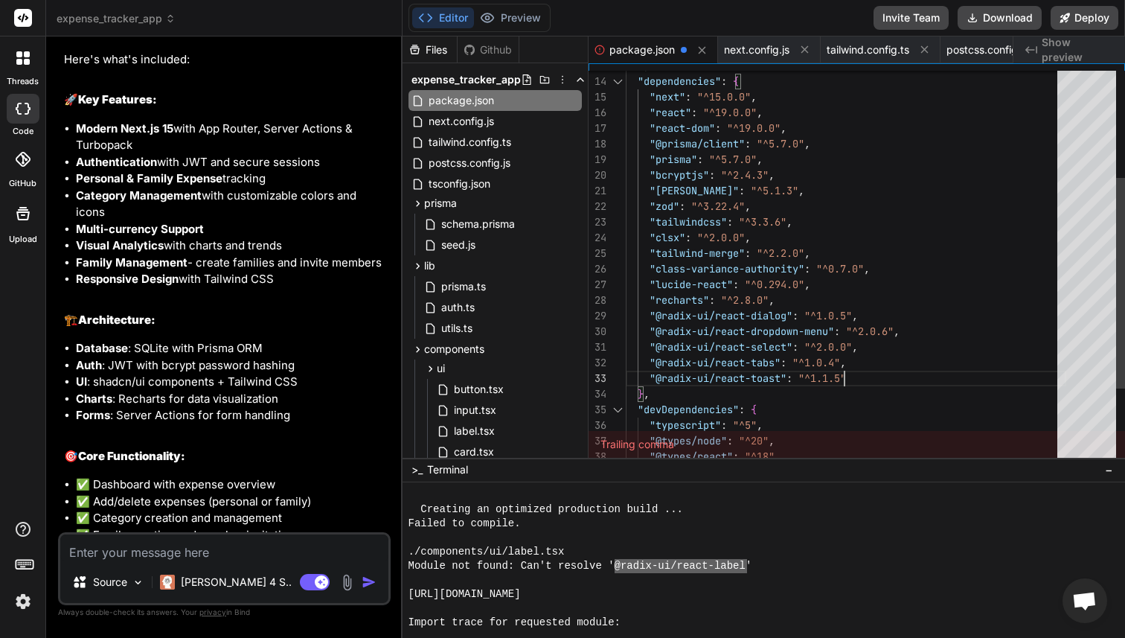
click at [842, 368] on div "} , "dependencies" : { "next" : "^15.0.0" , "react" : "^19.0.0" , "react-dom" :…" at bounding box center [846, 238] width 440 height 734
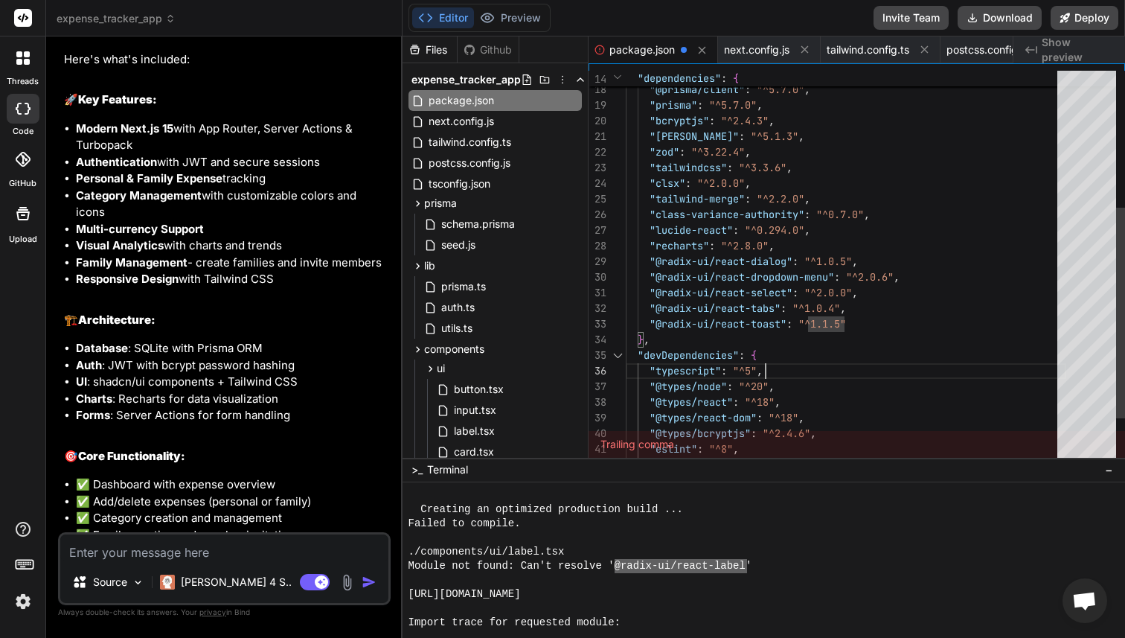
click at [842, 368] on div ""zod" : "^3.22.4" , "tailwindcss" : "^3.3.6" , "clsx" : "^2.0.0" , "tailwind-me…" at bounding box center [846, 183] width 440 height 734
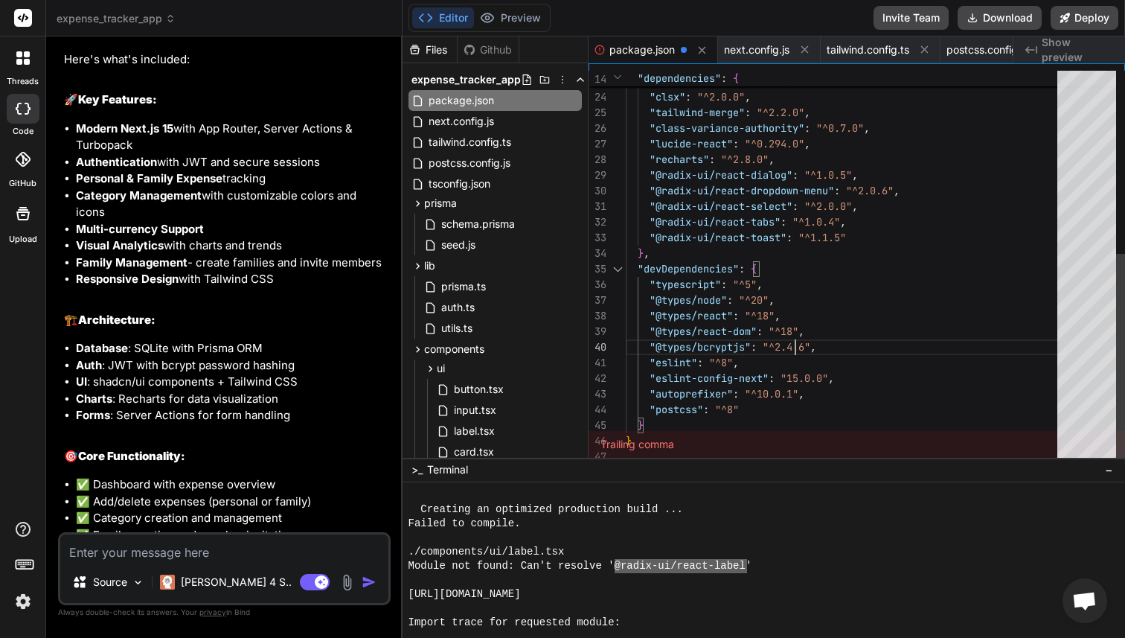
scroll to position [141, 0]
click at [798, 332] on div ""zod" : "^3.22.4" , "tailwindcss" : "^3.3.6" , "clsx" : "^2.0.0" , "tailwind-me…" at bounding box center [846, 97] width 440 height 734
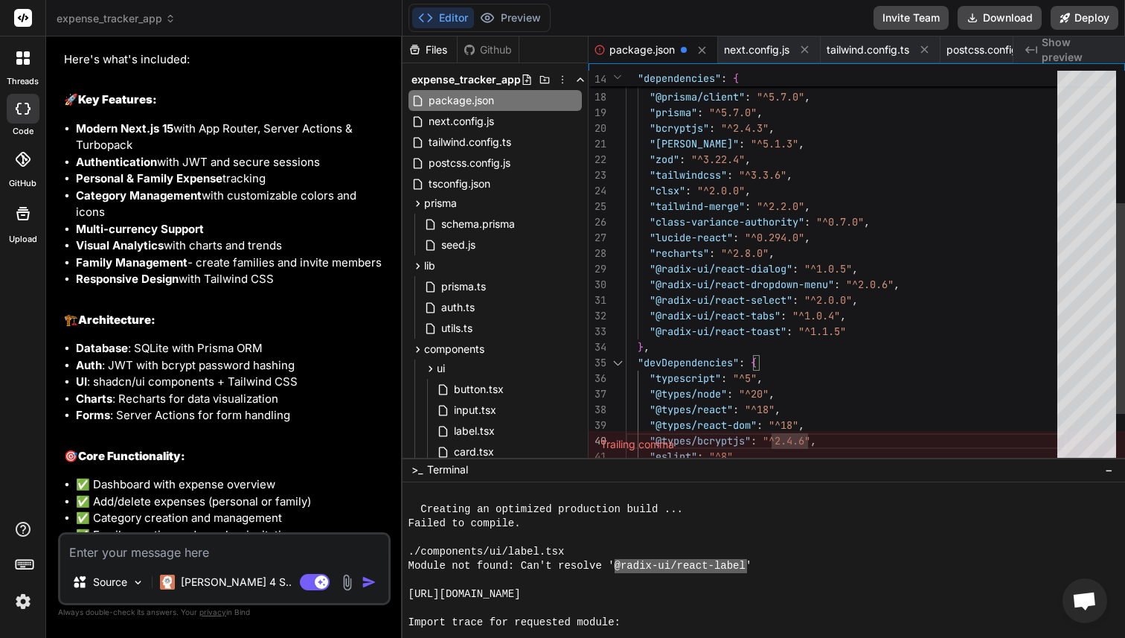
click at [834, 279] on div ""zod" : "^3.22.4" , "tailwindcss" : "^3.3.6" , "clsx" : "^2.0.0" , "tailwind-me…" at bounding box center [846, 191] width 440 height 734
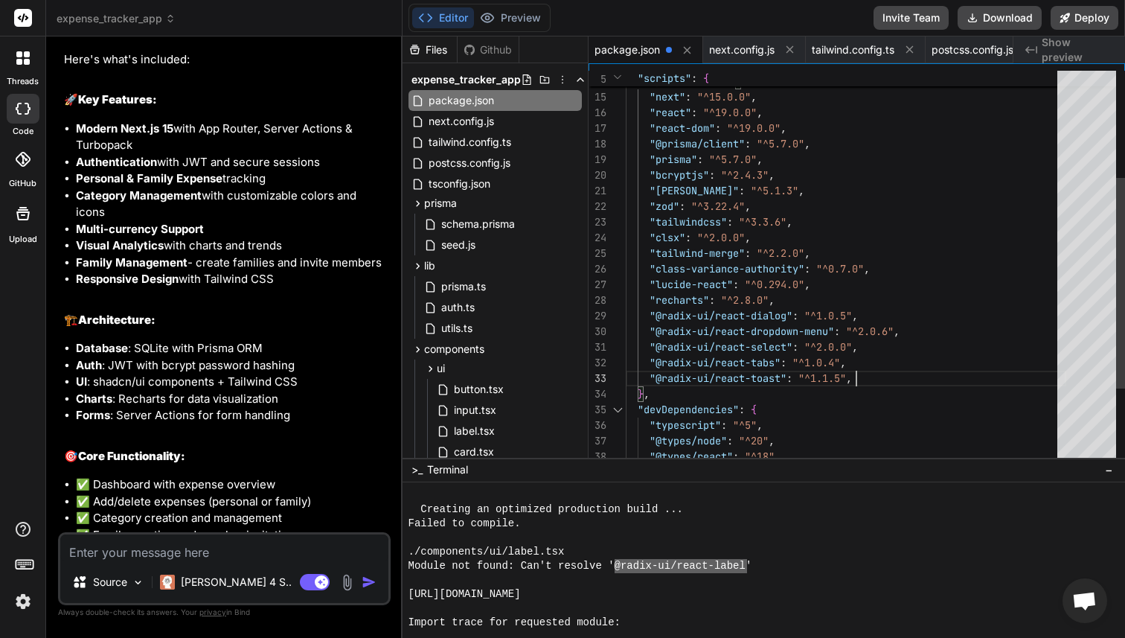
scroll to position [31, 0]
click at [682, 55] on icon at bounding box center [687, 50] width 13 height 13
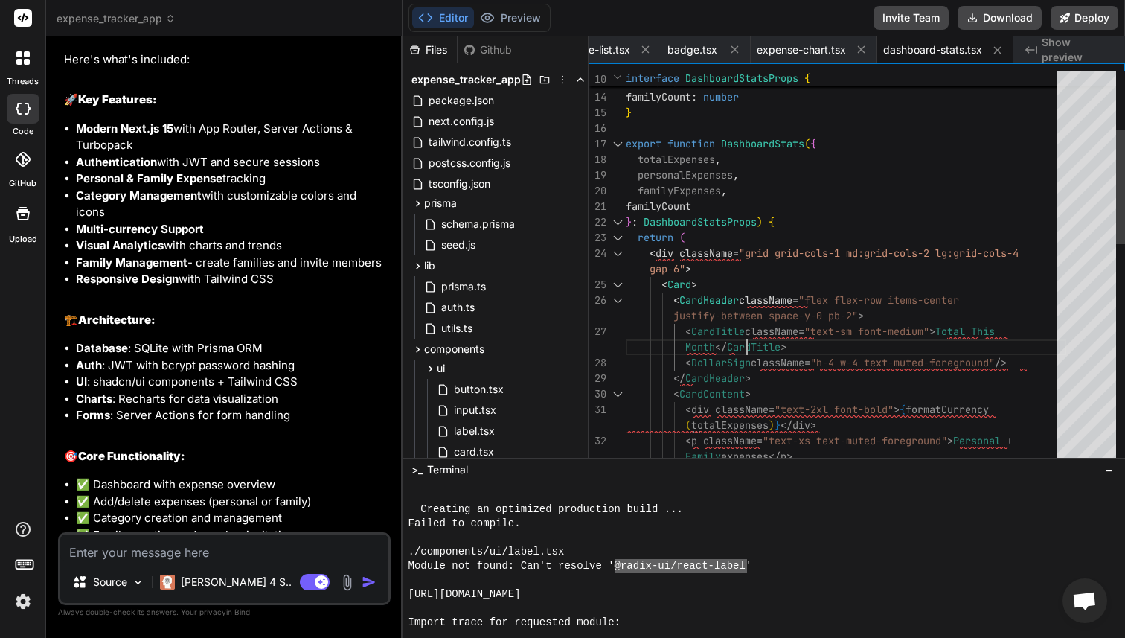
scroll to position [0, 0]
click at [745, 337] on div "} : DashboardStatsProps ) { return ( < div className = "grid grid-cols-1 md:gri…" at bounding box center [846, 543] width 440 height 1344
click at [652, 617] on div "Import trace for requested module:" at bounding box center [756, 622] width 696 height 14
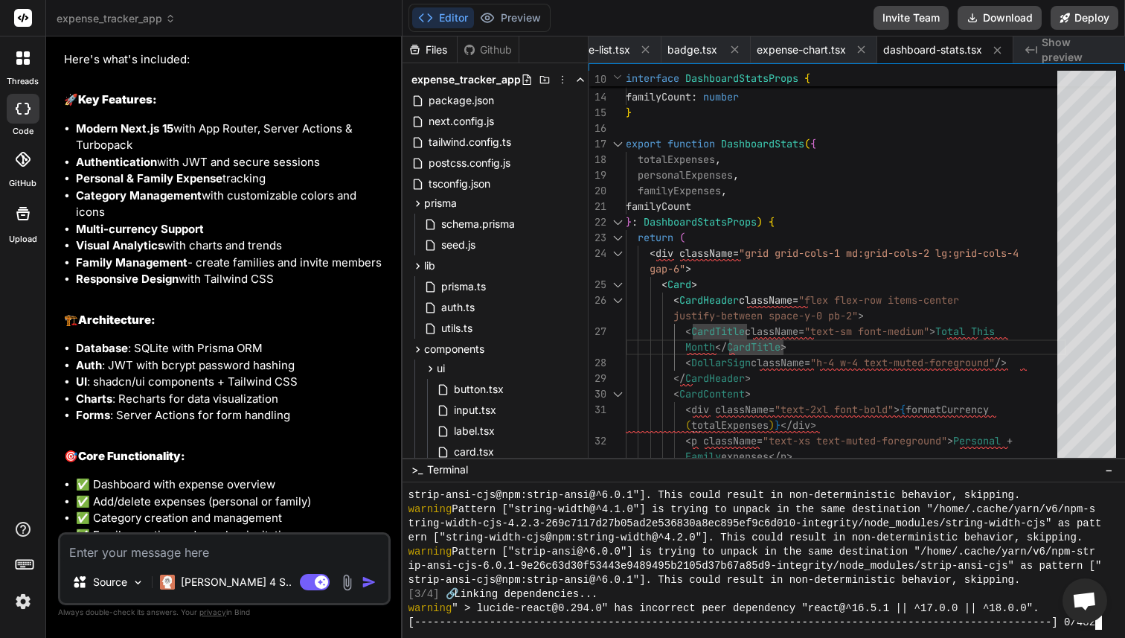
scroll to position [10728, 0]
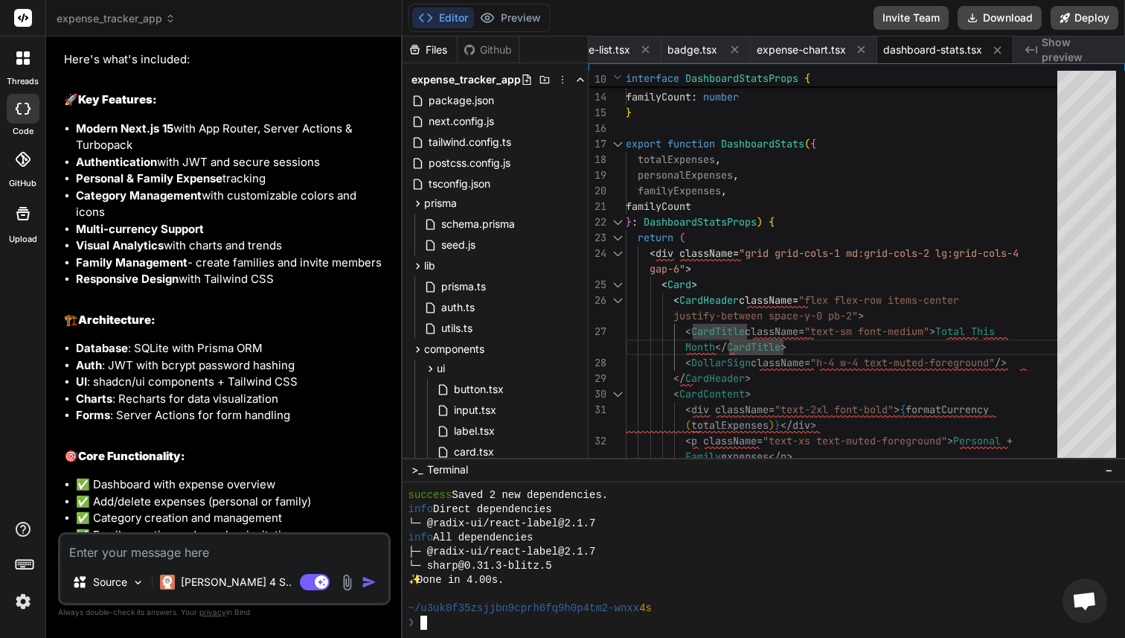
click at [724, 559] on div "└─ sharp@0.31.3-blitz.5" at bounding box center [756, 566] width 696 height 14
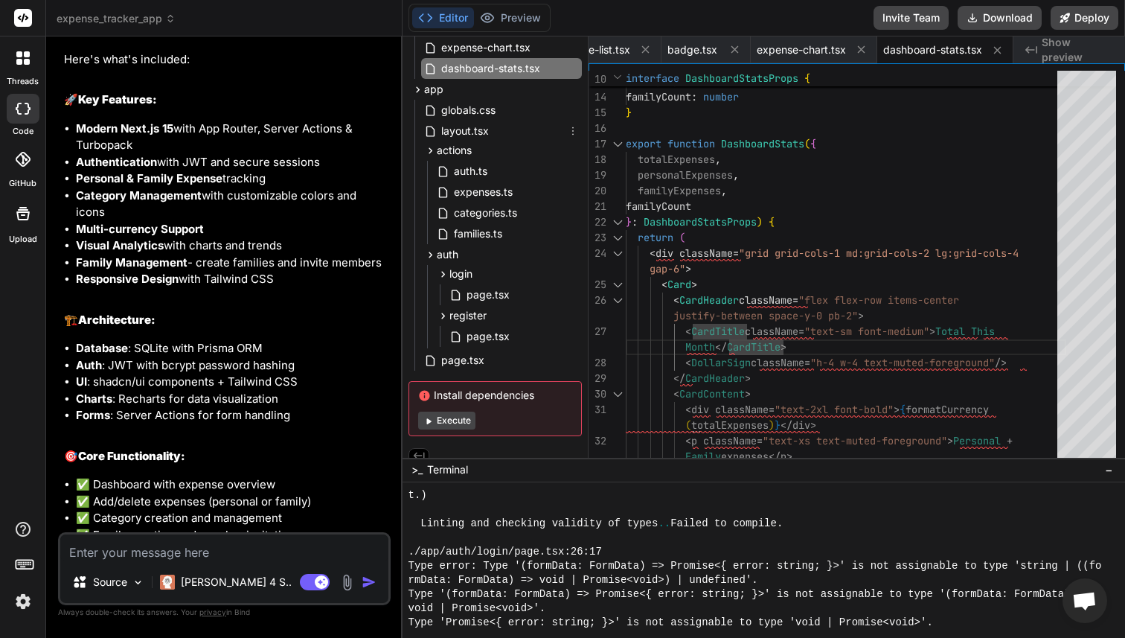
scroll to position [583, 0]
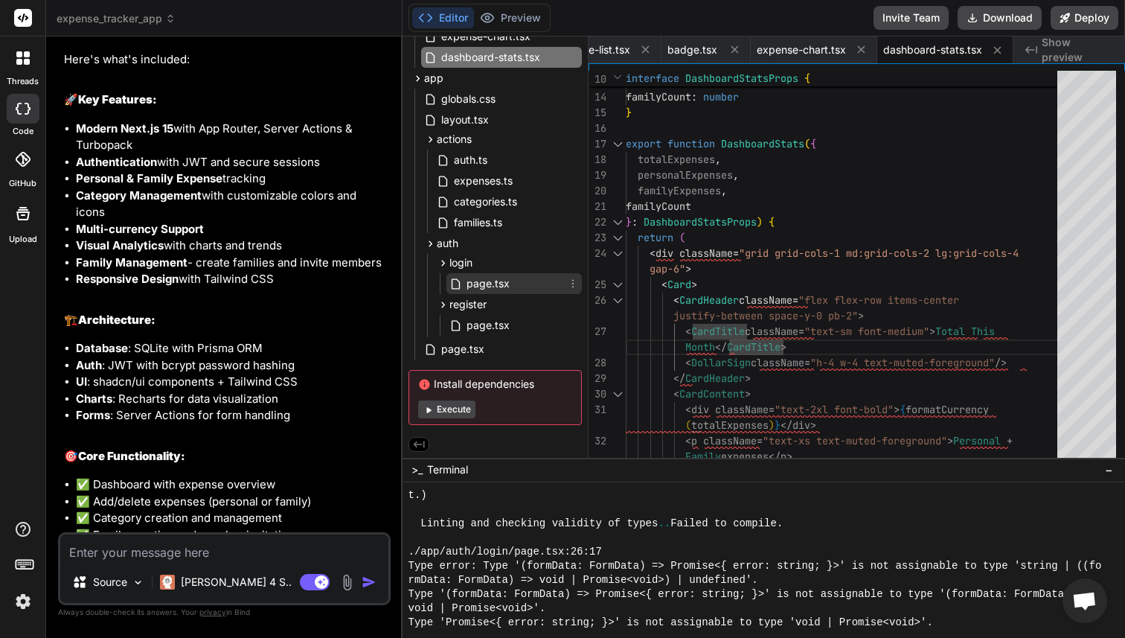
click at [496, 290] on span "page.tsx" at bounding box center [488, 284] width 46 height 18
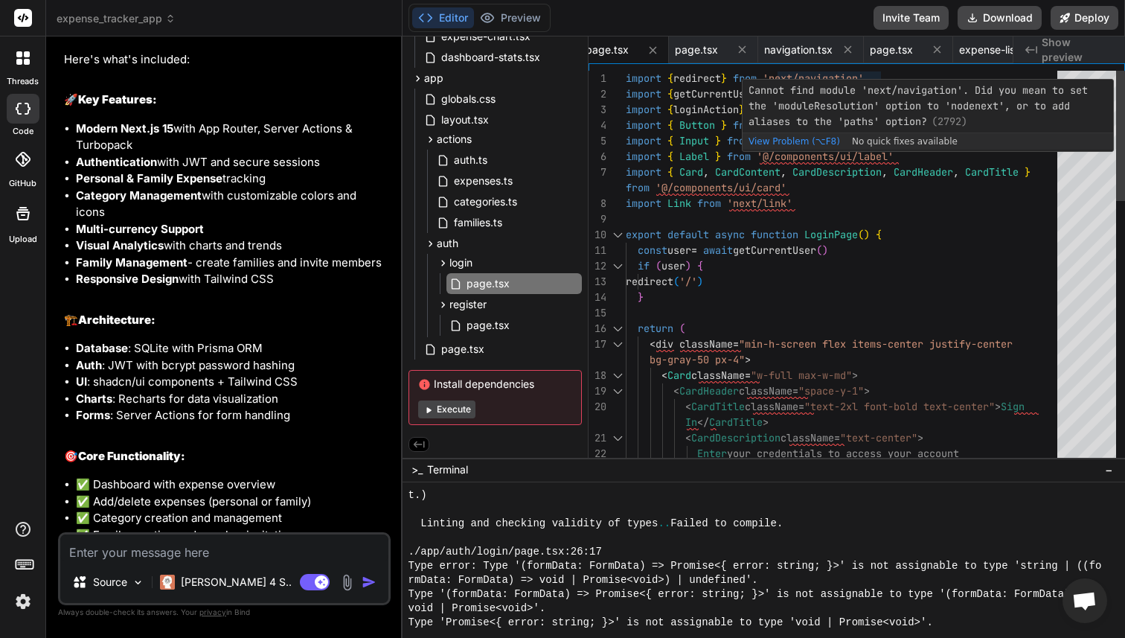
scroll to position [0, 0]
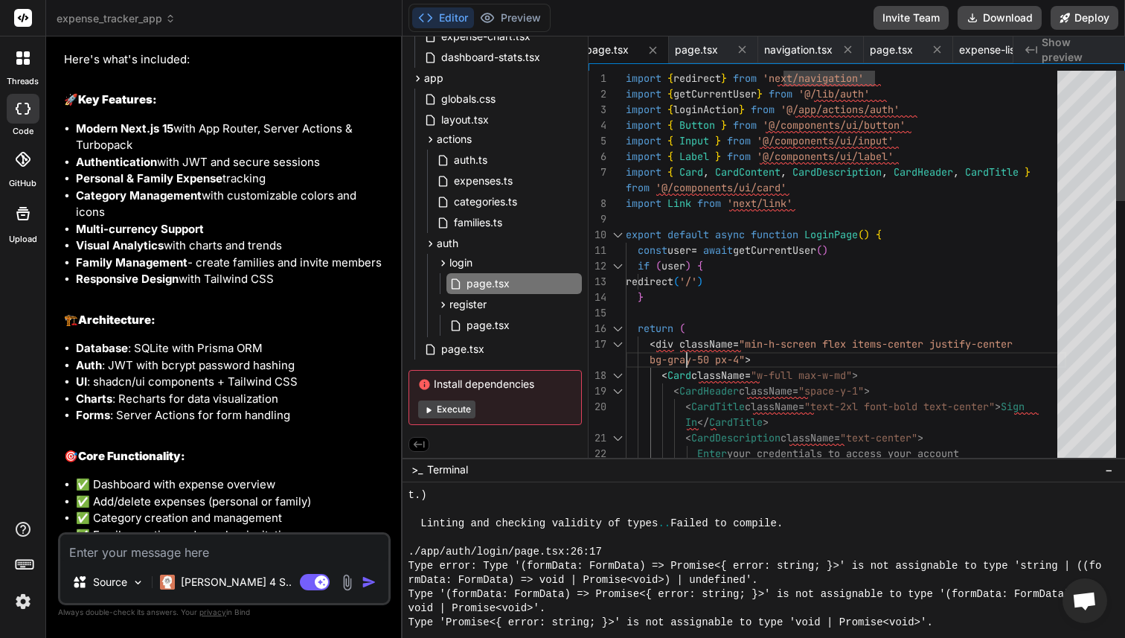
scroll to position [125, 0]
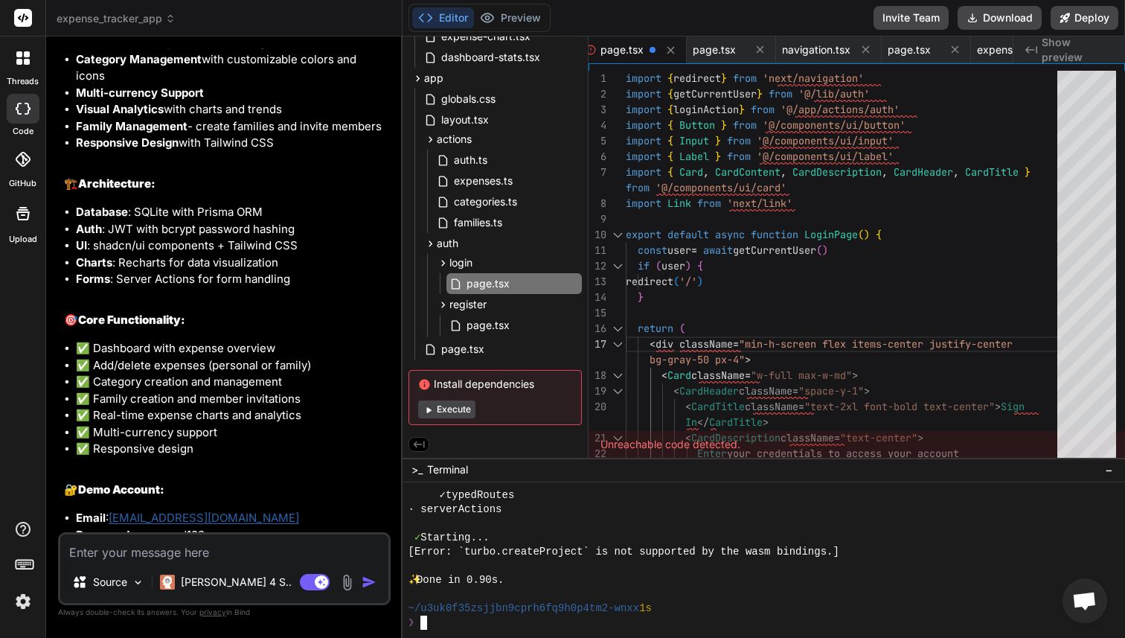
scroll to position [3293, 0]
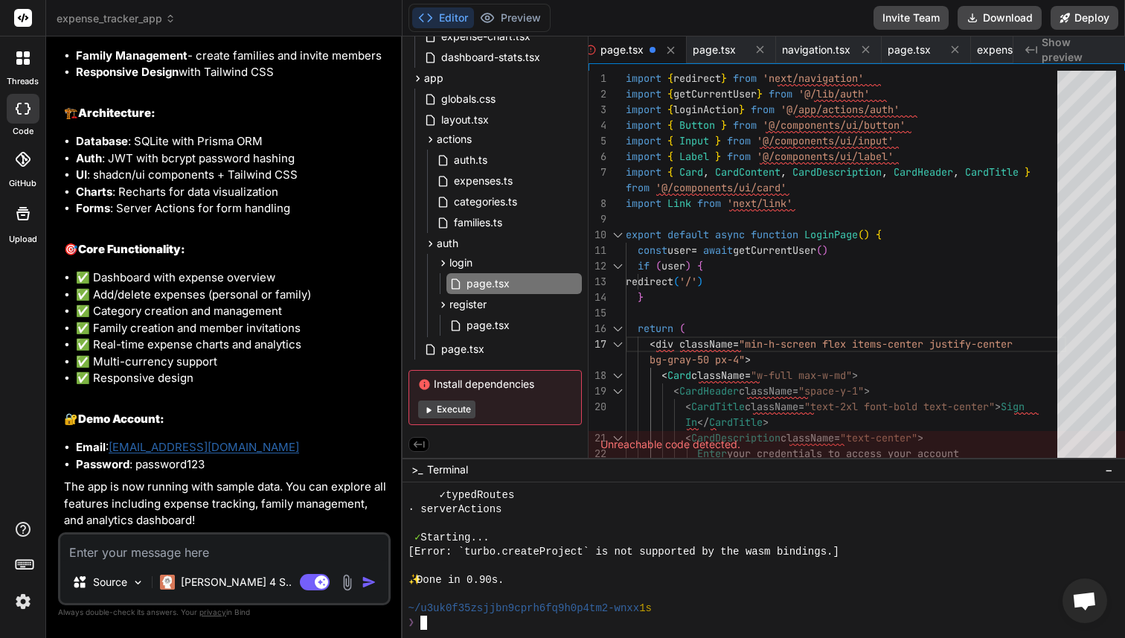
click at [177, 538] on textarea at bounding box center [224, 547] width 328 height 27
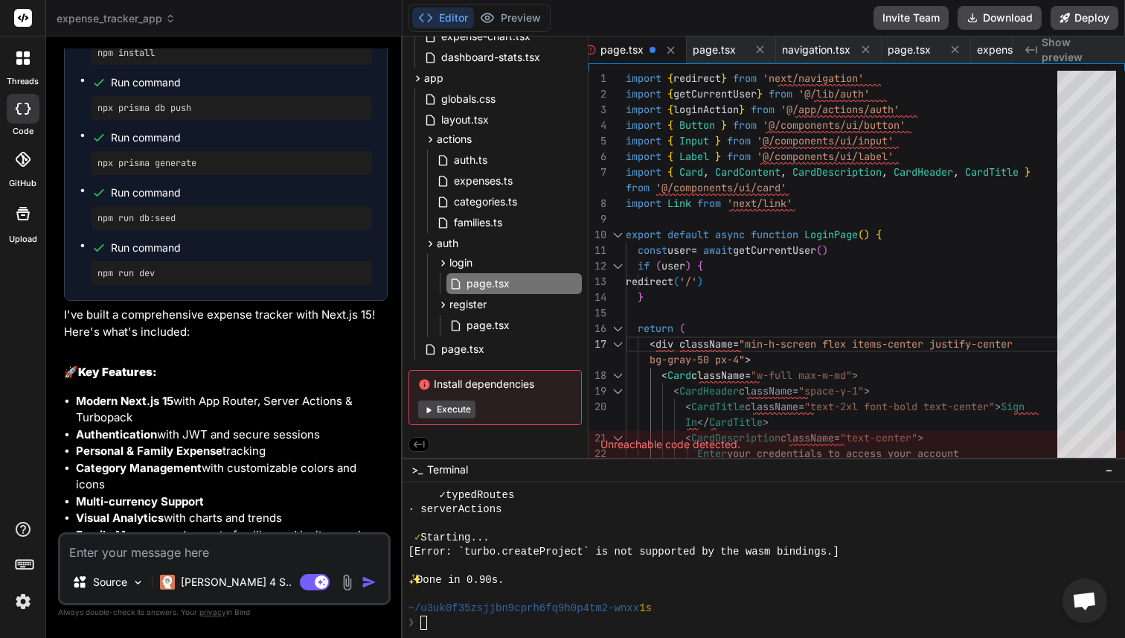
scroll to position [2762, 0]
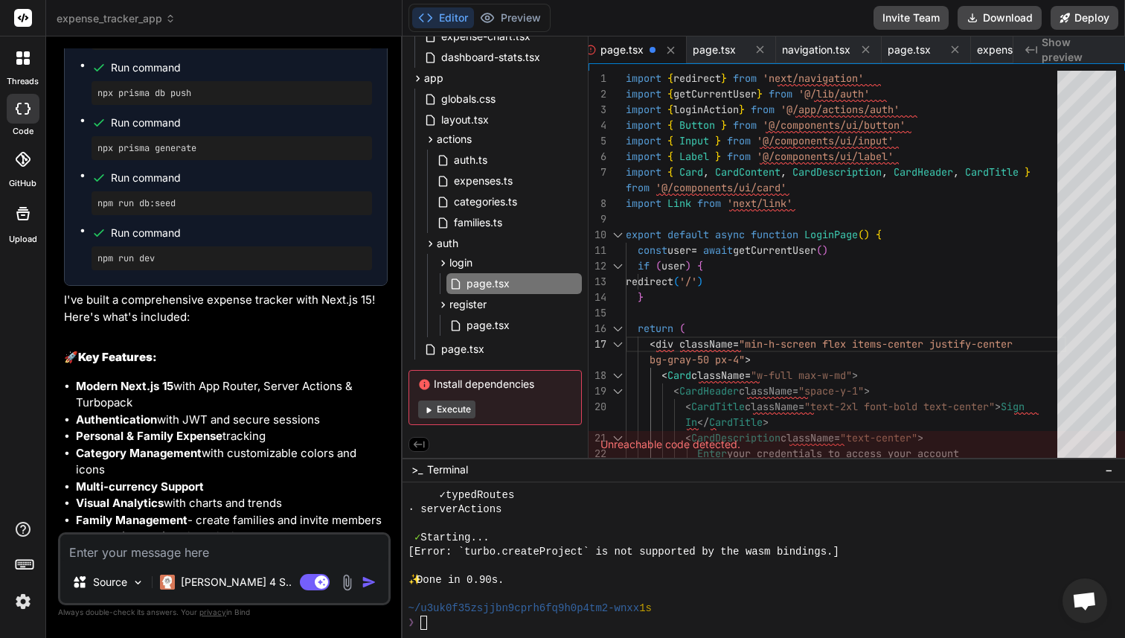
click at [166, 264] on pre "npm run dev" at bounding box center [231, 258] width 269 height 12
drag, startPoint x: 166, startPoint y: 325, endPoint x: 90, endPoint y: 324, distance: 75.9
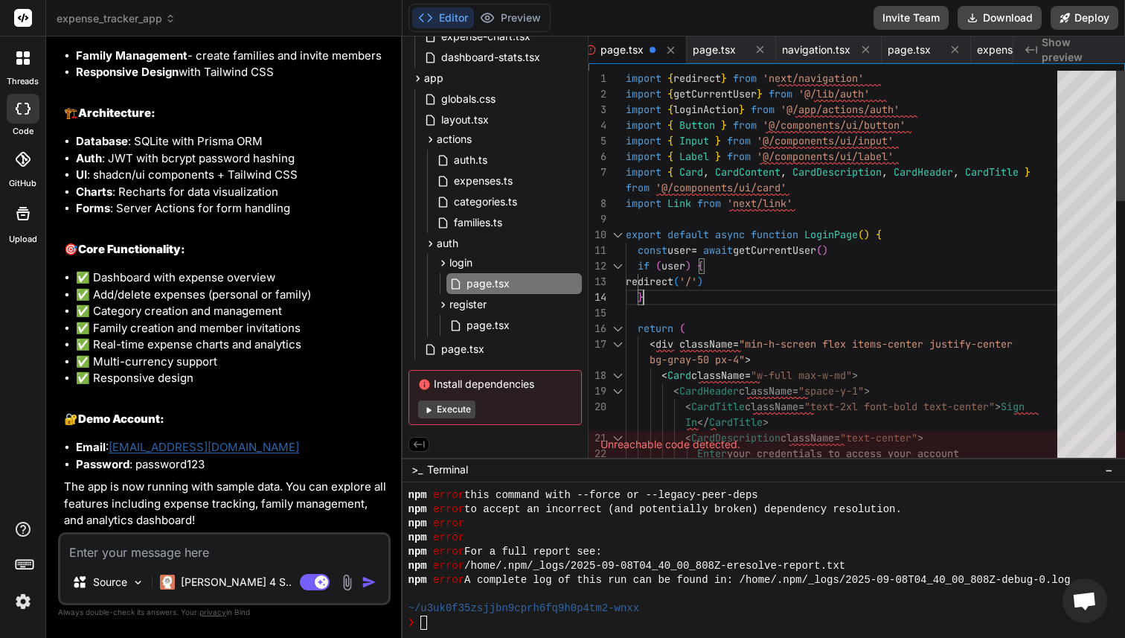
scroll to position [62, 0]
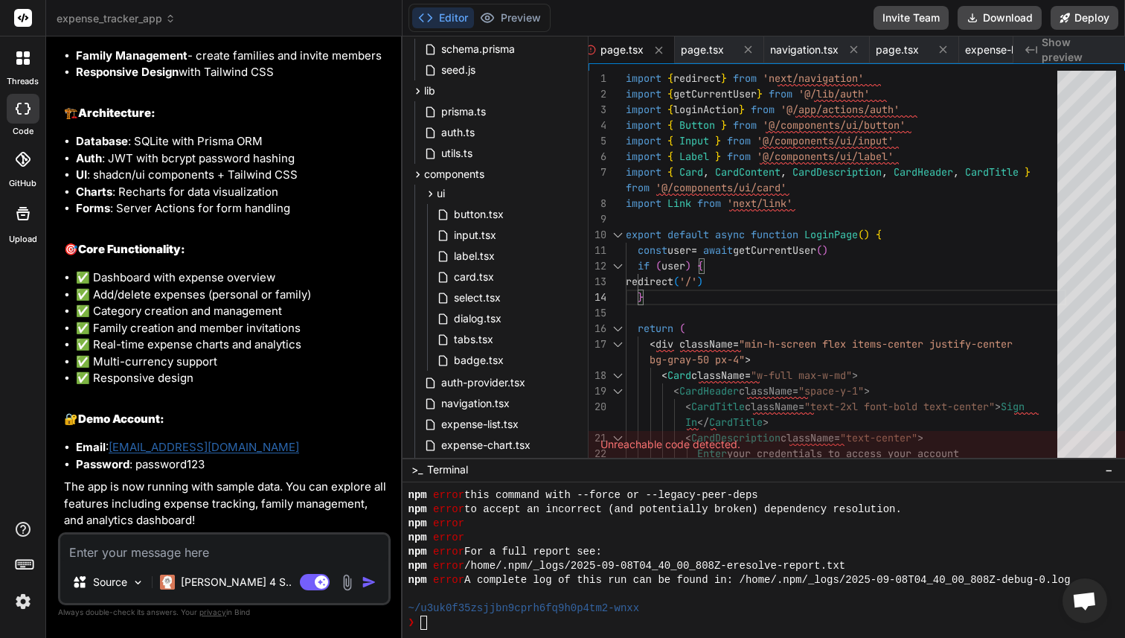
scroll to position [0, 0]
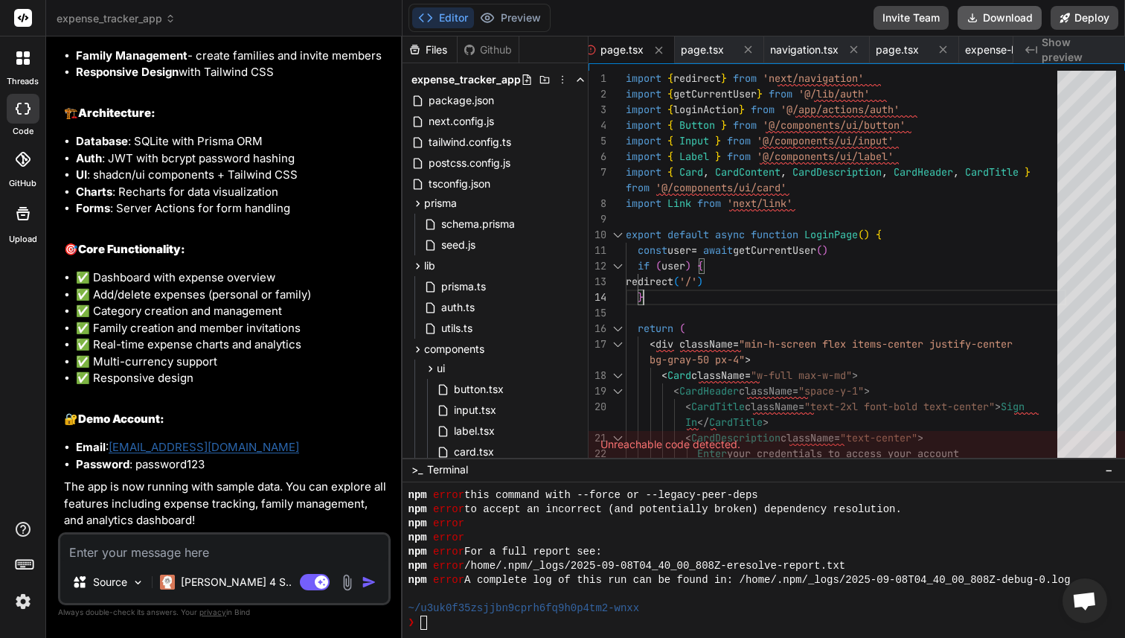
click at [997, 18] on button "Download" at bounding box center [999, 18] width 84 height 24
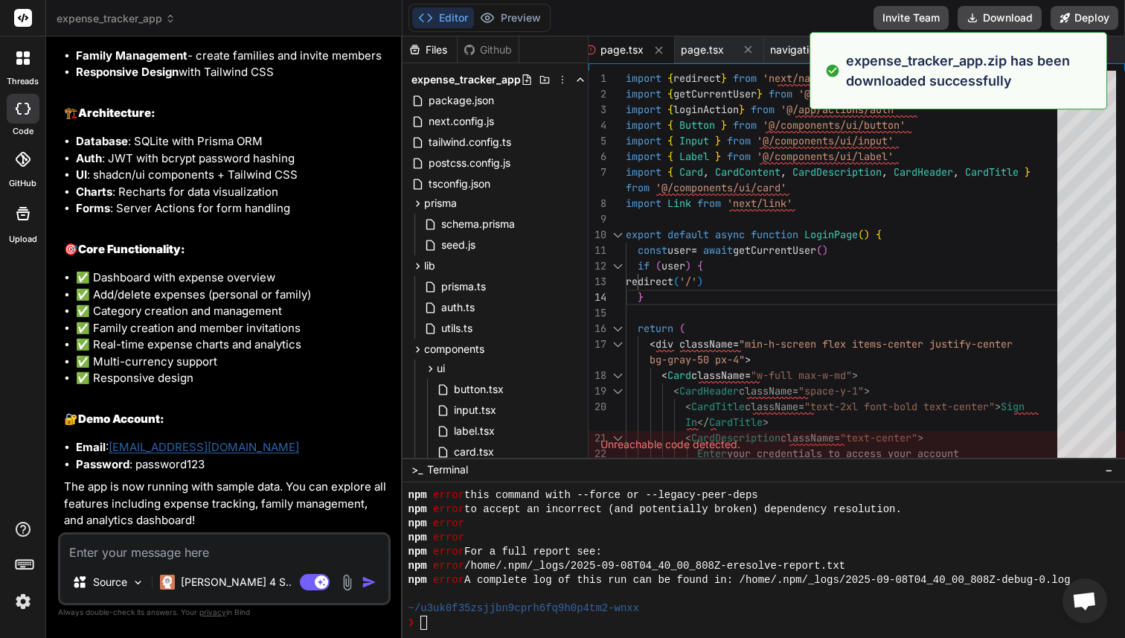
click at [19, 589] on img at bounding box center [22, 600] width 25 height 25
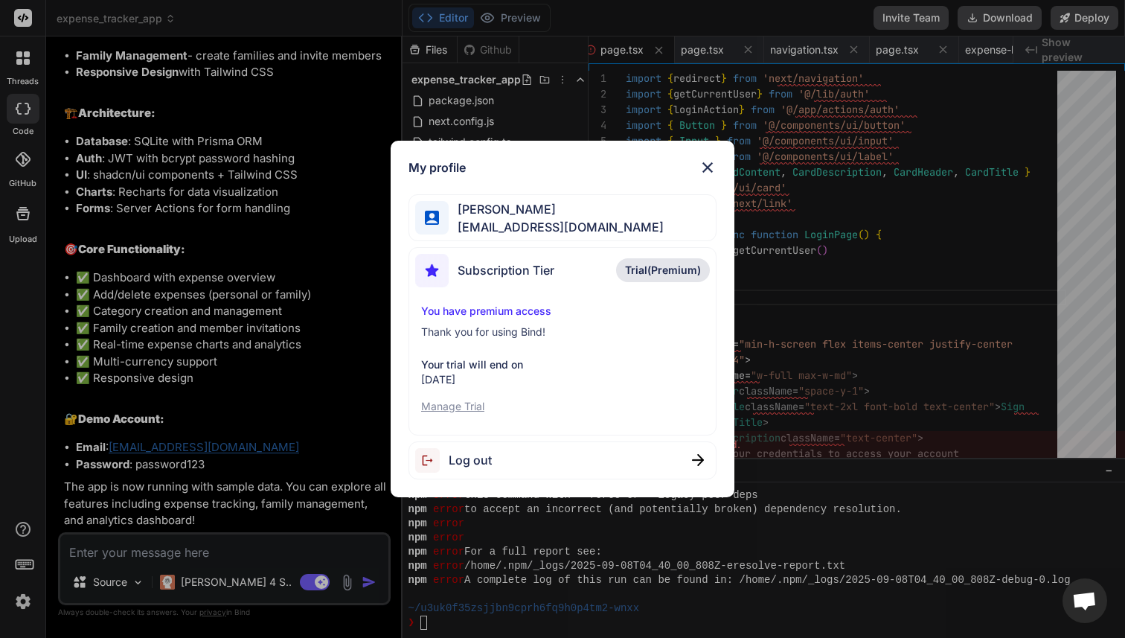
click at [446, 411] on p "Manage Trial" at bounding box center [562, 406] width 283 height 15
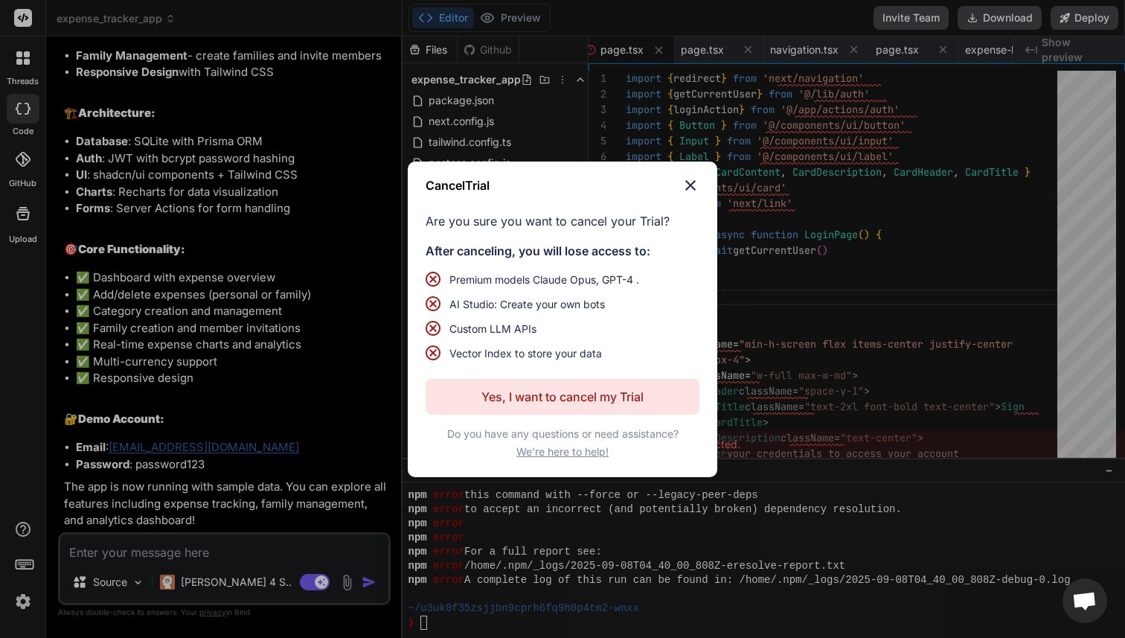
click at [482, 397] on p "Yes, I want to cancel my Trial" at bounding box center [562, 397] width 162 height 18
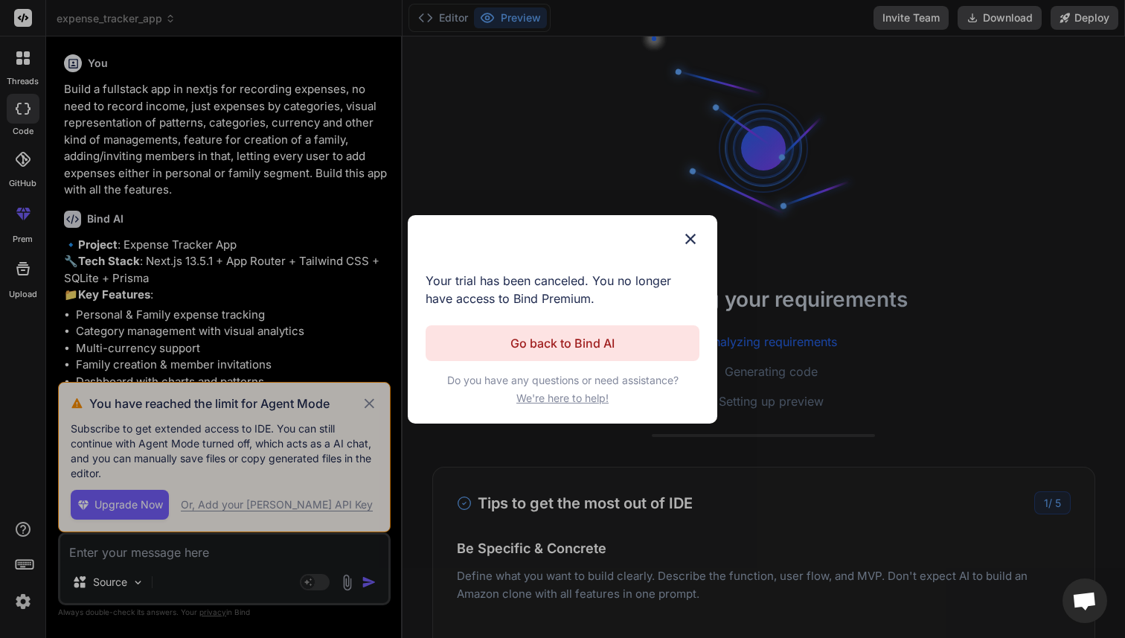
scroll to position [12156, 0]
click at [998, 112] on div "Cancel Trial Your trial has been canceled. You no longer have access to Bind Pr…" at bounding box center [562, 319] width 1125 height 638
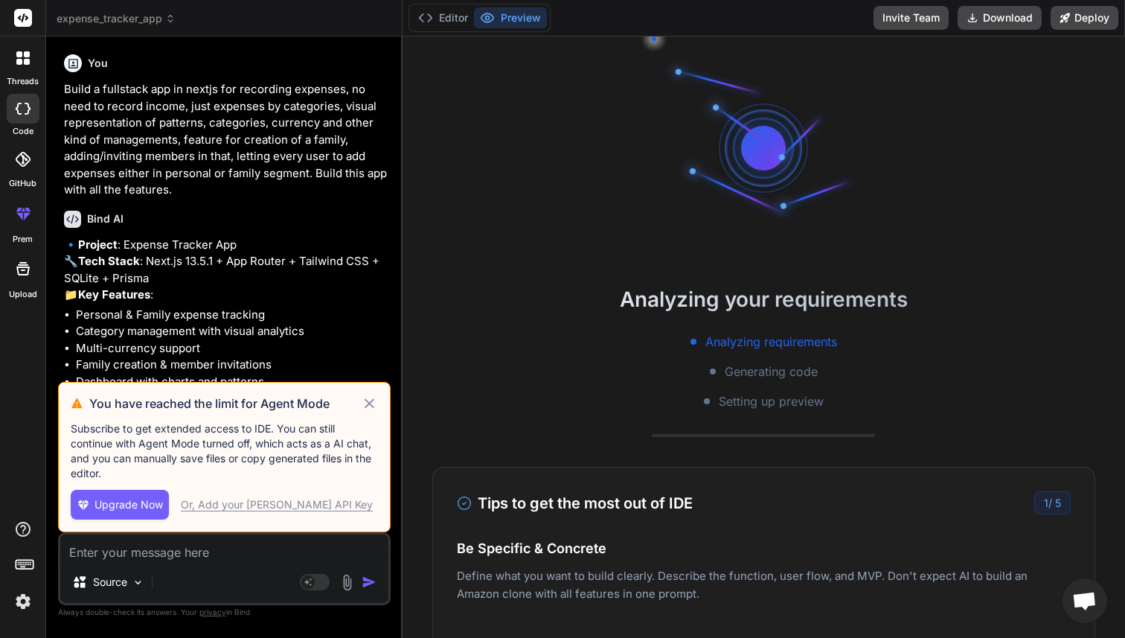
click at [376, 397] on icon at bounding box center [369, 403] width 17 height 18
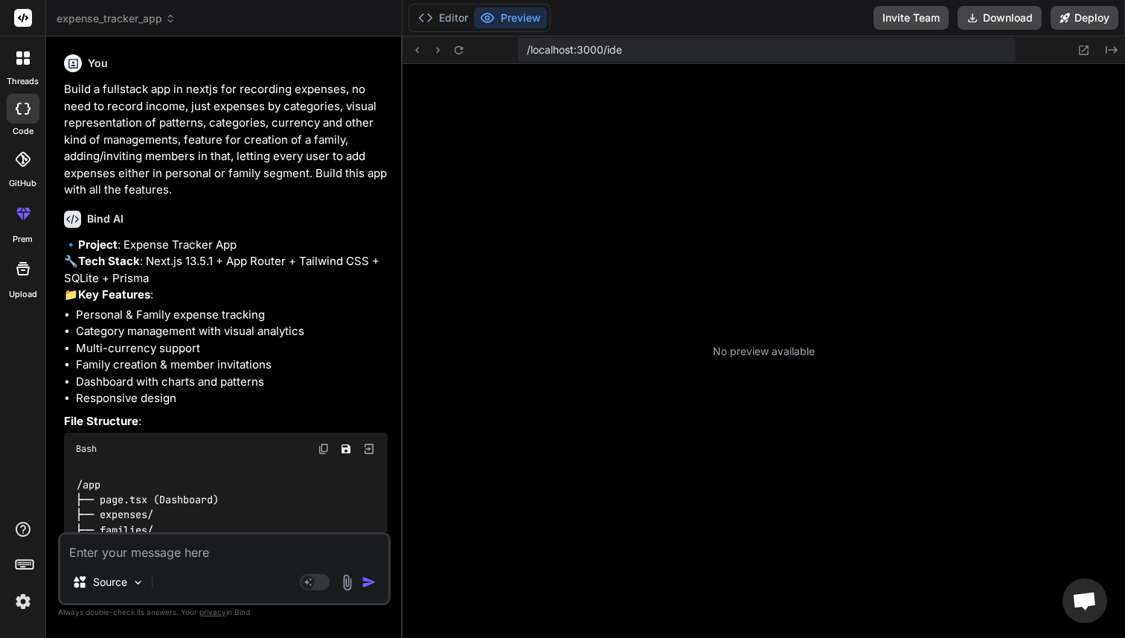
scroll to position [12594, 0]
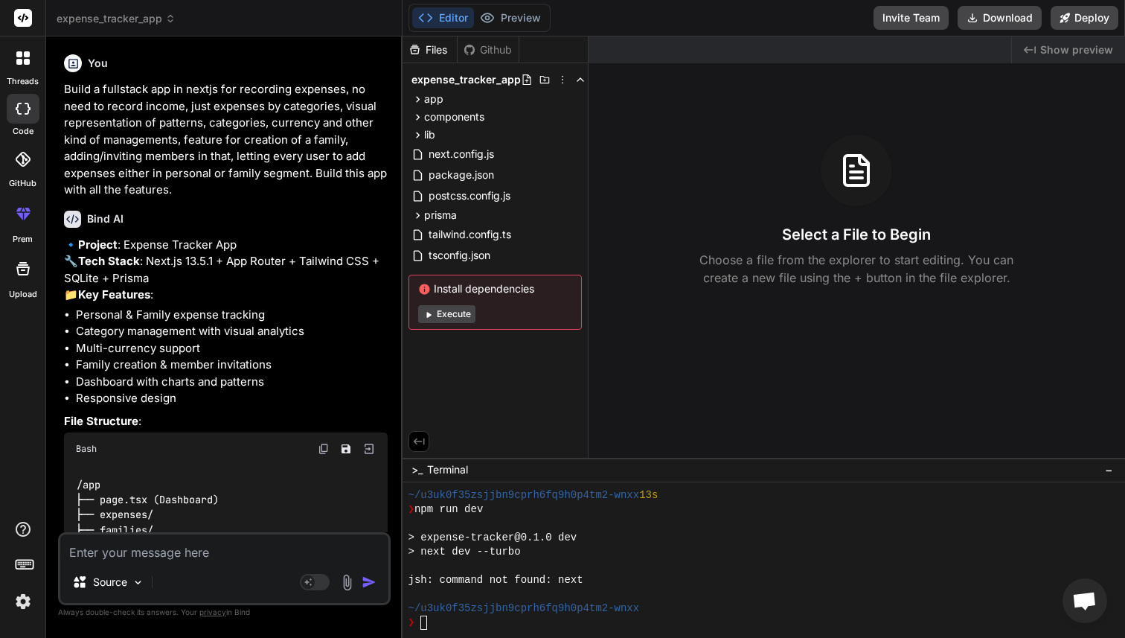
click at [19, 609] on img at bounding box center [22, 600] width 25 height 25
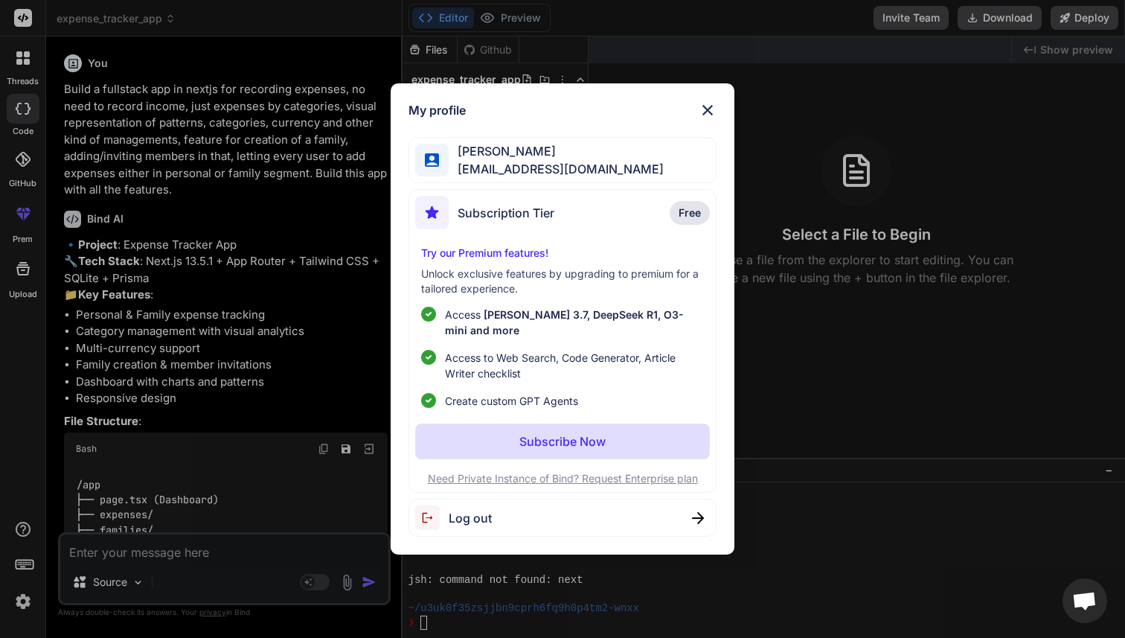
click at [544, 169] on span "demystifiedtech@gmail.com" at bounding box center [556, 169] width 215 height 18
click at [705, 112] on img at bounding box center [708, 110] width 18 height 18
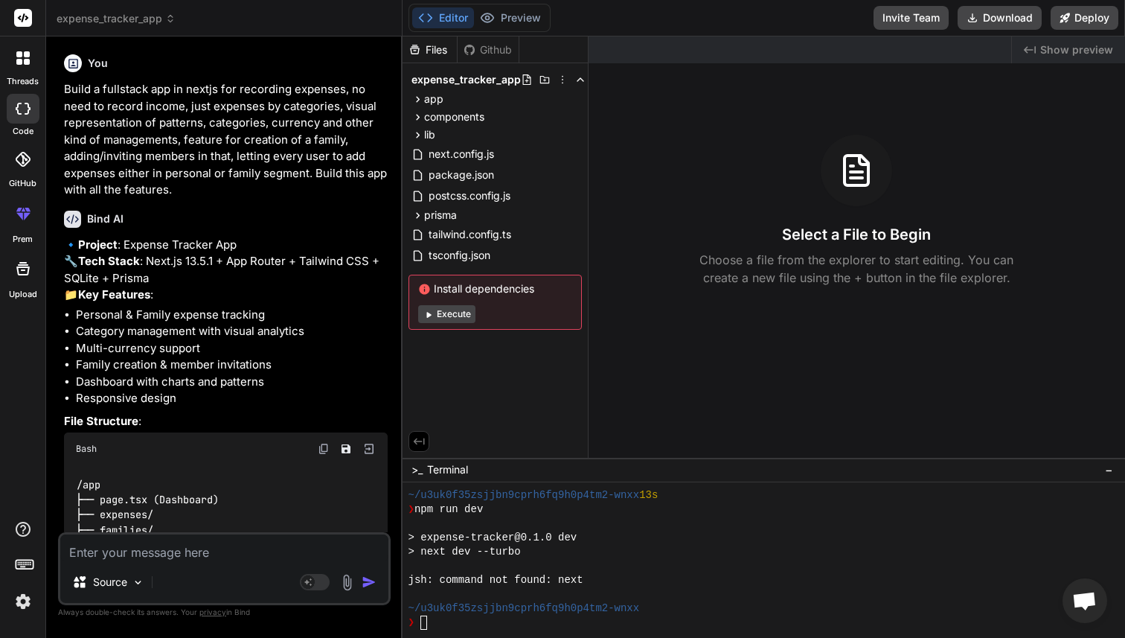
click at [14, 65] on div at bounding box center [22, 57] width 31 height 31
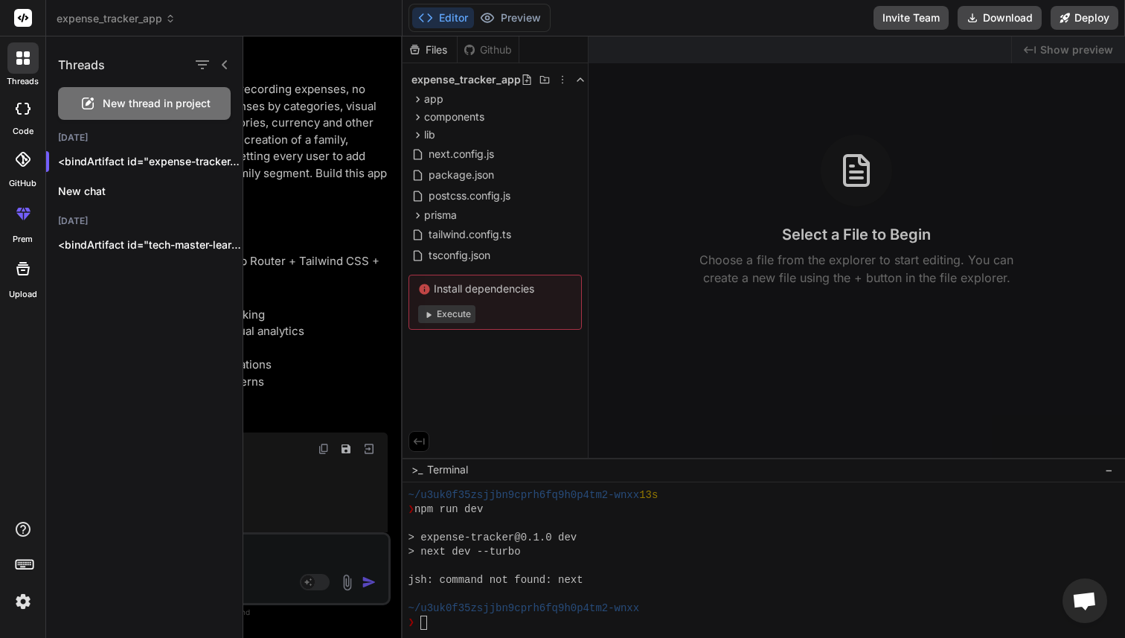
click at [327, 147] on div at bounding box center [684, 336] width 882 height 601
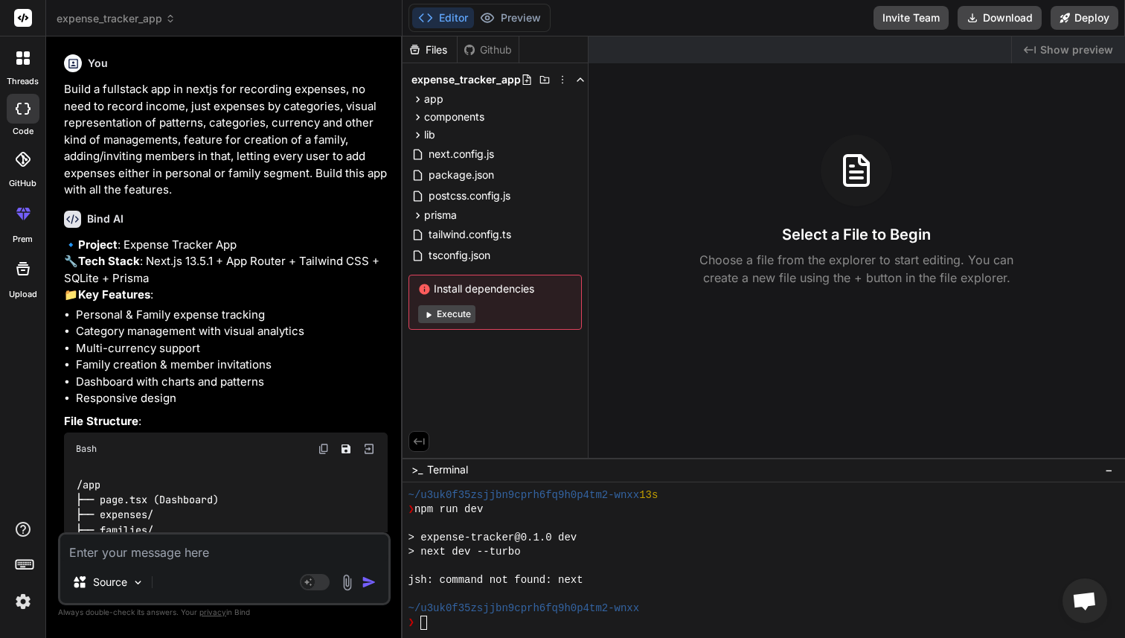
click at [16, 170] on div at bounding box center [23, 159] width 33 height 33
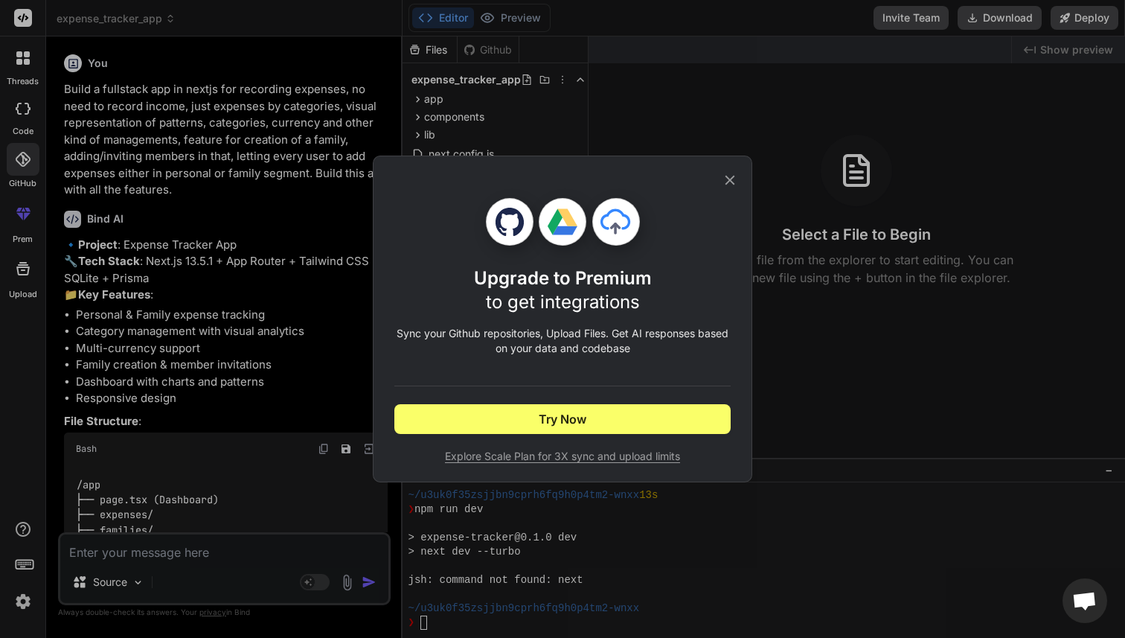
click at [179, 172] on div "Upgrade to Premium to get integrations Sync your Github repositories, Upload Fi…" at bounding box center [562, 319] width 1125 height 638
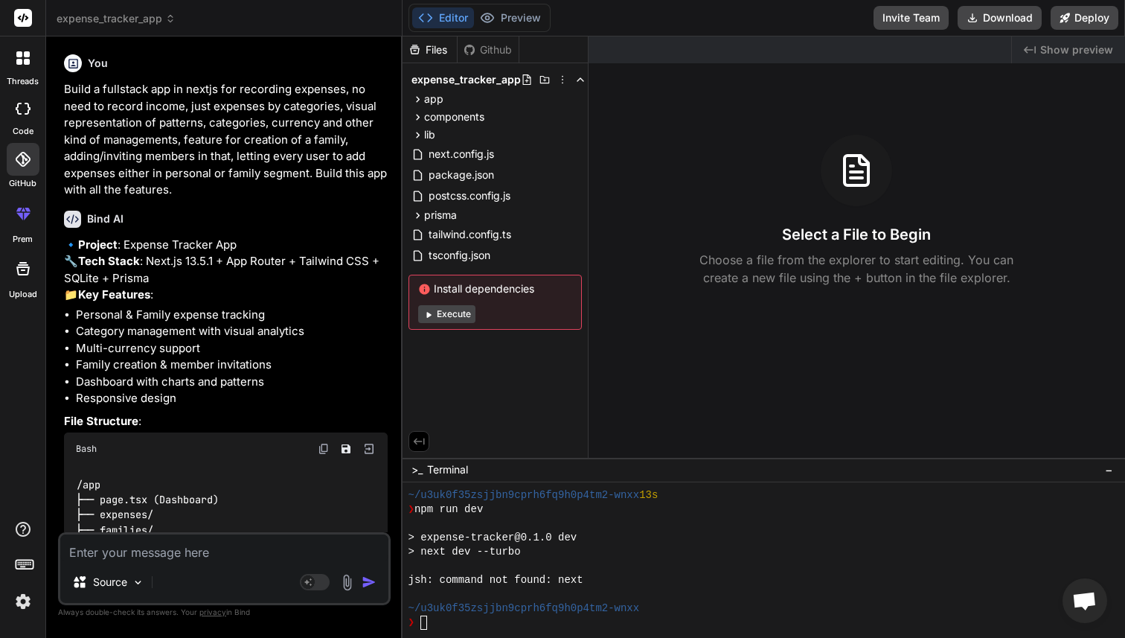
click at [1070, 44] on span "Show preview" at bounding box center [1076, 49] width 73 height 15
click at [20, 19] on icon at bounding box center [23, 17] width 11 height 9
click at [20, 72] on div at bounding box center [22, 57] width 31 height 31
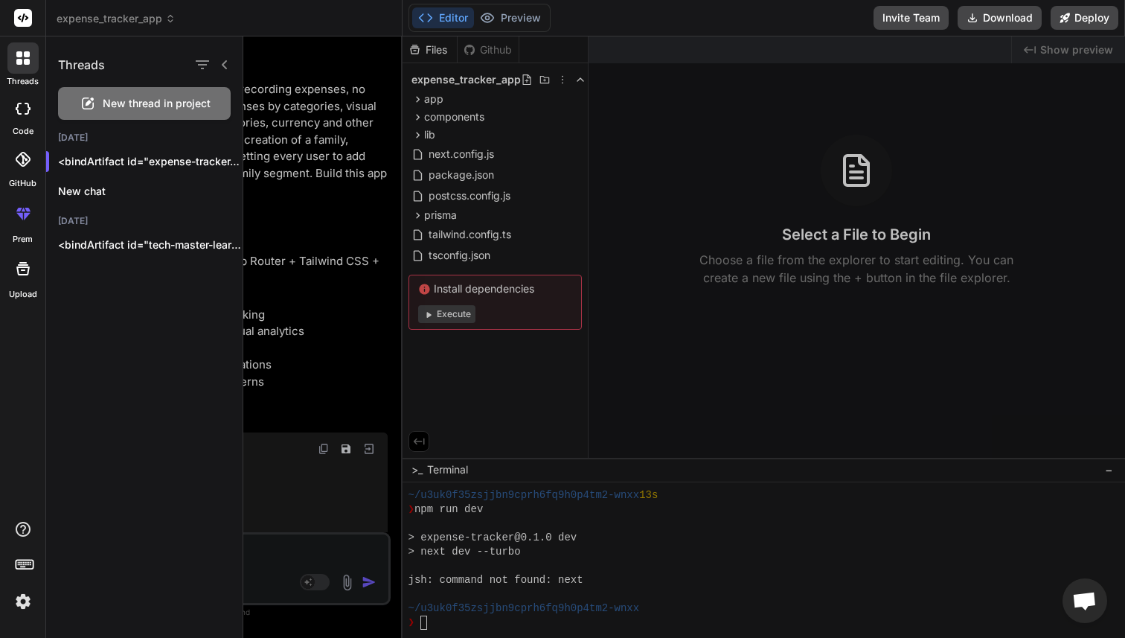
click at [28, 563] on icon at bounding box center [24, 563] width 21 height 21
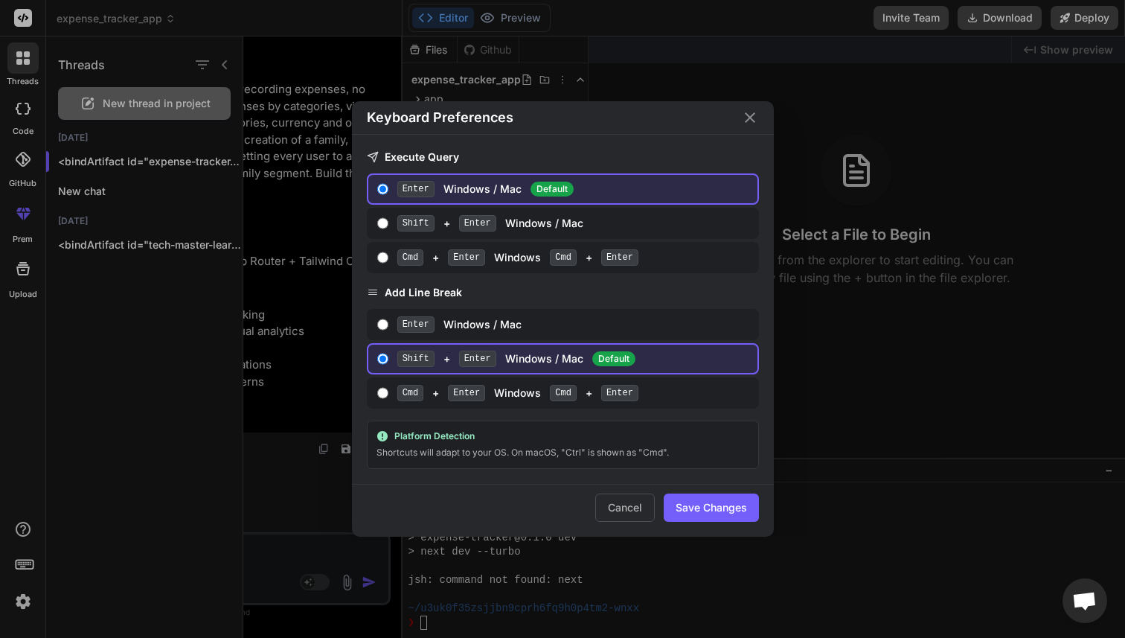
click at [756, 109] on icon "Close" at bounding box center [750, 118] width 18 height 18
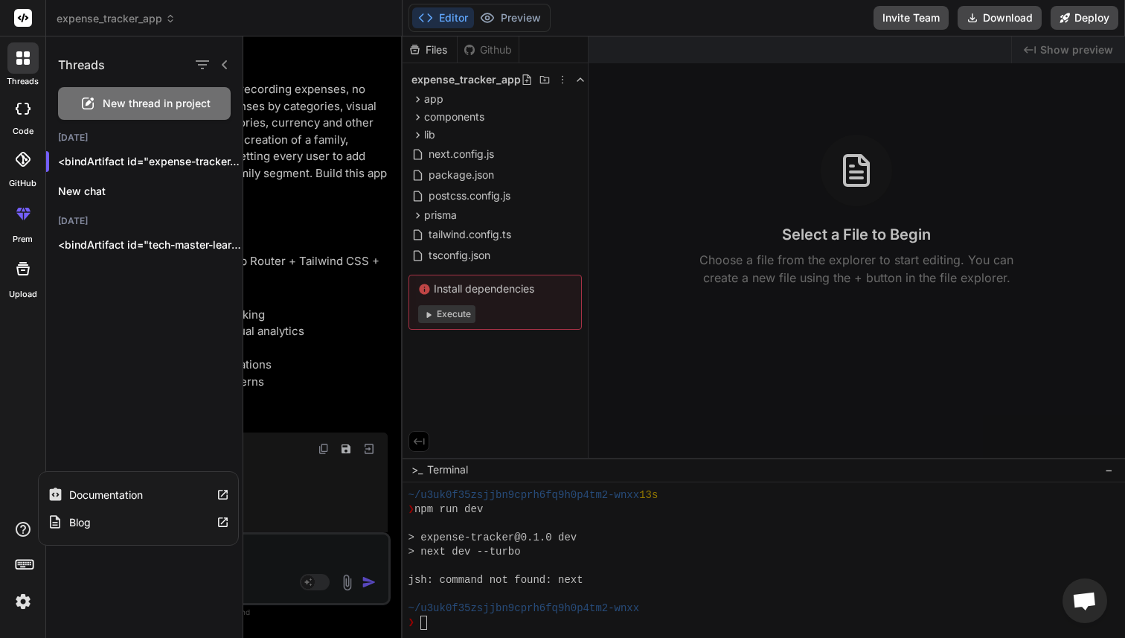
click at [21, 529] on icon at bounding box center [23, 529] width 18 height 18
click at [315, 309] on div at bounding box center [684, 336] width 882 height 601
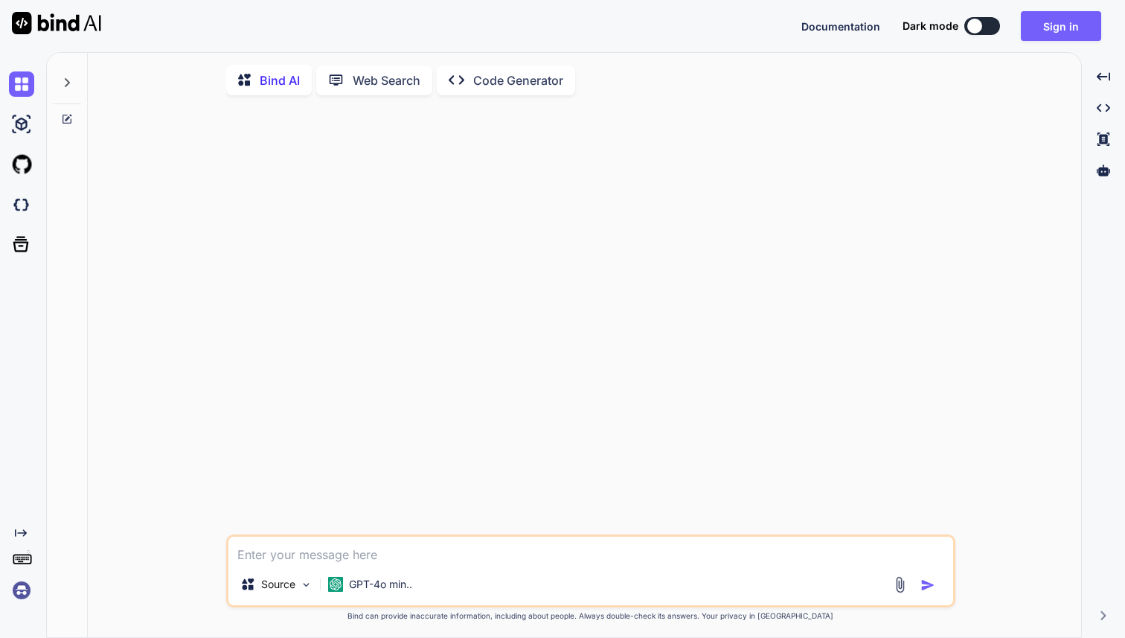
click at [24, 557] on rect at bounding box center [24, 556] width 1 height 1
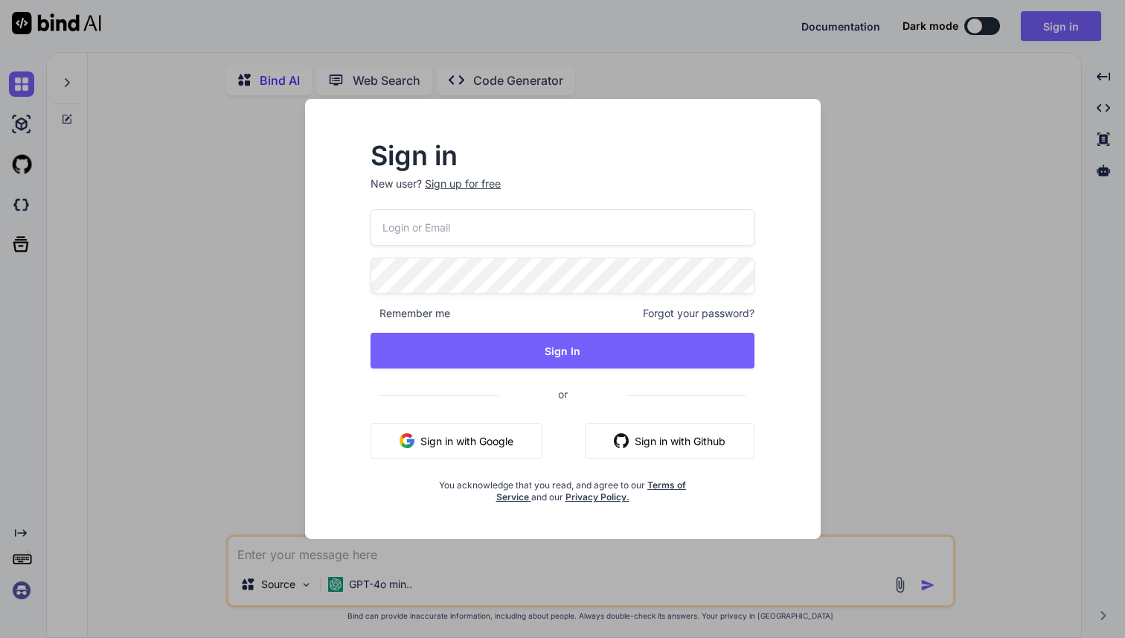
click at [24, 557] on div "Sign in New user? Sign up for free Remember me Forgot your password? Sign In or…" at bounding box center [562, 319] width 1125 height 638
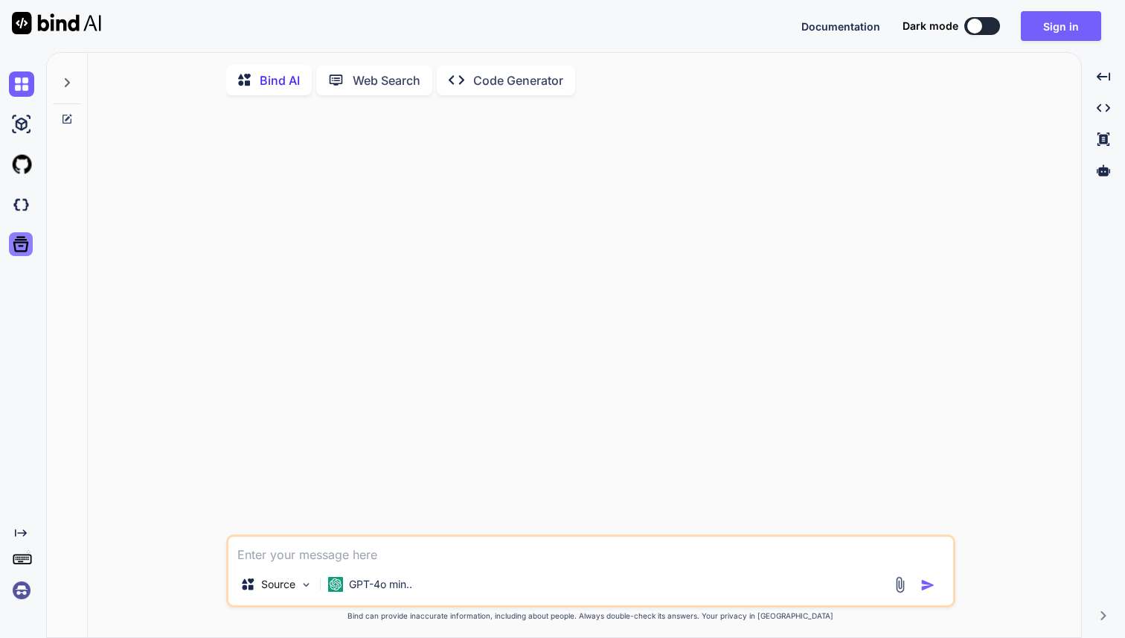
click at [15, 248] on icon at bounding box center [21, 245] width 16 height 16
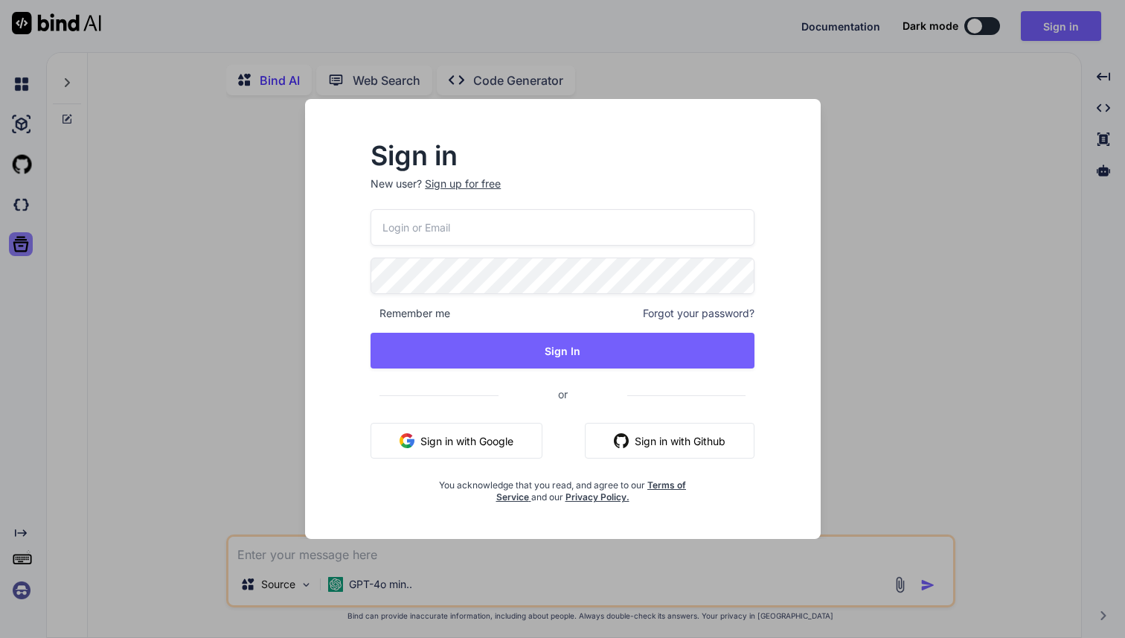
click at [15, 248] on div "Sign in New user? Sign up for free Remember me Forgot your password? Sign In or…" at bounding box center [562, 319] width 1125 height 638
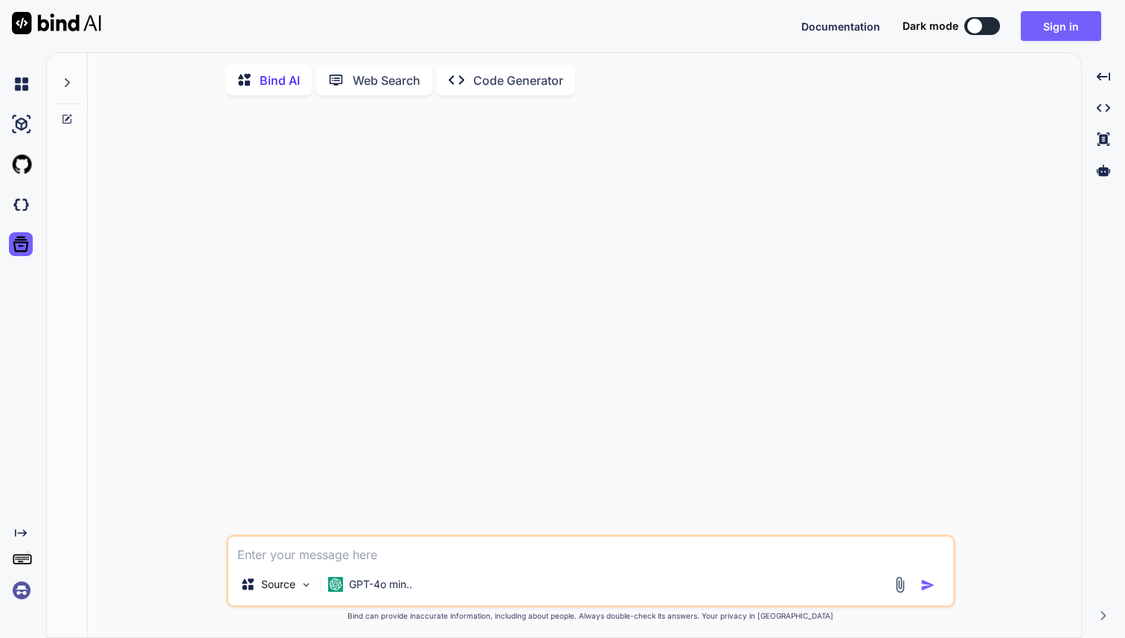
type textarea "x"
